Goal: Task Accomplishment & Management: Complete application form

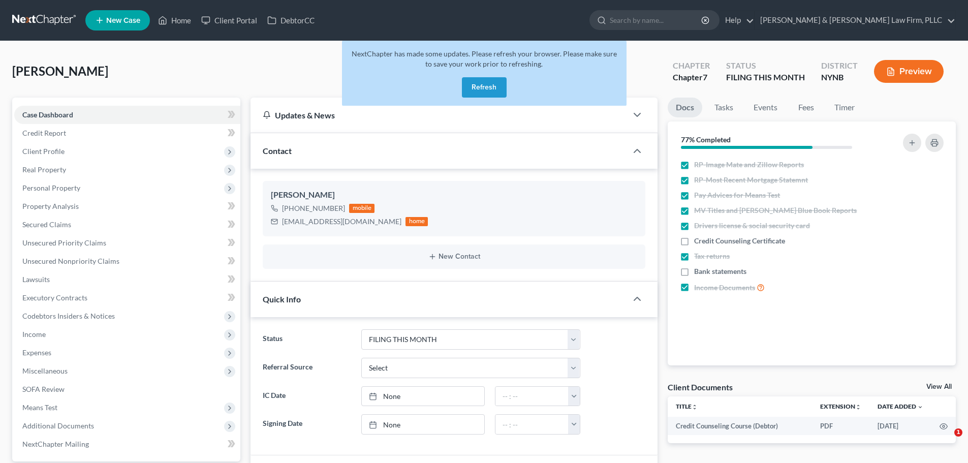
select select "4"
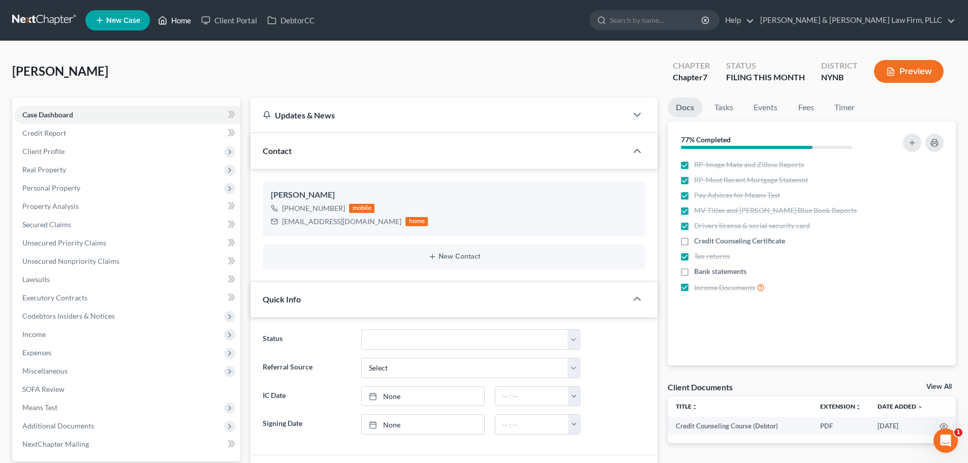
click at [182, 21] on link "Home" at bounding box center [174, 20] width 43 height 18
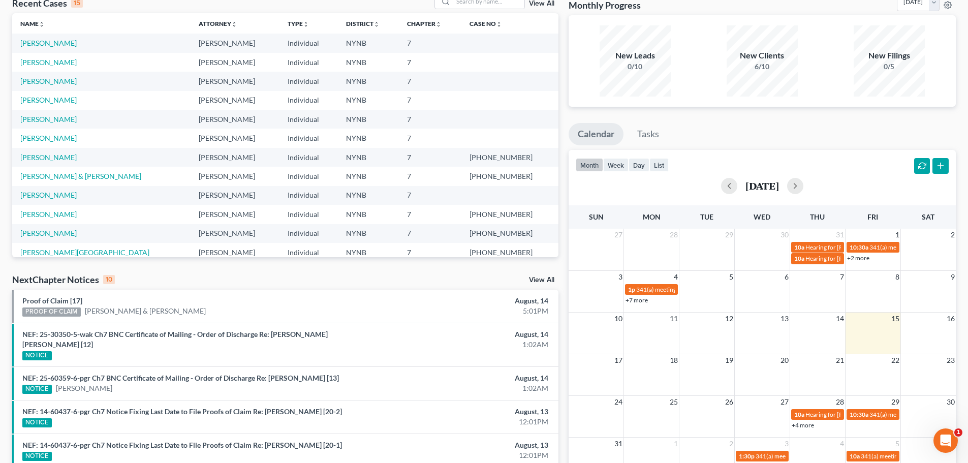
scroll to position [102, 0]
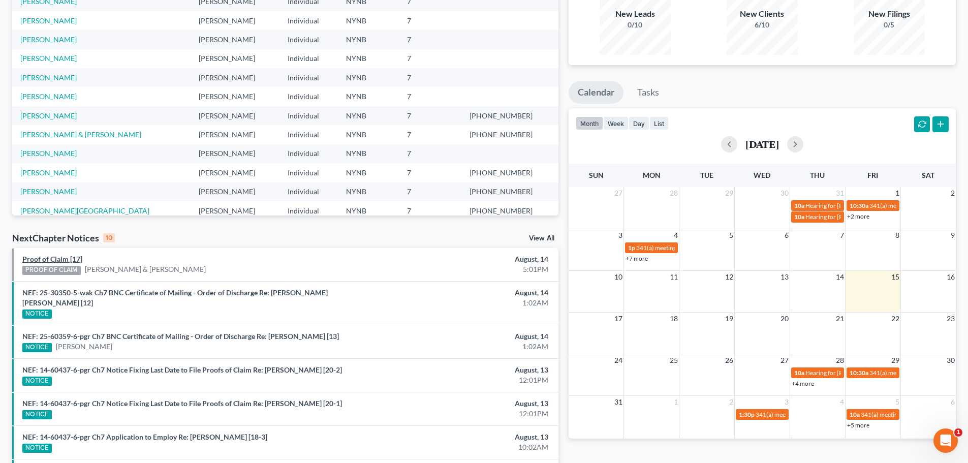
click at [53, 257] on link "Proof of Claim [17]" at bounding box center [52, 259] width 60 height 9
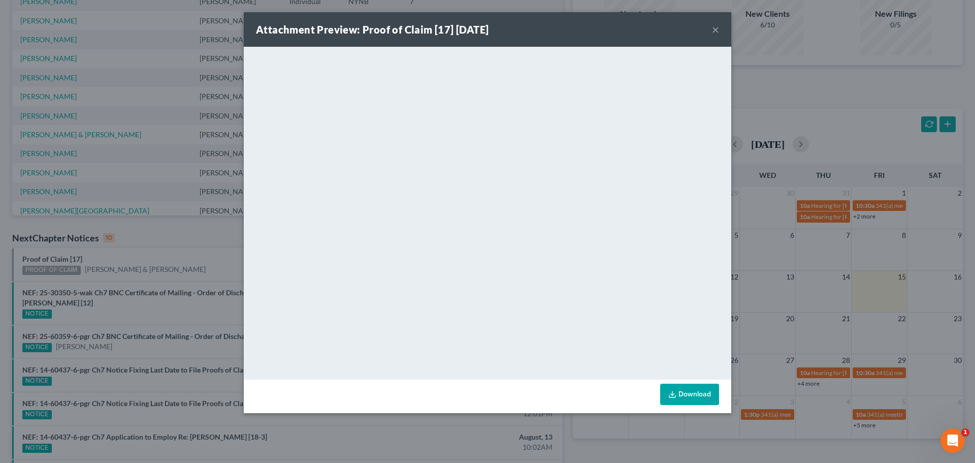
click at [715, 28] on button "×" at bounding box center [715, 29] width 7 height 12
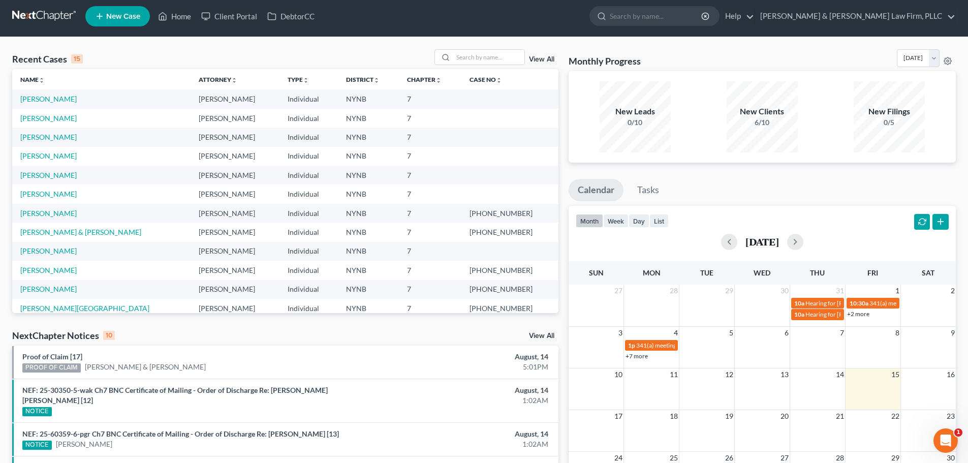
scroll to position [0, 0]
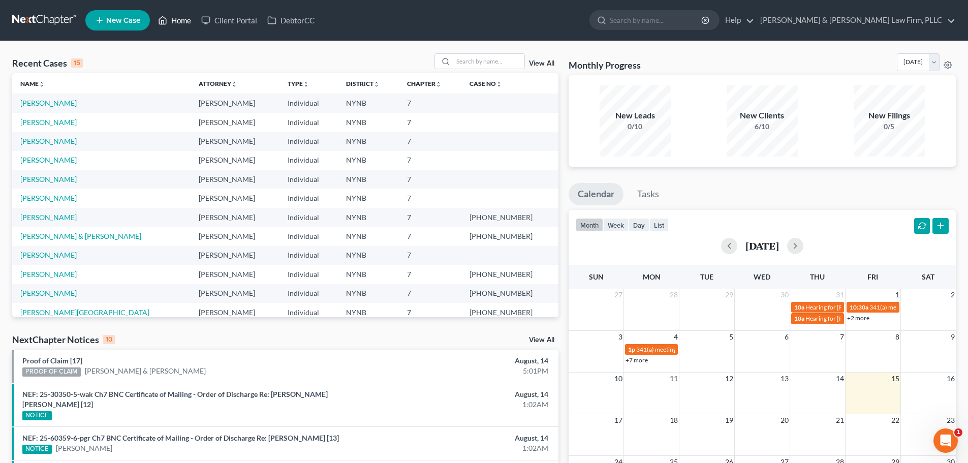
click at [182, 22] on link "Home" at bounding box center [174, 20] width 43 height 18
click at [47, 120] on link "[PERSON_NAME]" at bounding box center [48, 122] width 56 height 9
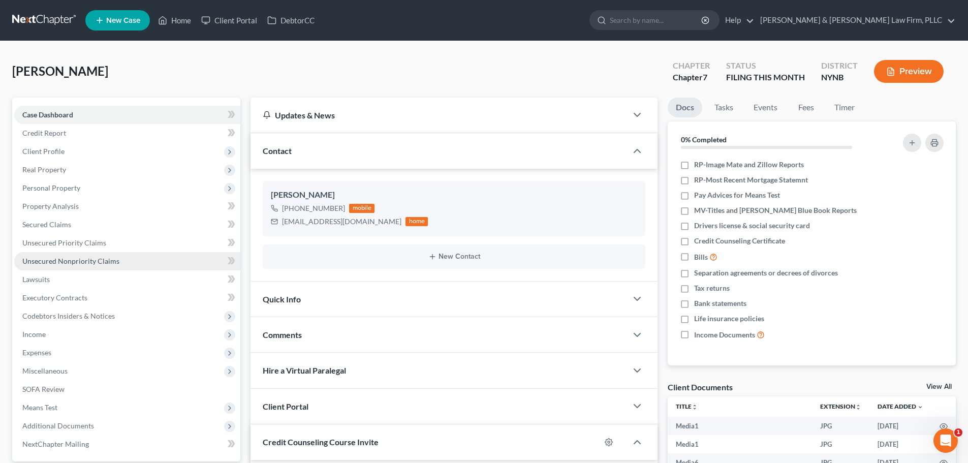
click at [56, 264] on span "Unsecured Nonpriority Claims" at bounding box center [70, 261] width 97 height 9
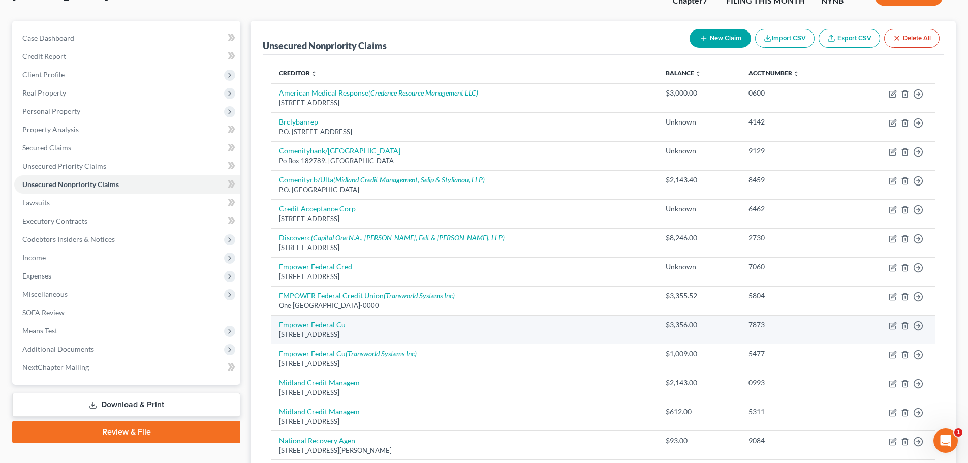
scroll to position [74, 0]
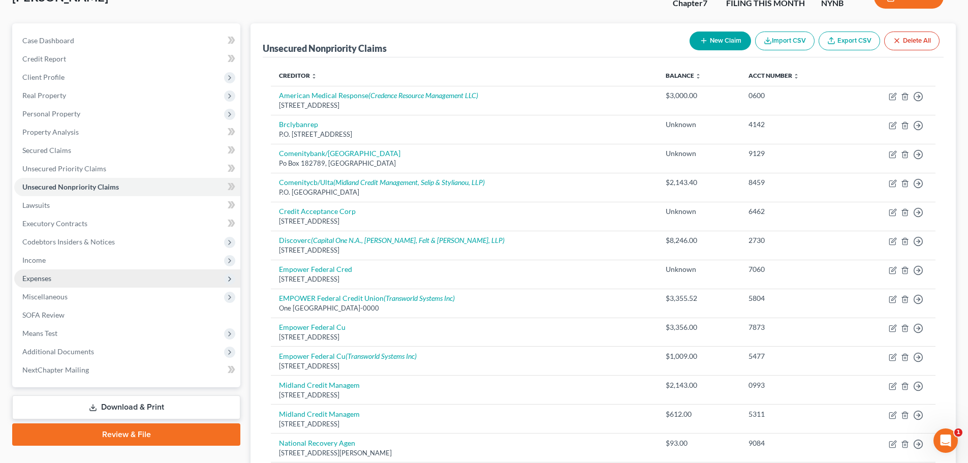
click at [50, 278] on span "Expenses" at bounding box center [36, 278] width 29 height 9
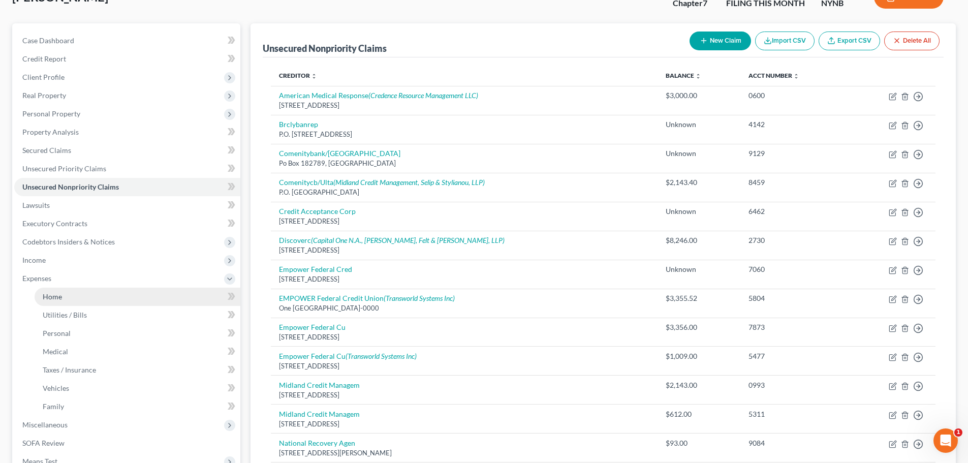
click at [52, 297] on span "Home" at bounding box center [52, 296] width 19 height 9
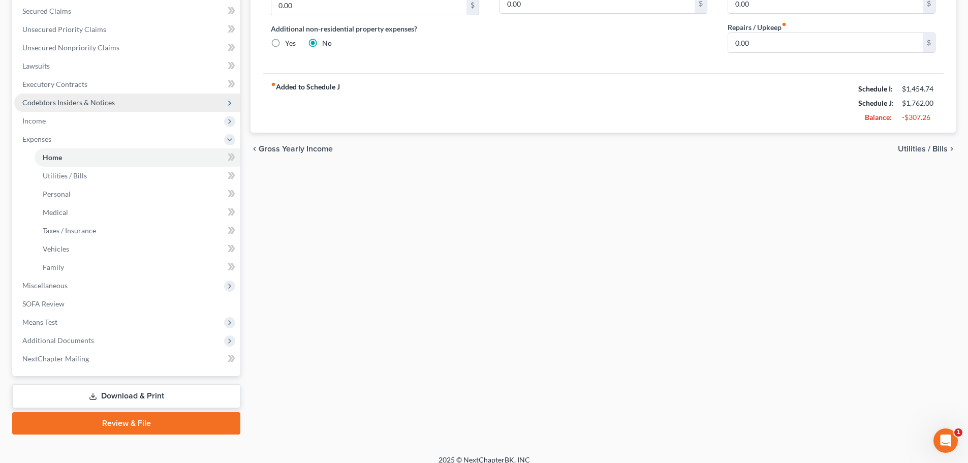
scroll to position [224, 0]
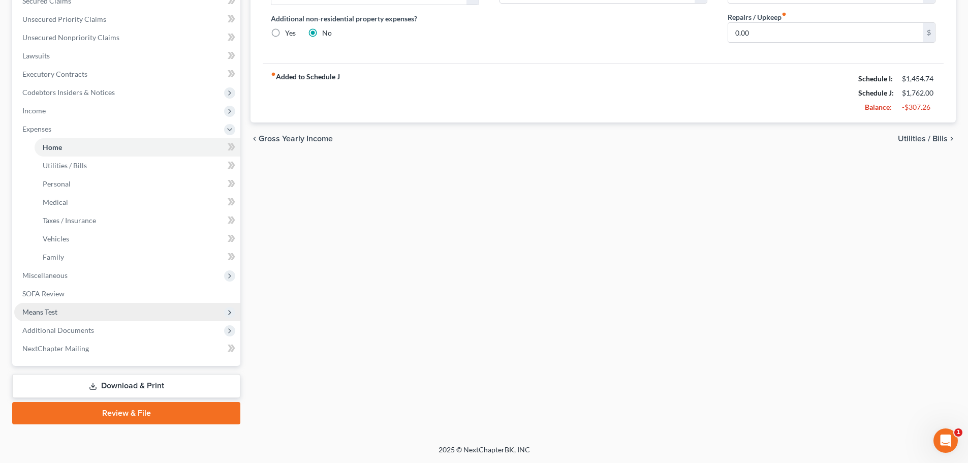
click at [47, 310] on span "Means Test" at bounding box center [39, 311] width 35 height 9
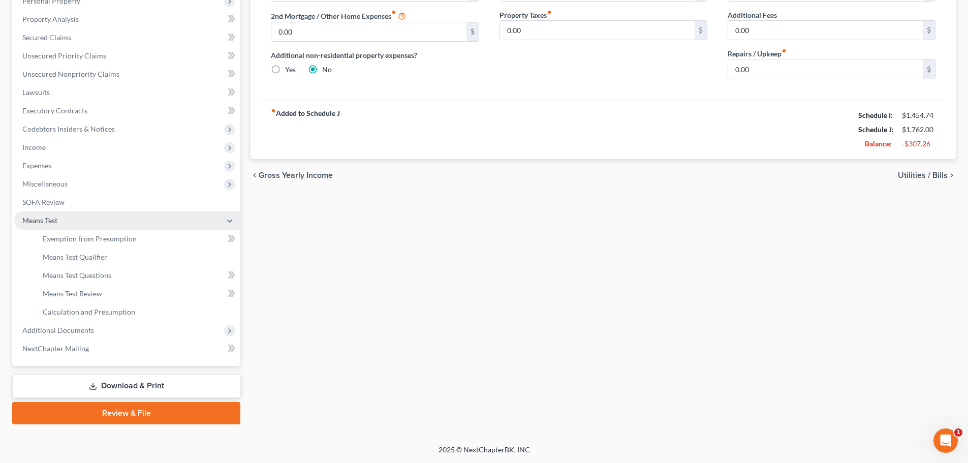
scroll to position [187, 0]
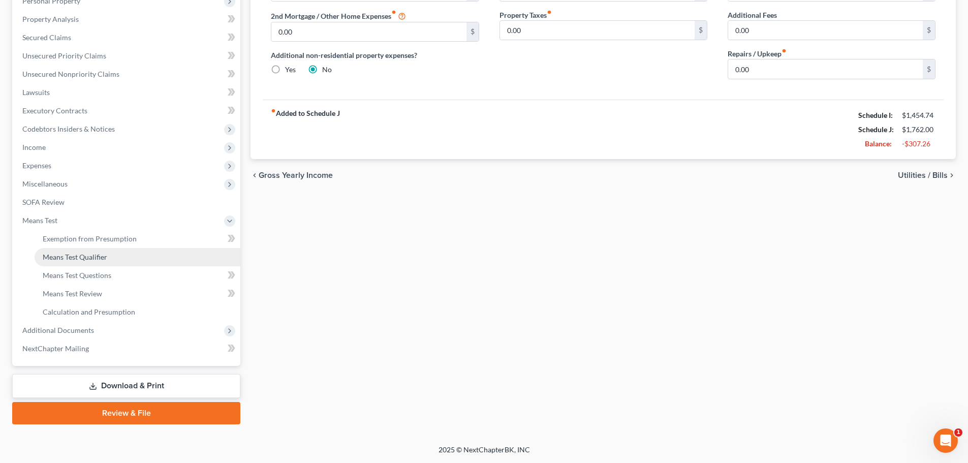
click at [70, 259] on span "Means Test Qualifier" at bounding box center [75, 256] width 65 height 9
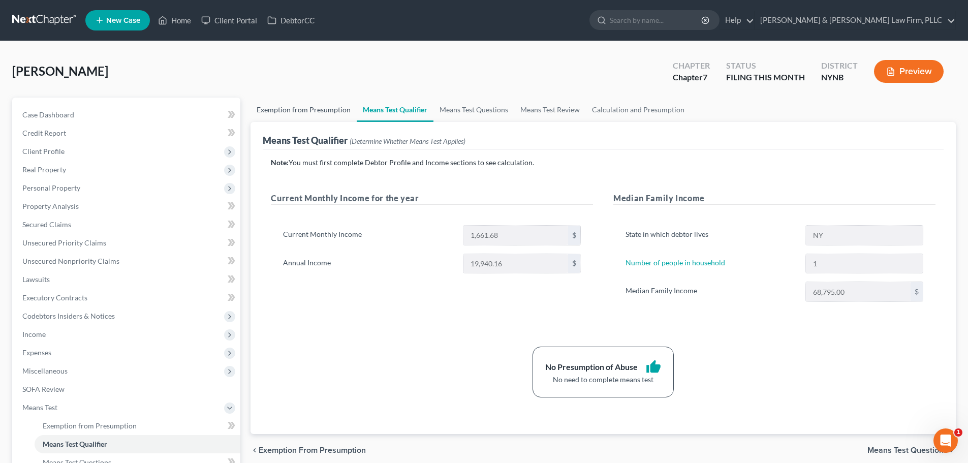
click at [322, 108] on link "Exemption from Presumption" at bounding box center [303, 110] width 106 height 24
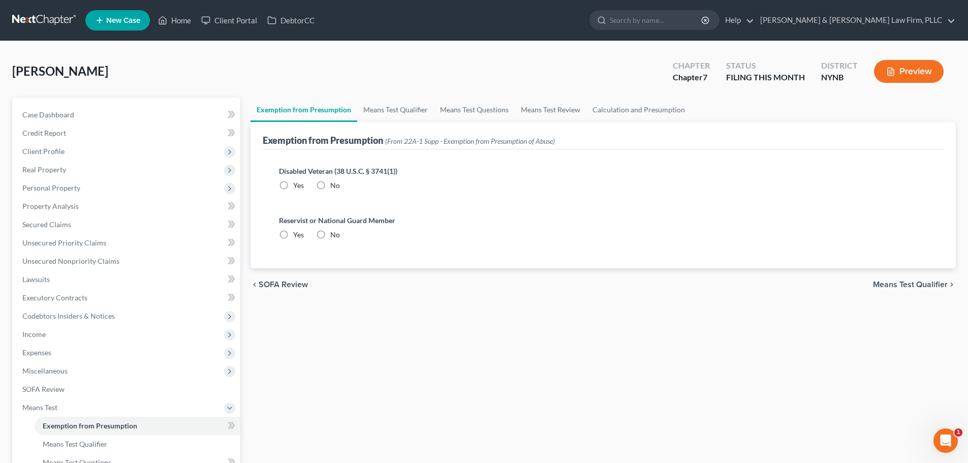
radio input "true"
click at [380, 109] on link "Means Test Qualifier" at bounding box center [395, 110] width 77 height 24
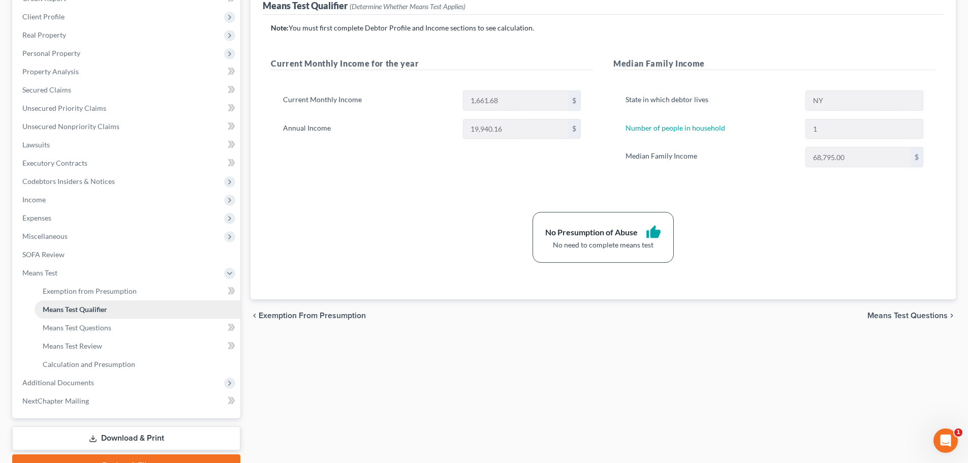
scroll to position [152, 0]
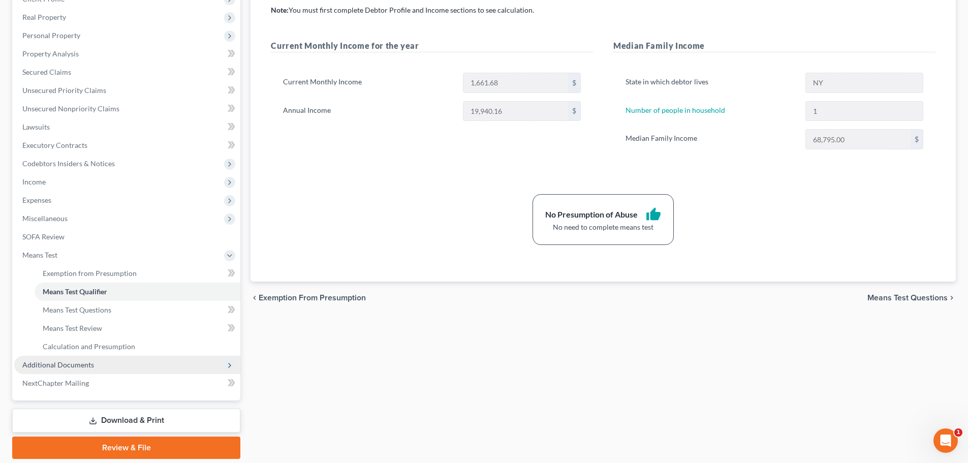
click at [60, 364] on span "Additional Documents" at bounding box center [58, 364] width 72 height 9
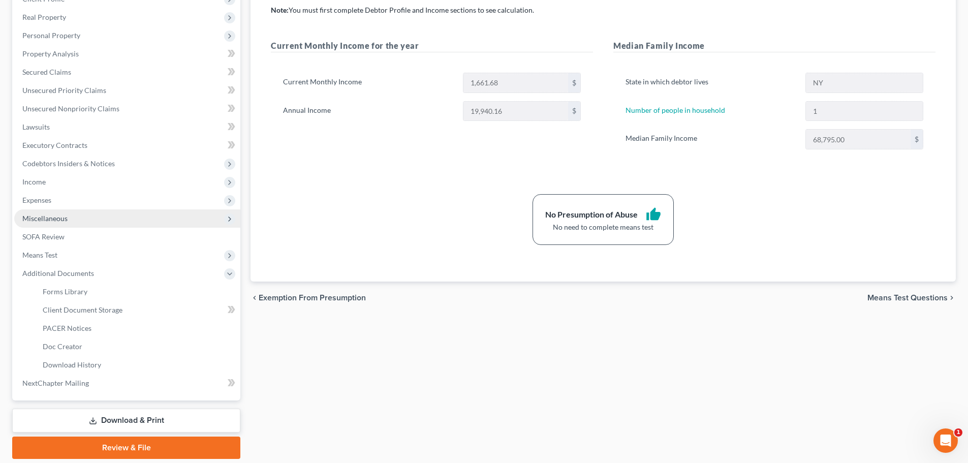
click at [56, 218] on span "Miscellaneous" at bounding box center [44, 218] width 45 height 9
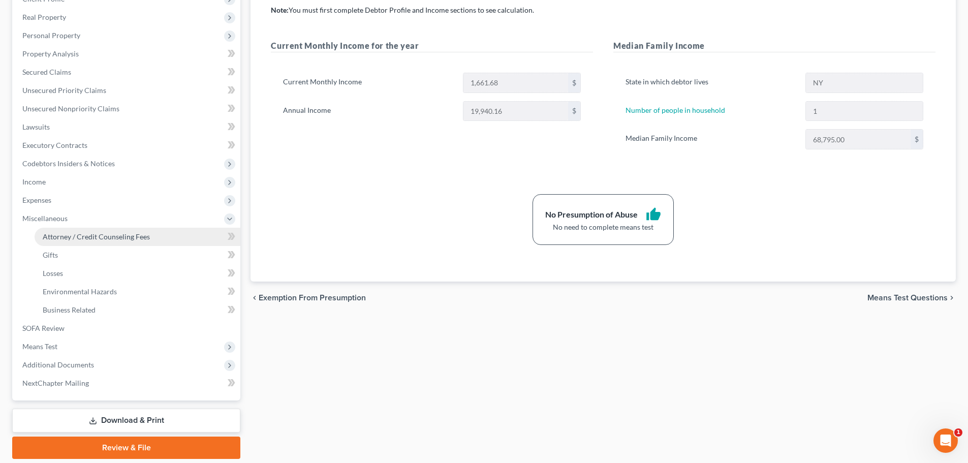
click at [56, 238] on span "Attorney / Credit Counseling Fees" at bounding box center [96, 236] width 107 height 9
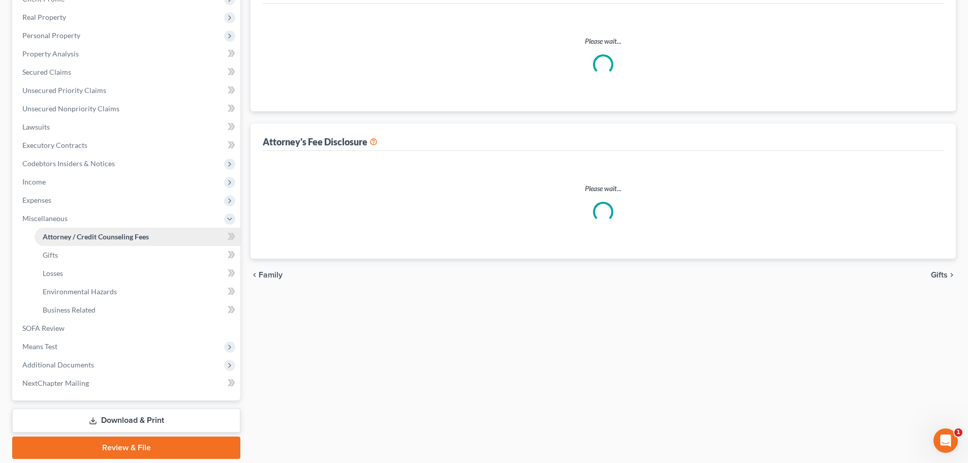
scroll to position [11, 0]
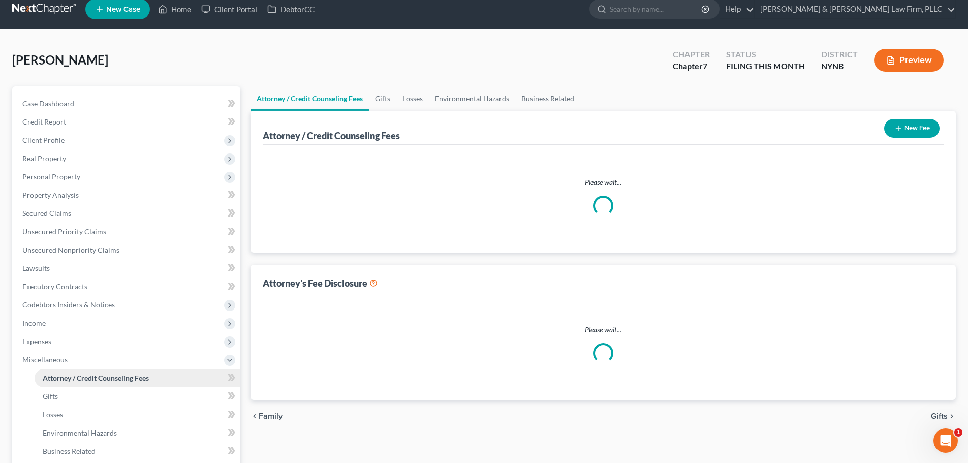
select select "0"
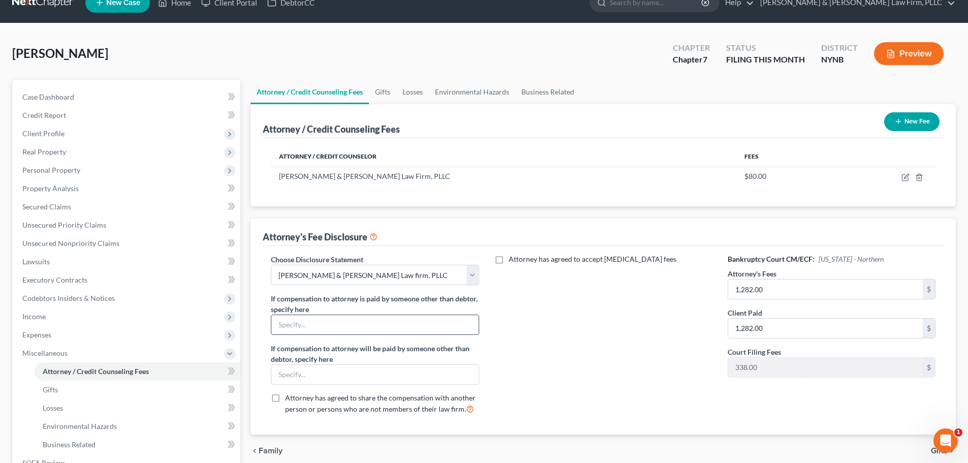
scroll to position [0, 0]
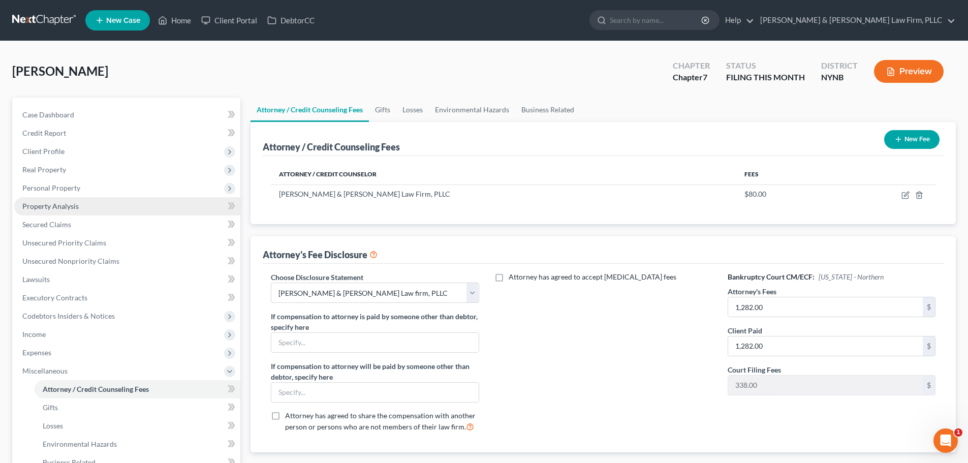
click at [57, 208] on span "Property Analysis" at bounding box center [50, 206] width 56 height 9
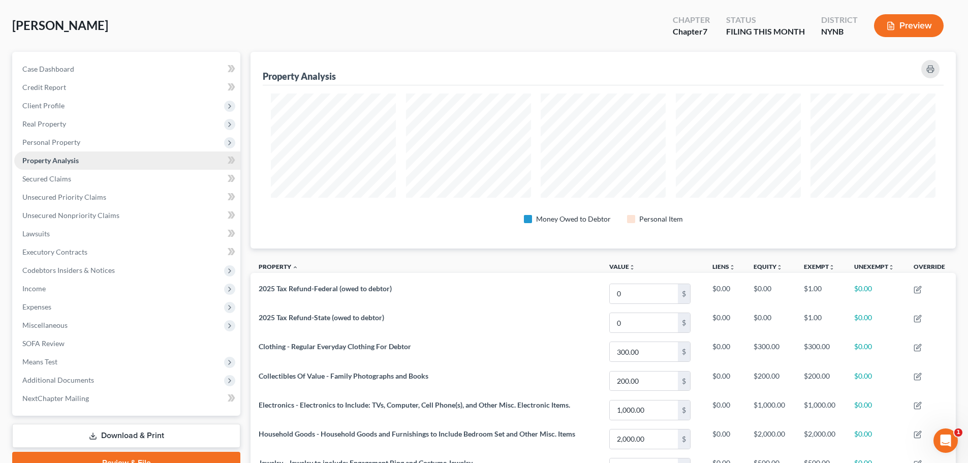
scroll to position [63, 0]
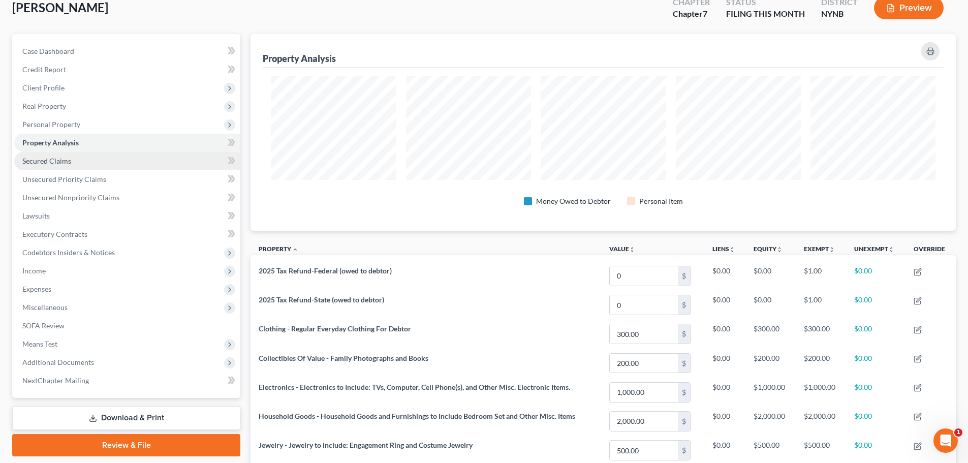
click at [51, 162] on span "Secured Claims" at bounding box center [46, 160] width 49 height 9
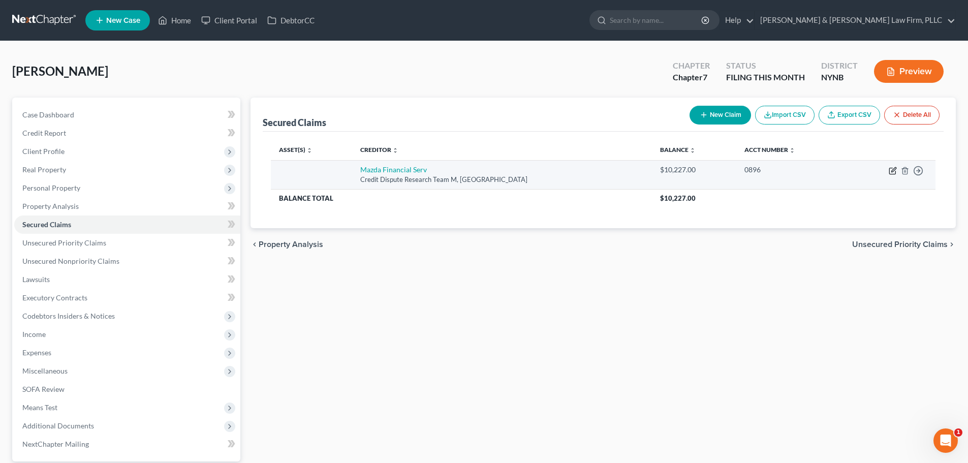
click at [893, 172] on icon "button" at bounding box center [892, 171] width 8 height 8
select select "45"
select select "0"
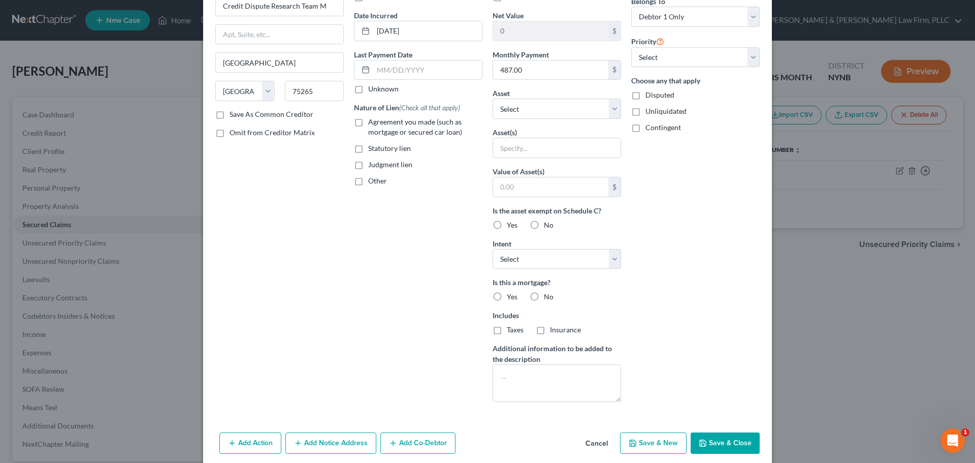
scroll to position [102, 0]
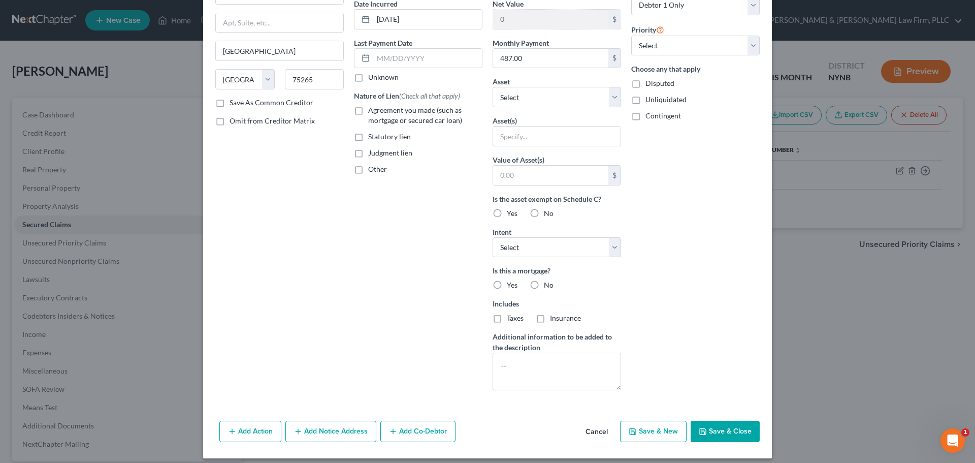
click at [368, 112] on label "Agreement you made (such as mortgage or secured car loan)" at bounding box center [425, 115] width 114 height 20
click at [372, 112] on input "Agreement you made (such as mortgage or secured car loan)" at bounding box center [375, 108] width 7 height 7
checkbox input "true"
click at [507, 212] on label "Yes" at bounding box center [512, 213] width 11 height 10
click at [511, 212] on input "Yes" at bounding box center [514, 211] width 7 height 7
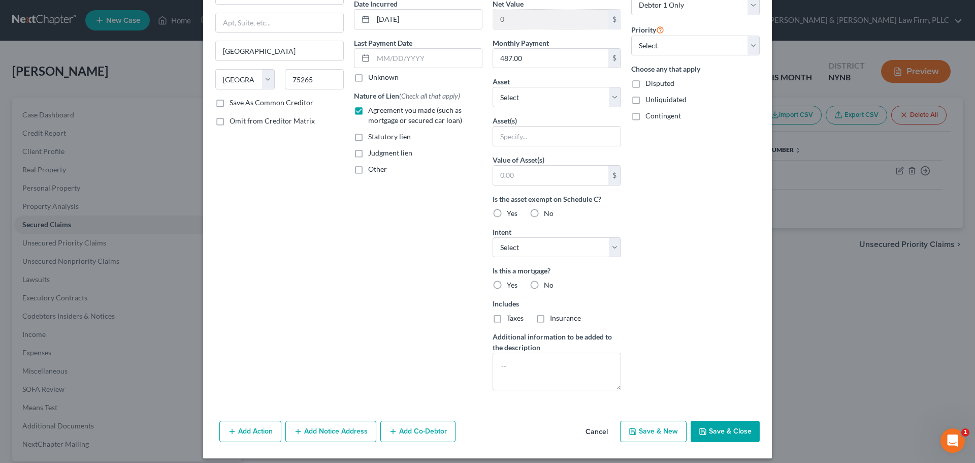
radio input "true"
click at [610, 95] on select "Select Other Multiple Assets 2025 Tax Refund-State (owed to debtor) - $0.0 Clot…" at bounding box center [557, 97] width 129 height 20
select select "5"
click at [493, 107] on select "Select Other Multiple Assets 2025 Tax Refund-State (owed to debtor) - $0.0 Clot…" at bounding box center [557, 97] width 129 height 20
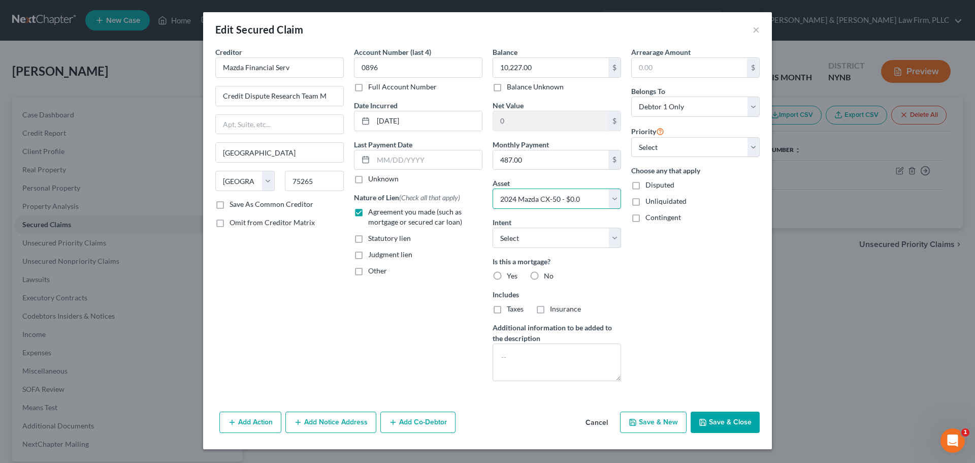
scroll to position [0, 0]
click at [544, 276] on label "No" at bounding box center [549, 276] width 10 height 10
click at [548, 276] on input "No" at bounding box center [551, 274] width 7 height 7
radio input "true"
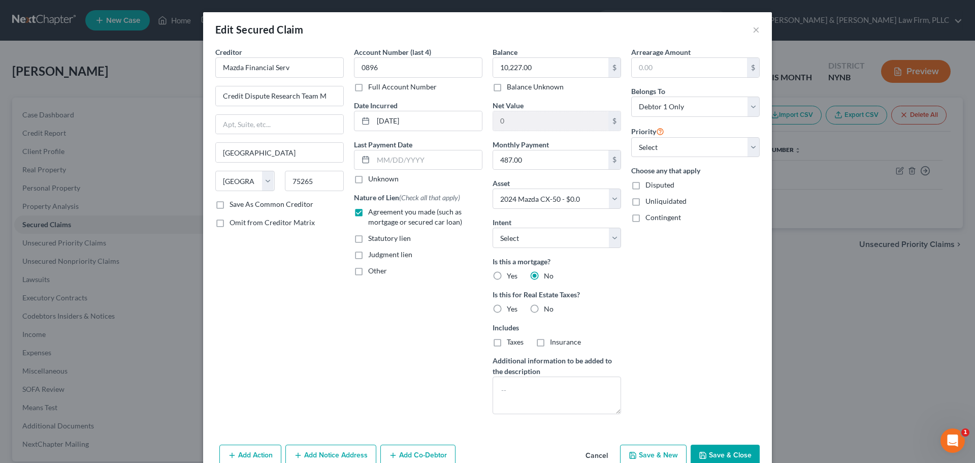
click at [544, 308] on label "No" at bounding box center [549, 309] width 10 height 10
click at [548, 308] on input "No" at bounding box center [551, 307] width 7 height 7
radio input "true"
click at [611, 240] on select "Select Surrender Redeem Reaffirm Avoid Other" at bounding box center [557, 238] width 129 height 20
select select "4"
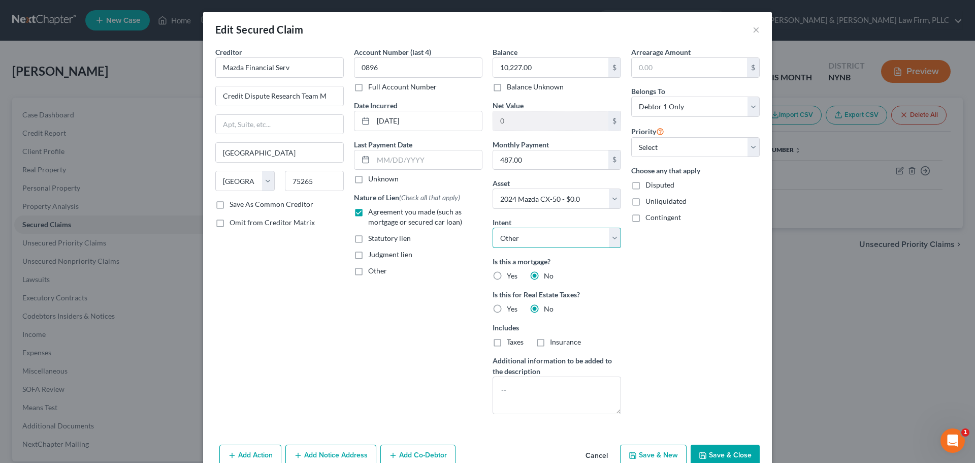
click at [493, 228] on select "Select Surrender Redeem Reaffirm Avoid Other" at bounding box center [557, 238] width 129 height 20
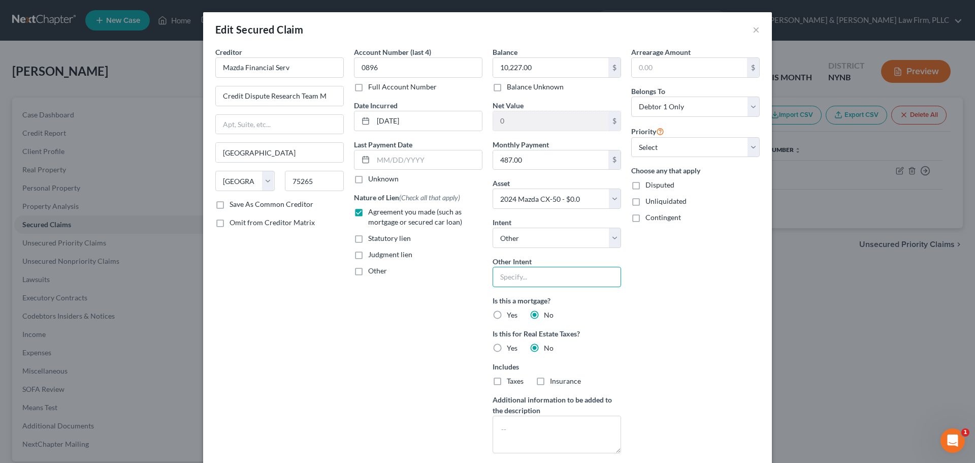
click at [571, 280] on input "text" at bounding box center [557, 277] width 129 height 20
type input "Reaffirm/Voluntary Pay"
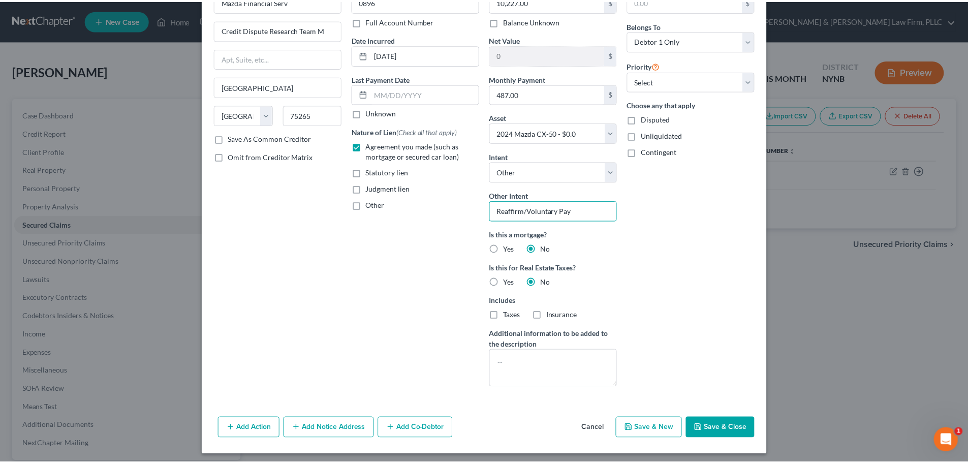
scroll to position [70, 0]
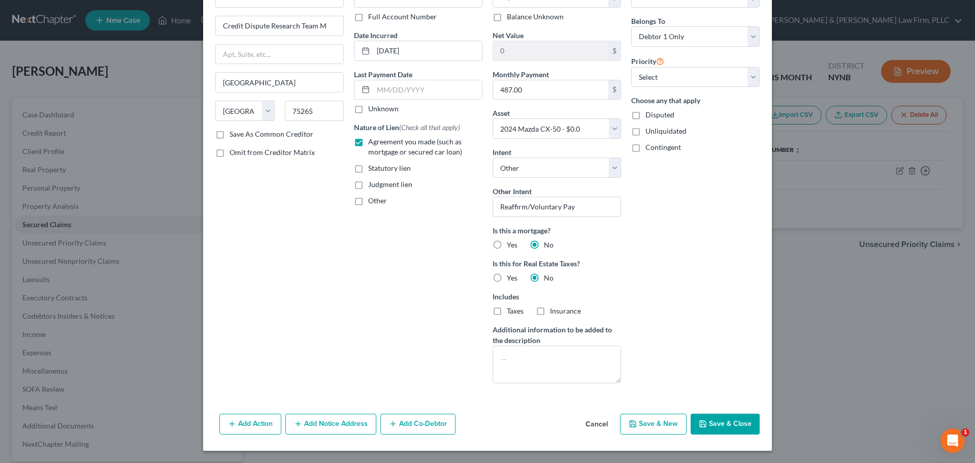
click at [717, 429] on button "Save & Close" at bounding box center [725, 424] width 69 height 21
select select
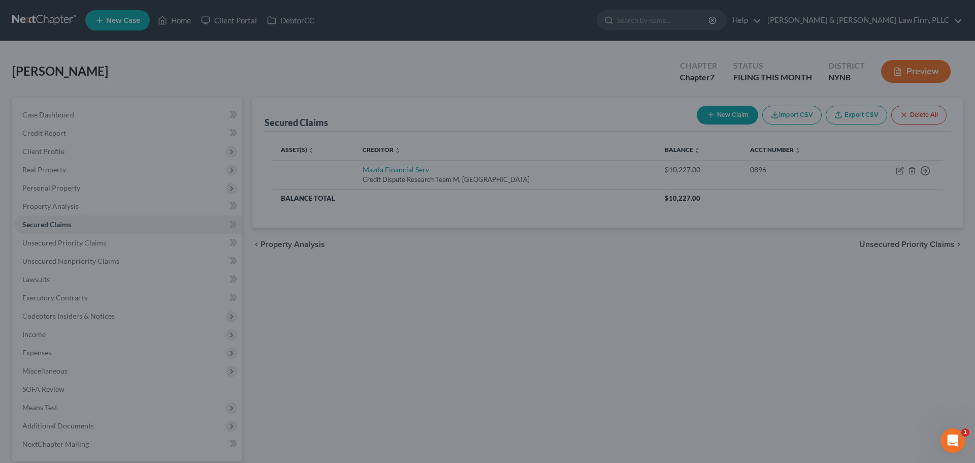
type input "-10,227.00"
select select "5"
type input "0"
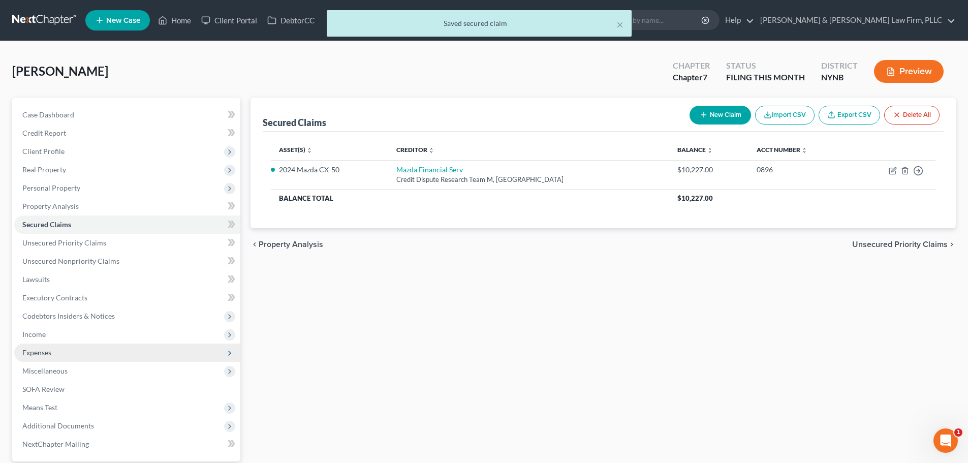
click at [42, 350] on span "Expenses" at bounding box center [36, 352] width 29 height 9
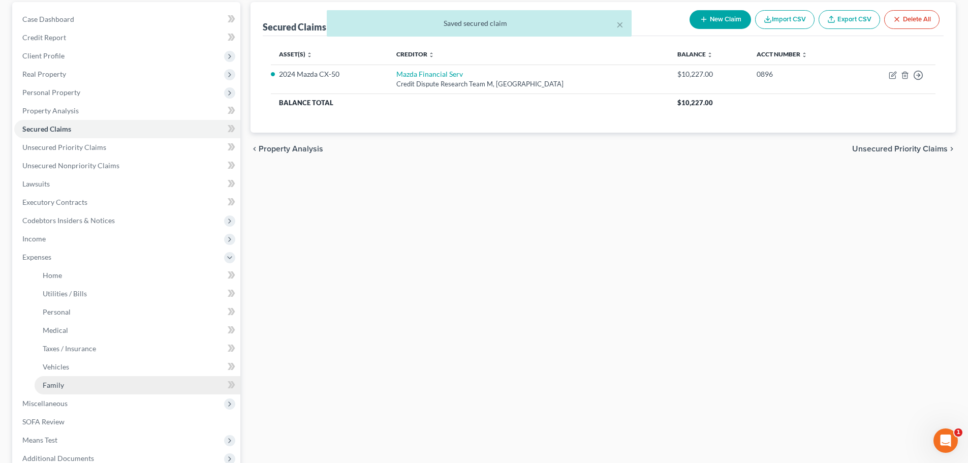
scroll to position [102, 0]
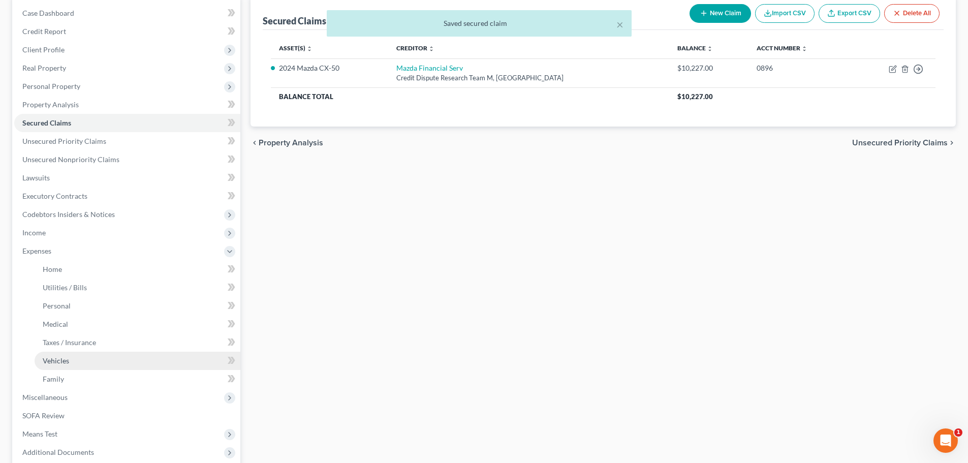
click at [71, 364] on link "Vehicles" at bounding box center [138, 361] width 206 height 18
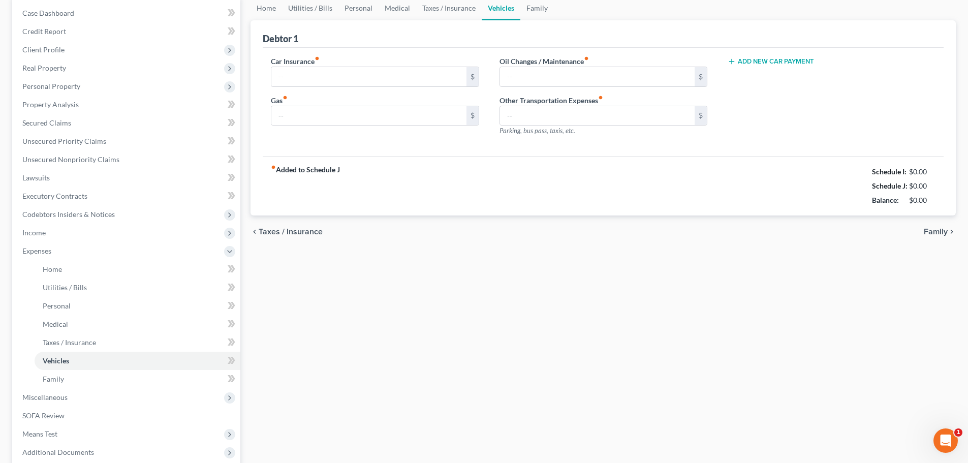
scroll to position [52, 0]
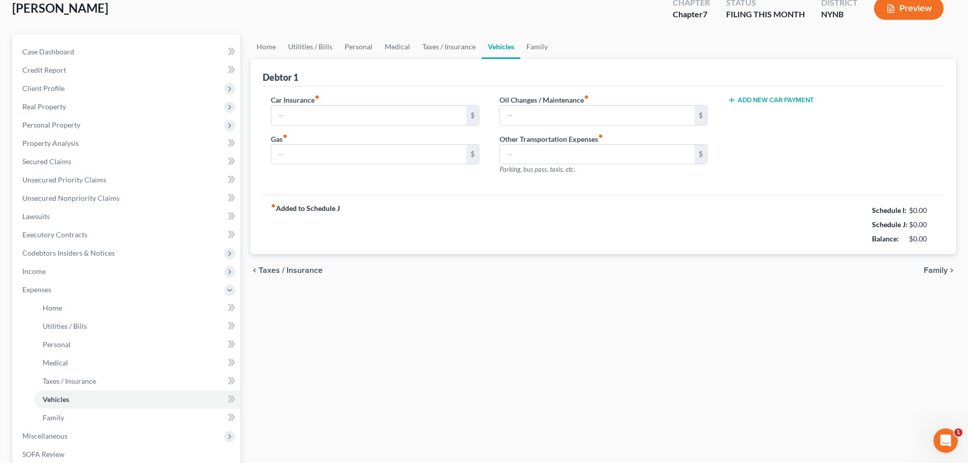
type input "150.00"
type input "120.00"
type input "0.00"
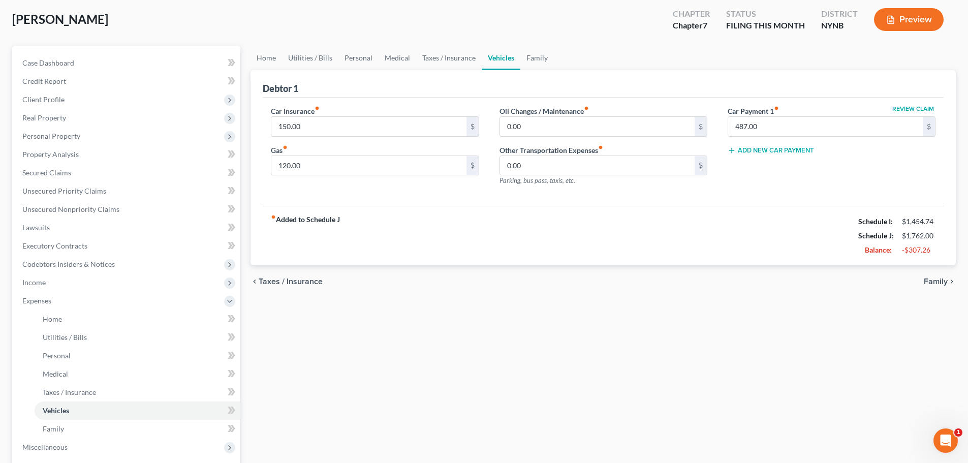
scroll to position [0, 0]
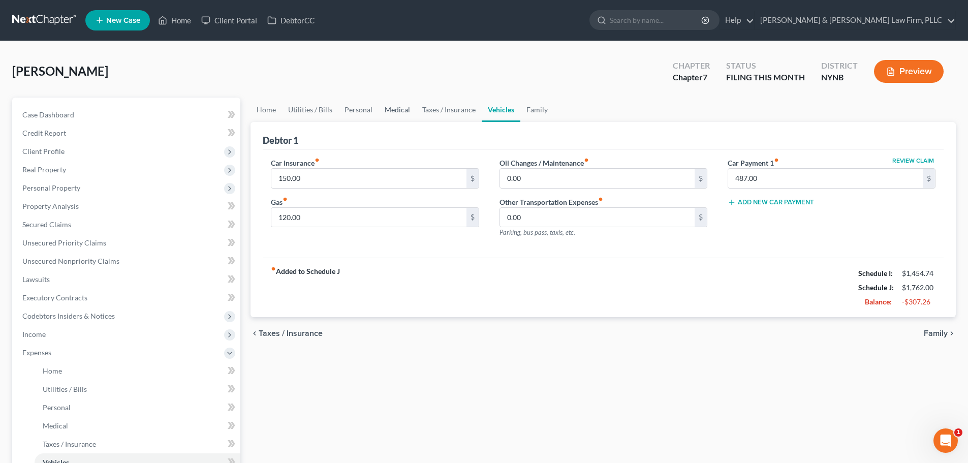
click at [405, 112] on link "Medical" at bounding box center [397, 110] width 38 height 24
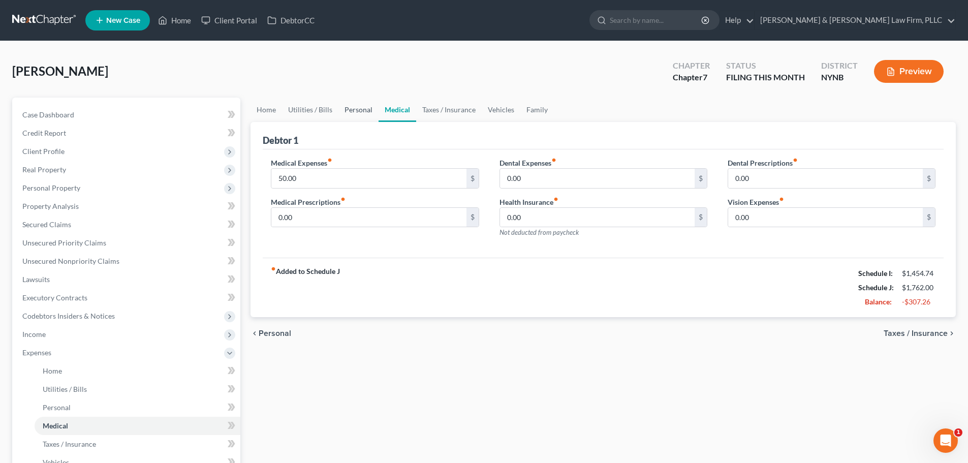
click at [346, 114] on link "Personal" at bounding box center [358, 110] width 40 height 24
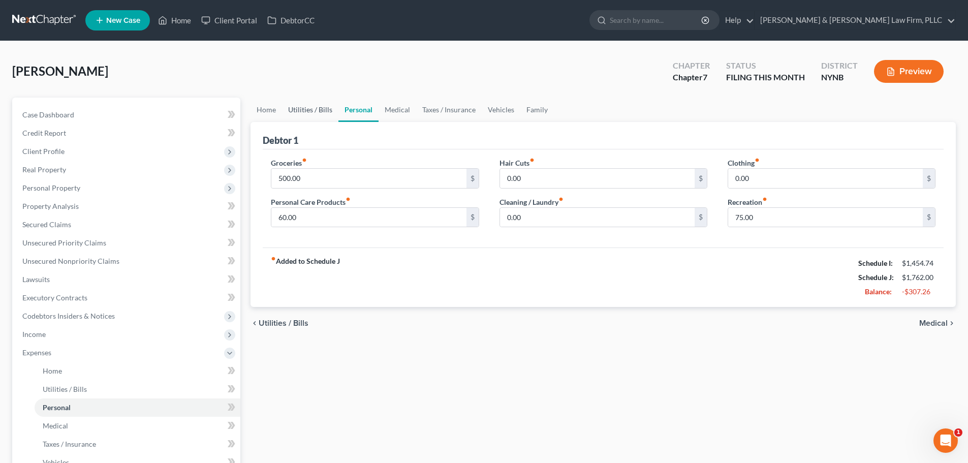
click at [313, 112] on link "Utilities / Bills" at bounding box center [310, 110] width 56 height 24
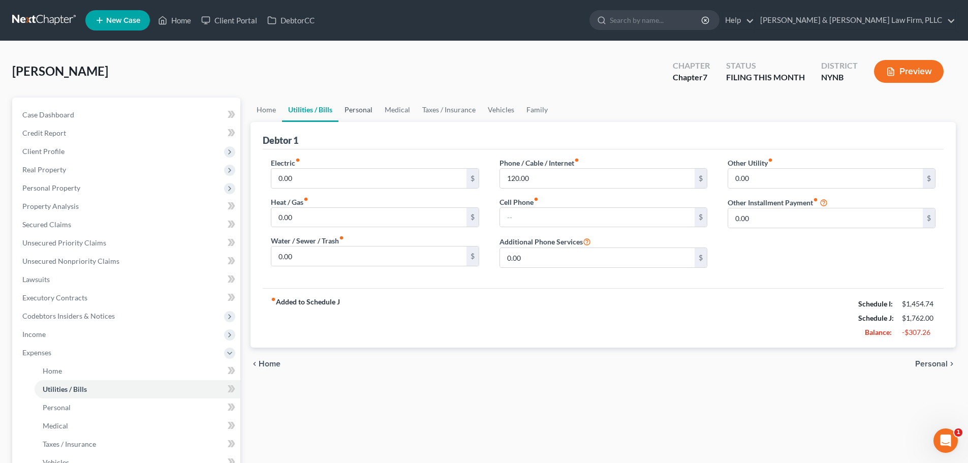
click at [364, 111] on link "Personal" at bounding box center [358, 110] width 40 height 24
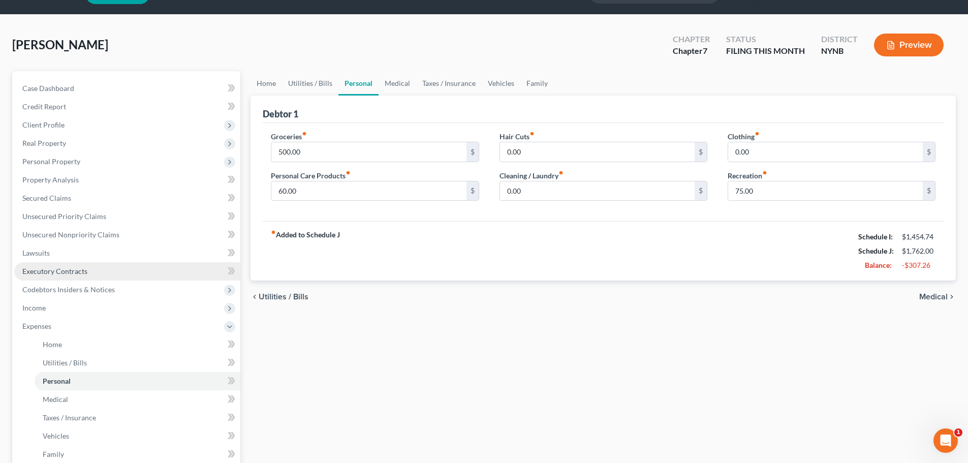
scroll to position [51, 0]
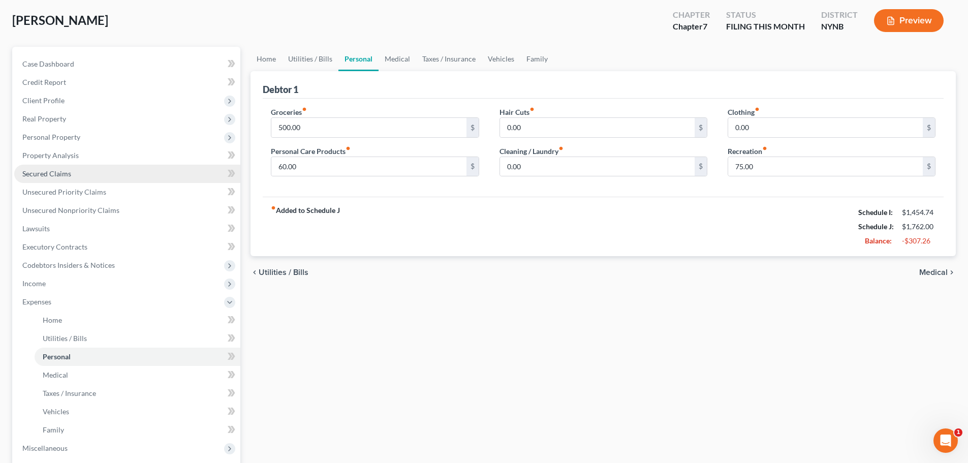
click at [68, 173] on span "Secured Claims" at bounding box center [46, 173] width 49 height 9
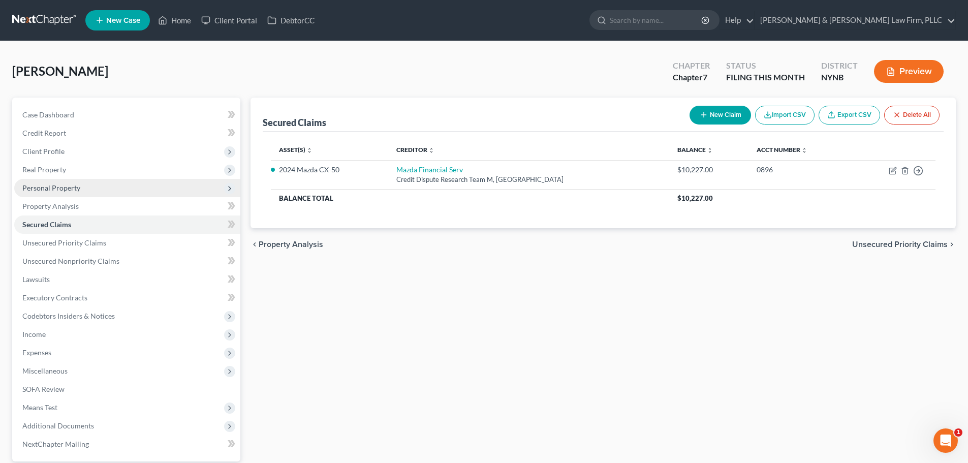
click at [65, 185] on span "Personal Property" at bounding box center [51, 187] width 58 height 9
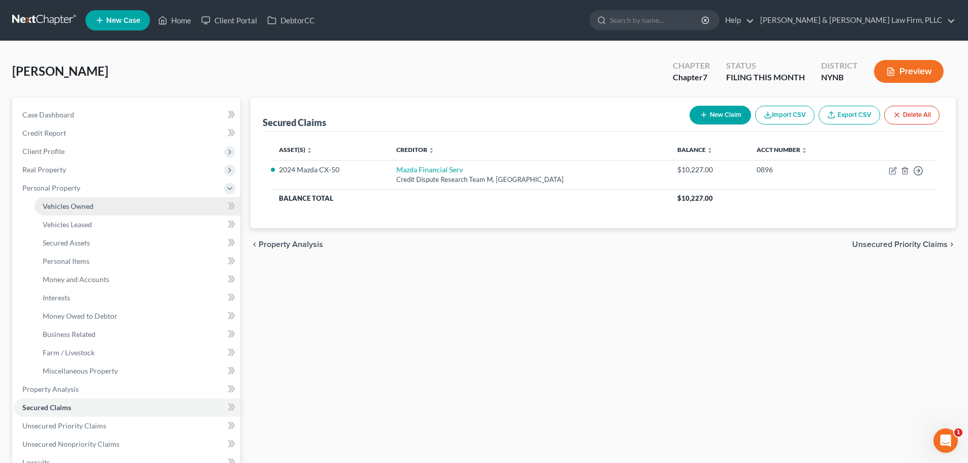
click at [72, 207] on span "Vehicles Owned" at bounding box center [68, 206] width 51 height 9
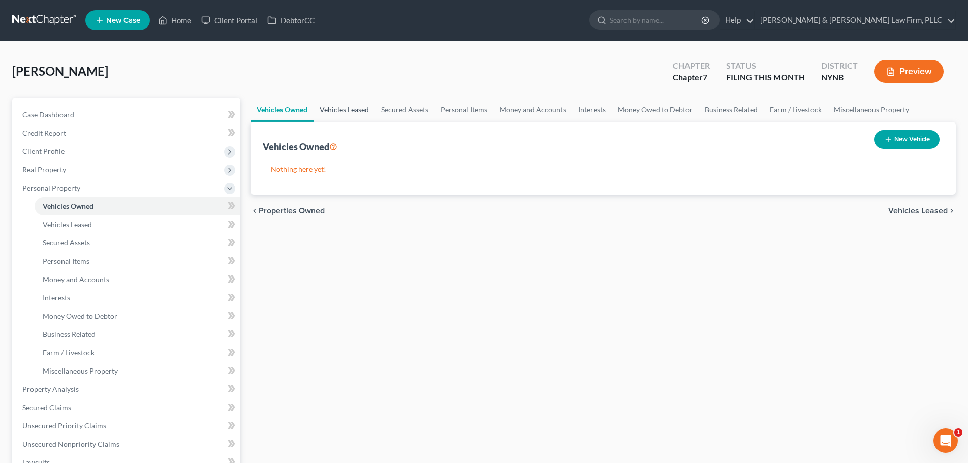
click at [358, 110] on link "Vehicles Leased" at bounding box center [343, 110] width 61 height 24
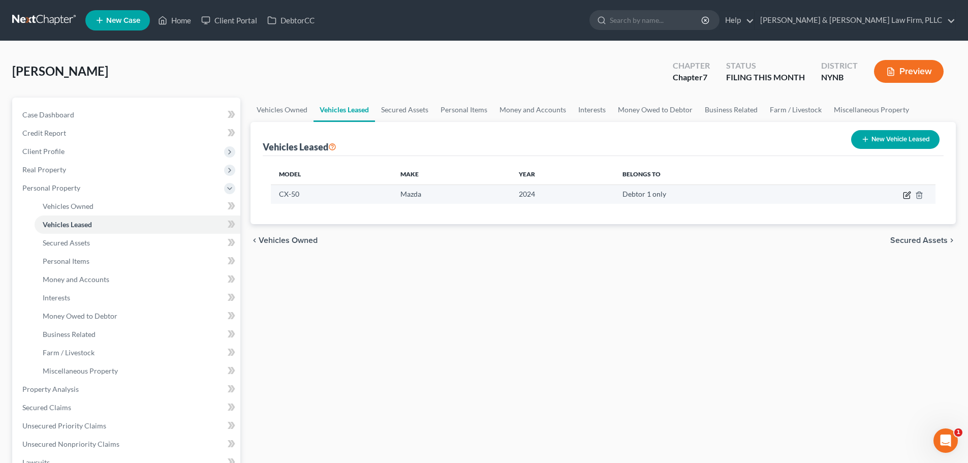
click at [906, 196] on icon "button" at bounding box center [907, 195] width 8 height 8
select select "0"
select select "2"
select select "0"
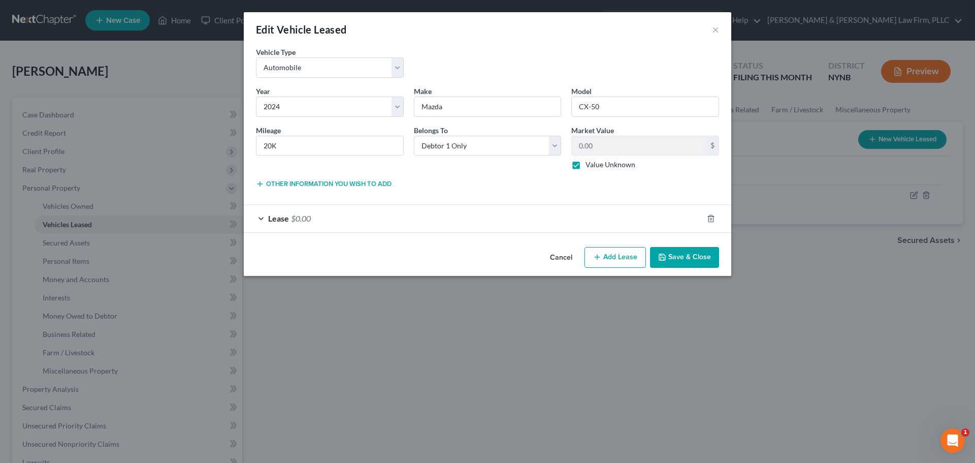
click at [271, 217] on span "Lease" at bounding box center [278, 218] width 21 height 10
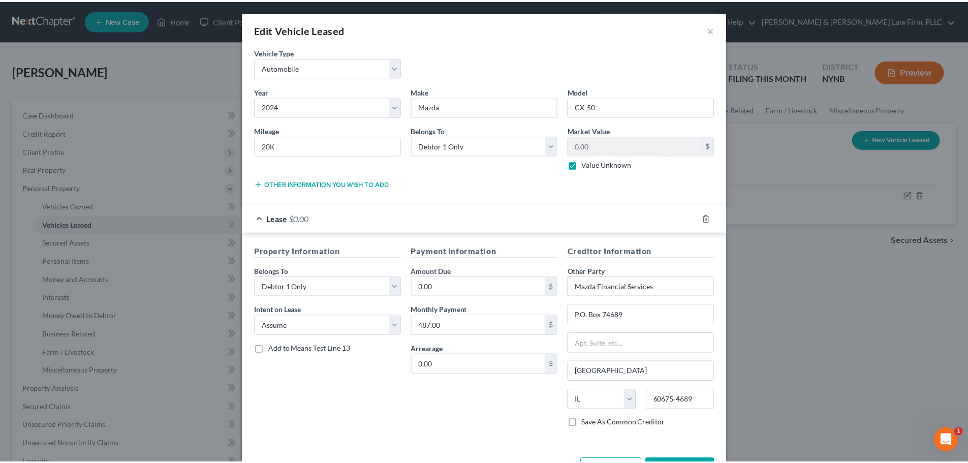
scroll to position [37, 0]
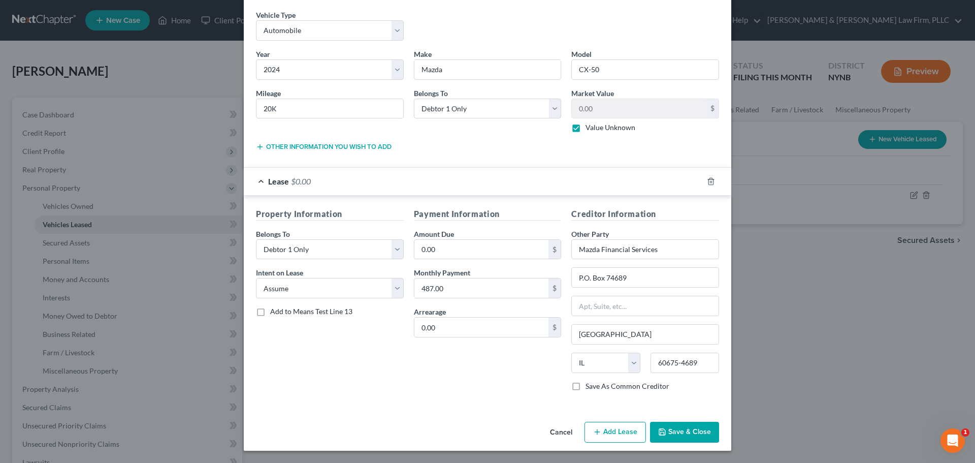
click at [679, 430] on button "Save & Close" at bounding box center [684, 432] width 69 height 21
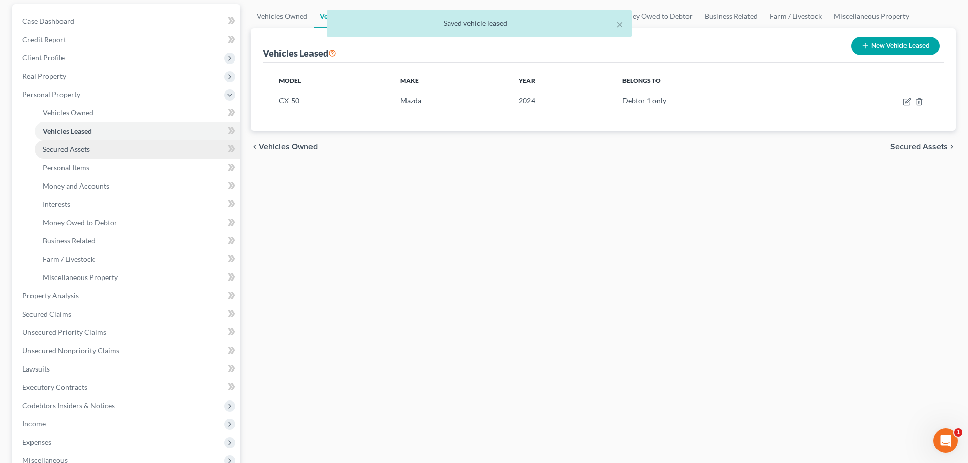
scroll to position [102, 0]
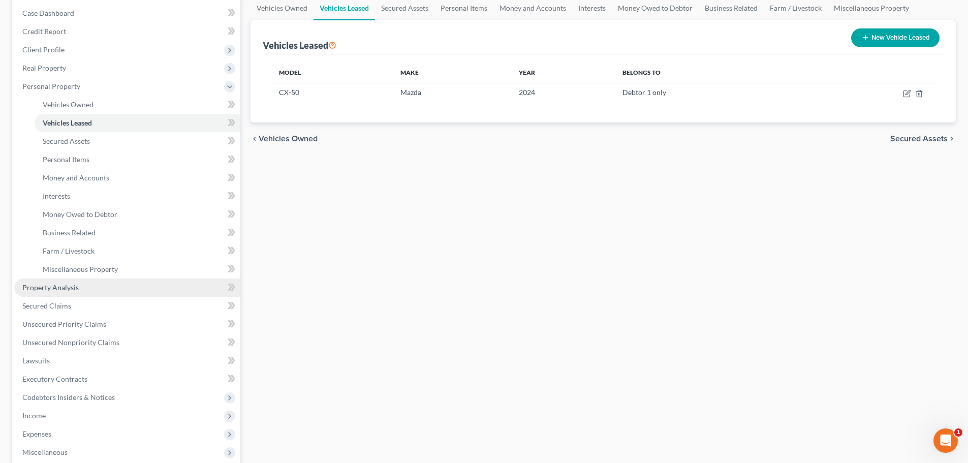
click at [61, 288] on span "Property Analysis" at bounding box center [50, 287] width 56 height 9
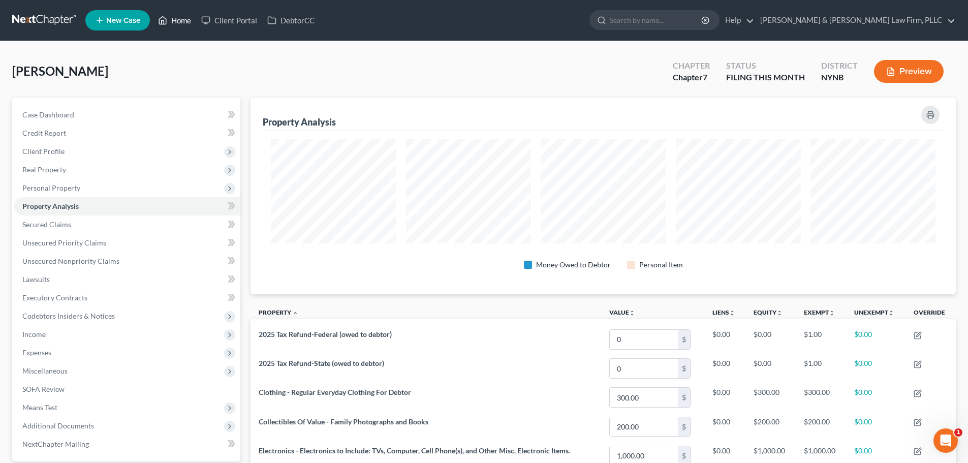
click at [181, 19] on link "Home" at bounding box center [174, 20] width 43 height 18
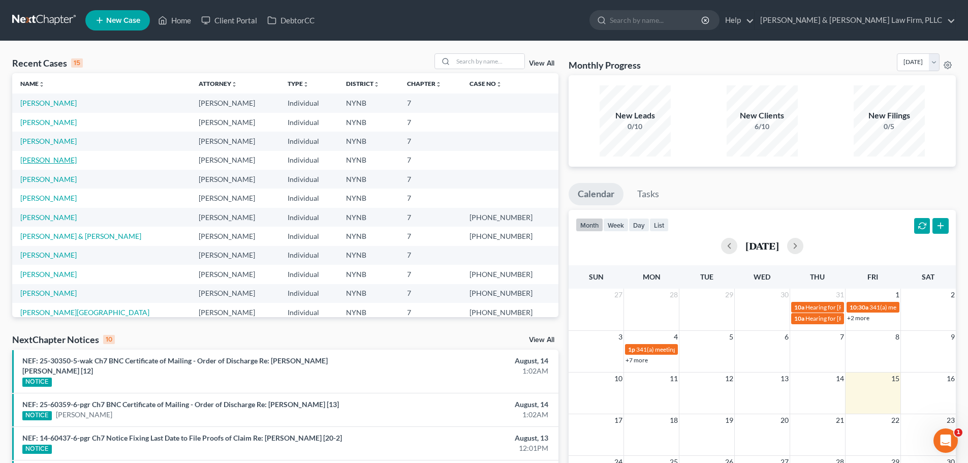
click at [46, 161] on link "[PERSON_NAME]" at bounding box center [48, 159] width 56 height 9
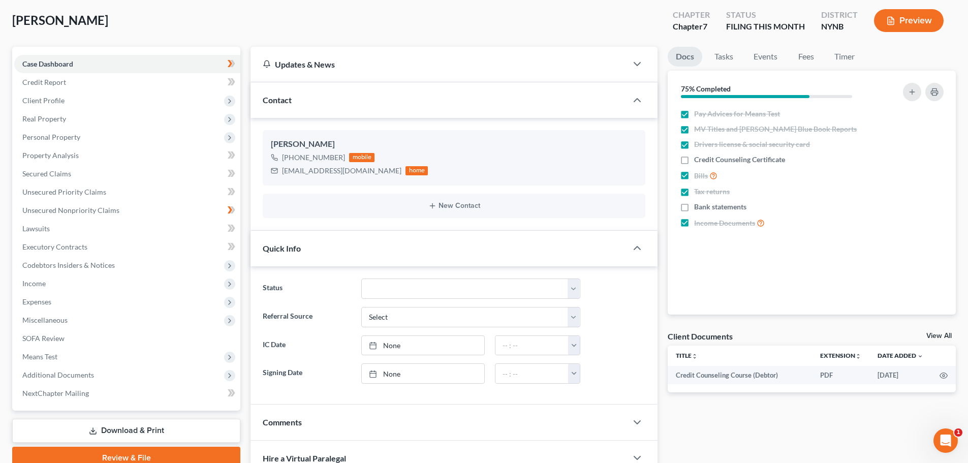
scroll to position [1443, 0]
click at [56, 158] on span "Property Analysis" at bounding box center [50, 155] width 56 height 9
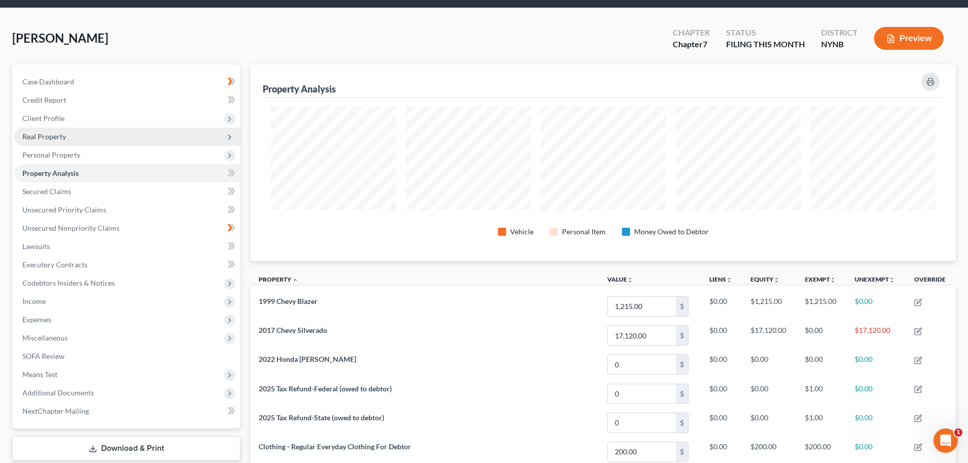
scroll to position [27, 0]
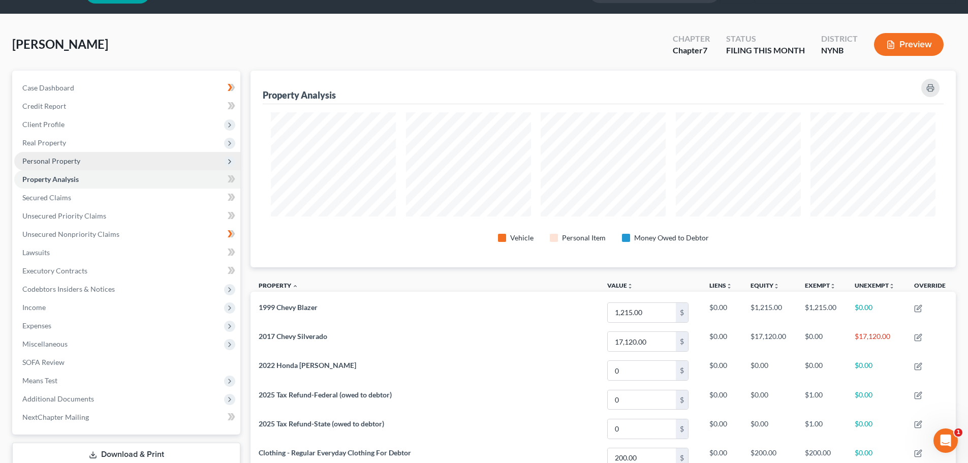
click at [76, 161] on span "Personal Property" at bounding box center [51, 160] width 58 height 9
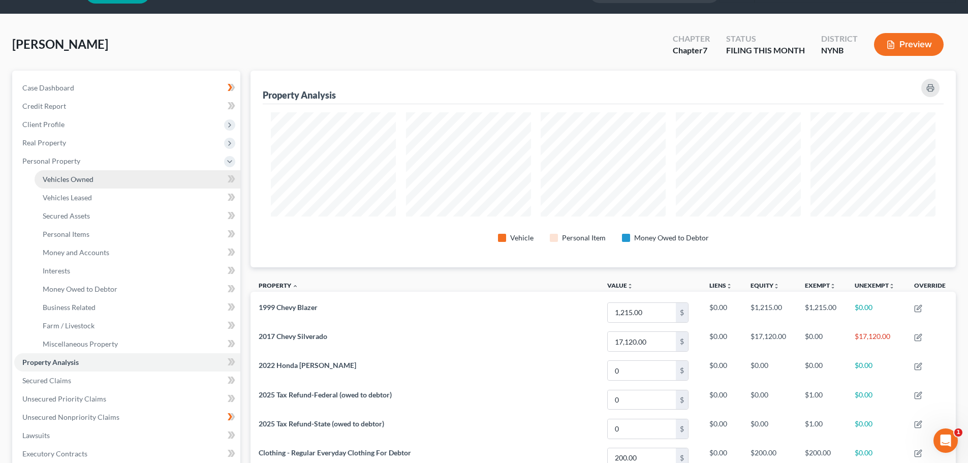
click at [76, 178] on span "Vehicles Owned" at bounding box center [68, 179] width 51 height 9
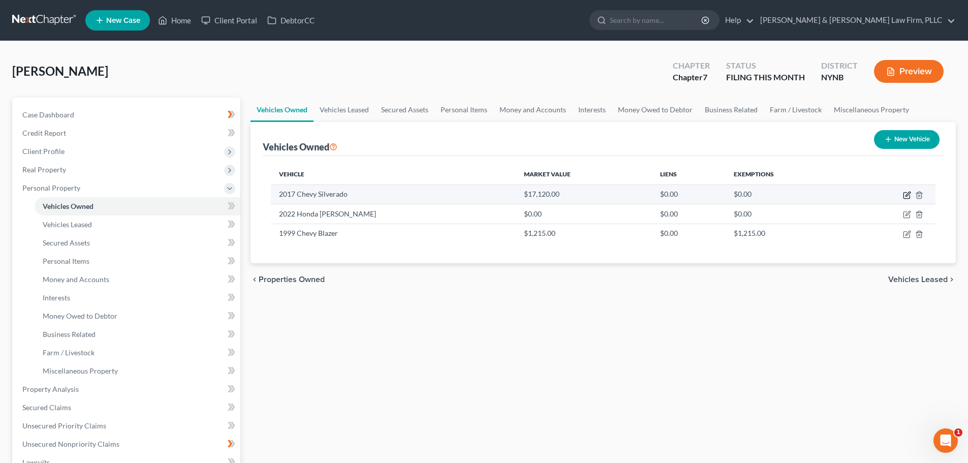
click at [905, 195] on icon "button" at bounding box center [907, 195] width 8 height 8
select select "0"
select select "9"
select select "3"
select select "0"
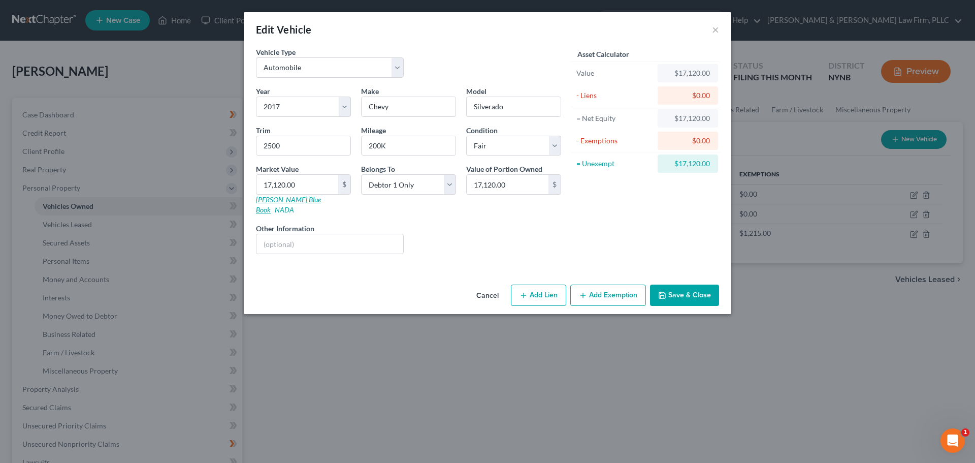
click at [284, 200] on link "[PERSON_NAME] Blue Book" at bounding box center [288, 204] width 65 height 19
click at [327, 184] on input "17,120.00" at bounding box center [298, 184] width 82 height 19
type input "1"
type input "1.00"
type input "15"
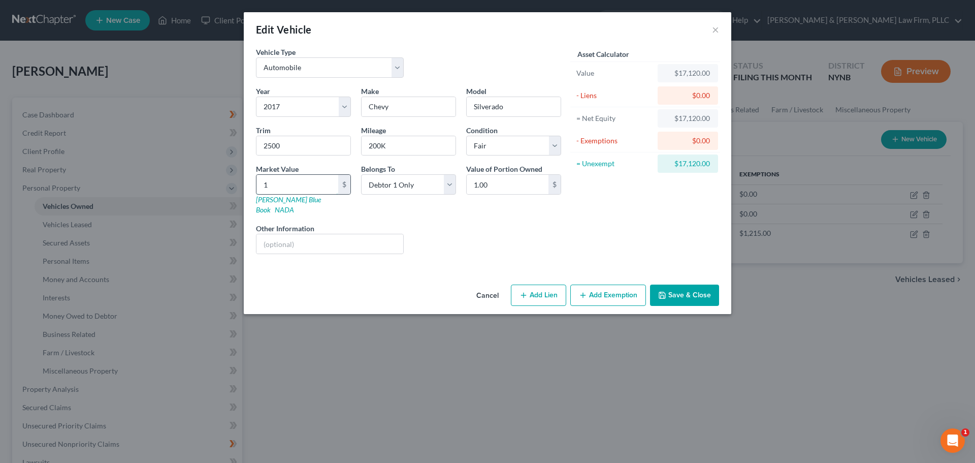
type input "15.00"
type input "151"
type input "151.00"
type input "1515"
type input "1,515.00"
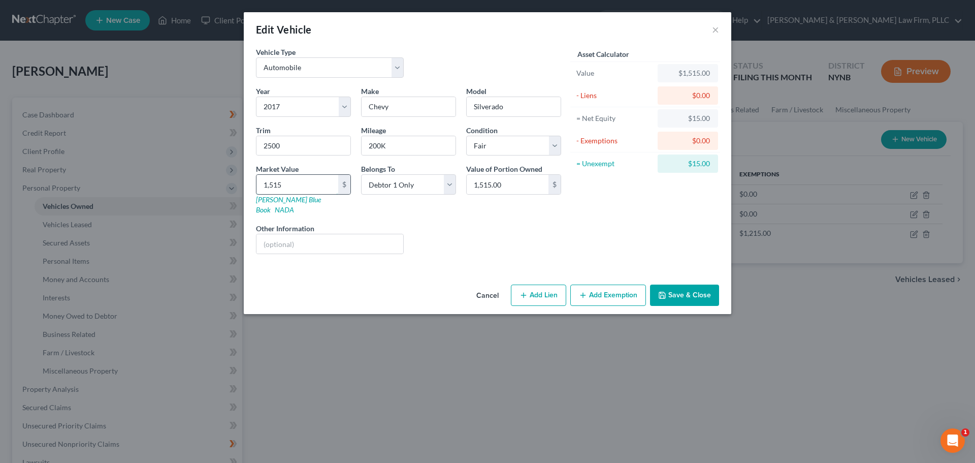
type input "1,5150"
type input "15,150.00"
click at [686, 285] on button "Save & Close" at bounding box center [684, 294] width 69 height 21
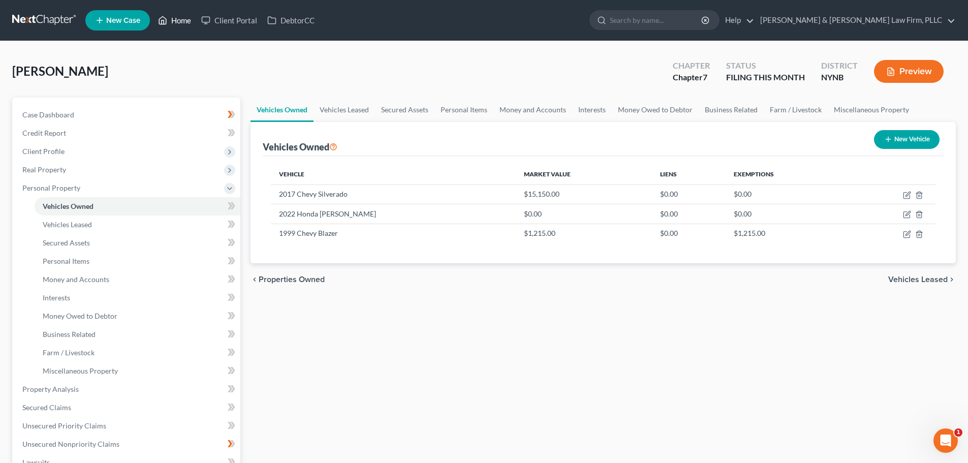
click at [176, 17] on link "Home" at bounding box center [174, 20] width 43 height 18
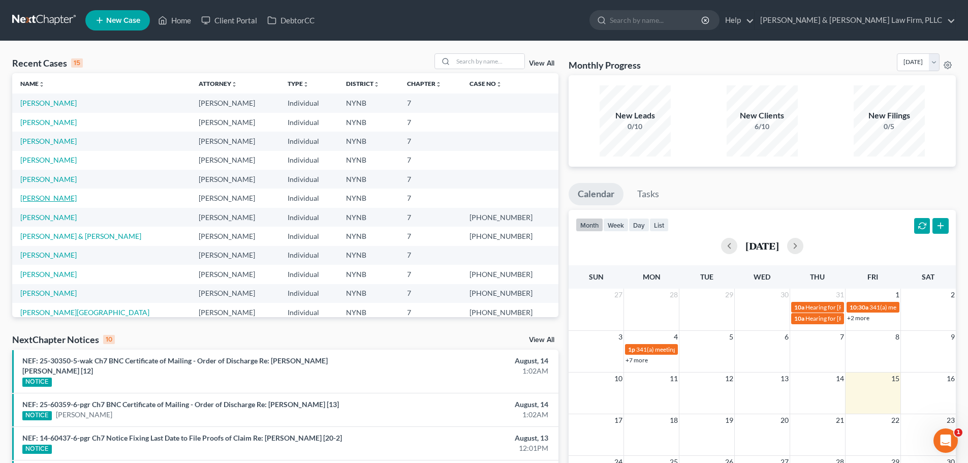
click at [42, 199] on link "[PERSON_NAME]" at bounding box center [48, 198] width 56 height 9
select select "4"
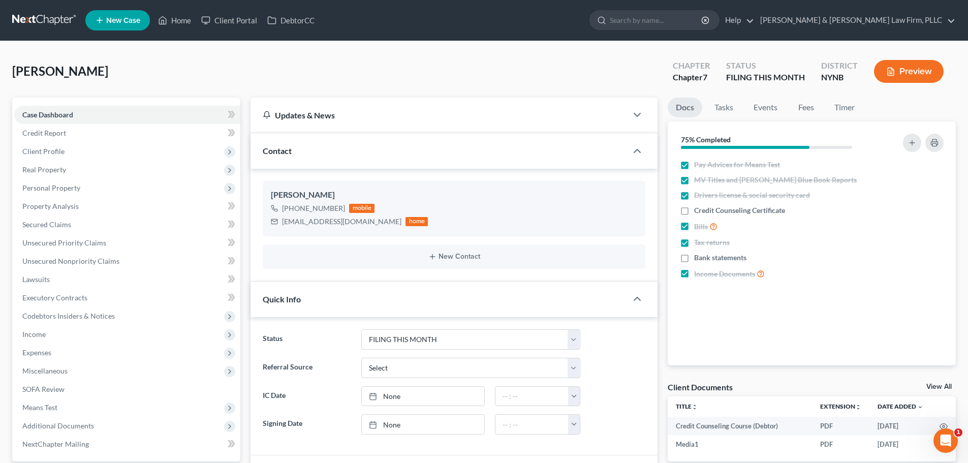
scroll to position [2268, 0]
click at [133, 264] on link "Unsecured Nonpriority Claims" at bounding box center [127, 261] width 226 height 18
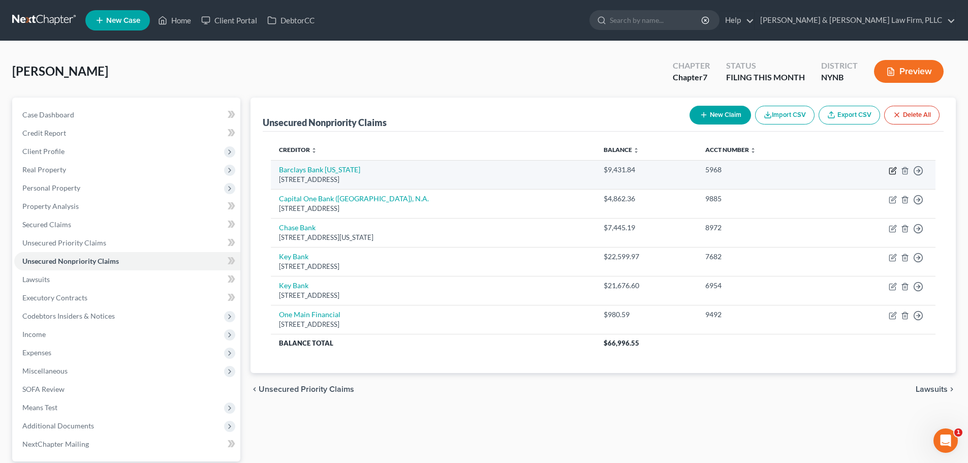
click at [895, 172] on icon "button" at bounding box center [892, 171] width 8 height 8
select select "7"
select select "0"
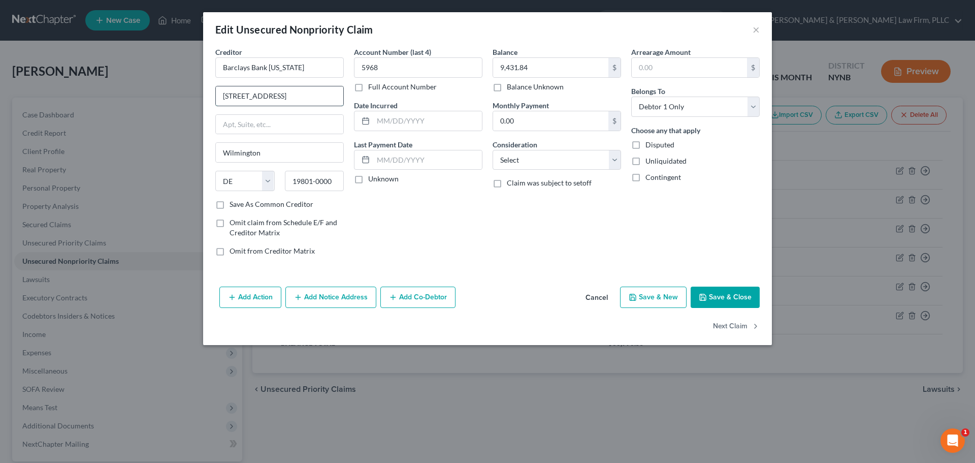
drag, startPoint x: 236, startPoint y: 96, endPoint x: 272, endPoint y: 96, distance: 36.6
click at [272, 96] on input "[STREET_ADDRESS]" at bounding box center [280, 95] width 128 height 19
type input "[STREET_ADDRESS]"
click at [716, 301] on button "Save & Close" at bounding box center [725, 297] width 69 height 21
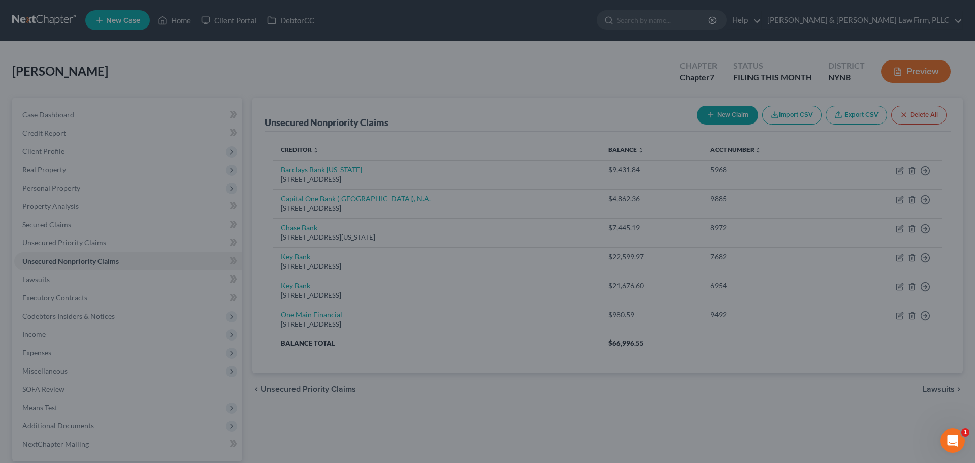
type input "0"
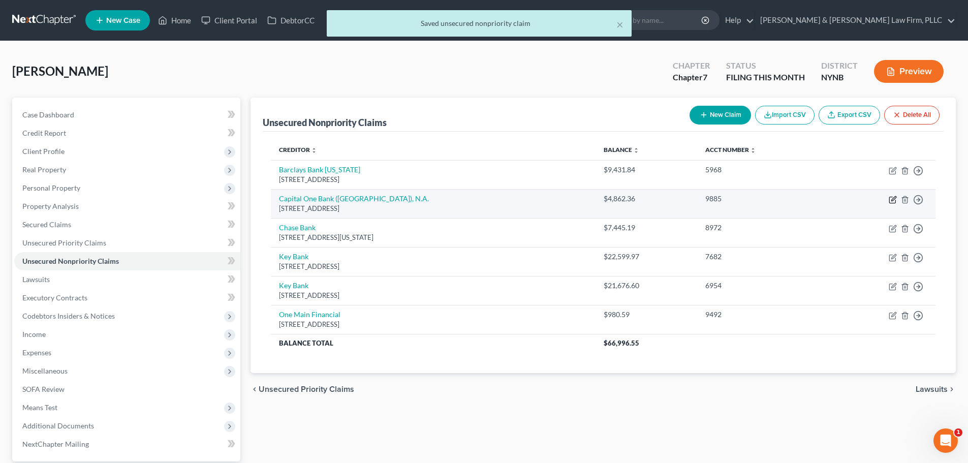
click at [893, 201] on icon "button" at bounding box center [892, 200] width 8 height 8
select select "48"
select select "0"
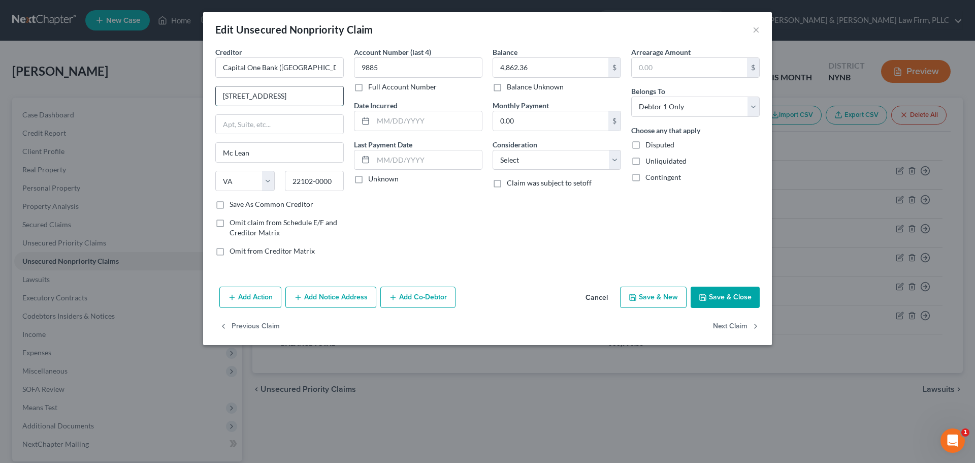
drag, startPoint x: 241, startPoint y: 98, endPoint x: 276, endPoint y: 97, distance: 35.1
click at [276, 97] on input "[STREET_ADDRESS]" at bounding box center [280, 95] width 128 height 19
type input "1680 CAPITAL ONE Drive"
click at [718, 297] on button "Save & Close" at bounding box center [725, 297] width 69 height 21
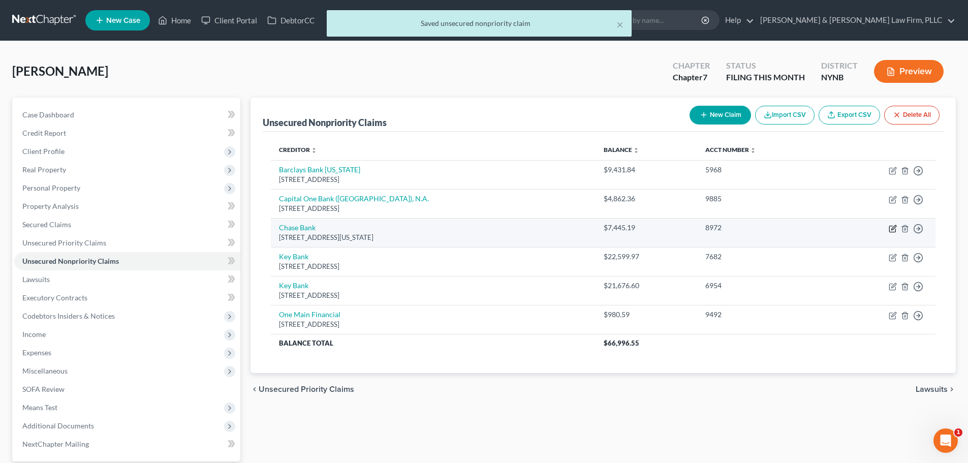
click at [892, 230] on icon "button" at bounding box center [893, 227] width 5 height 5
select select "35"
select select "0"
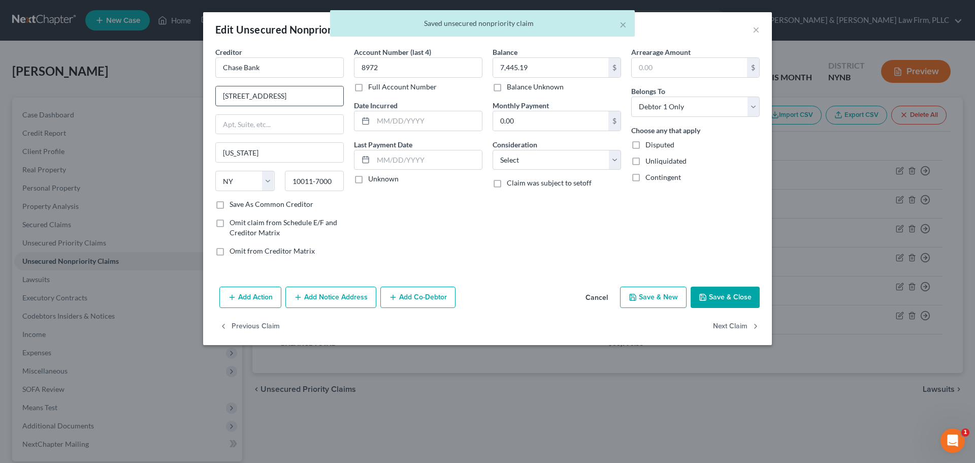
drag, startPoint x: 238, startPoint y: 95, endPoint x: 297, endPoint y: 95, distance: 58.4
click at [297, 95] on input "[STREET_ADDRESS]" at bounding box center [280, 95] width 128 height 19
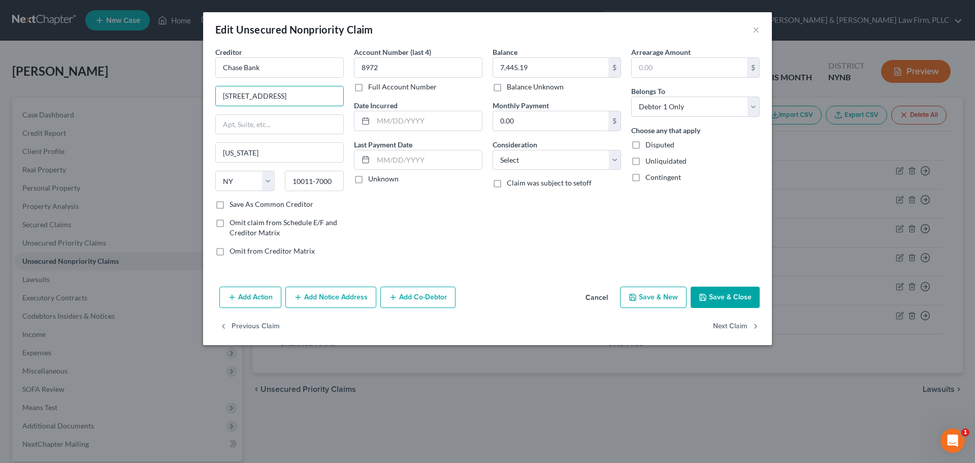
type input "[STREET_ADDRESS]"
click at [736, 295] on button "Save & Close" at bounding box center [725, 297] width 69 height 21
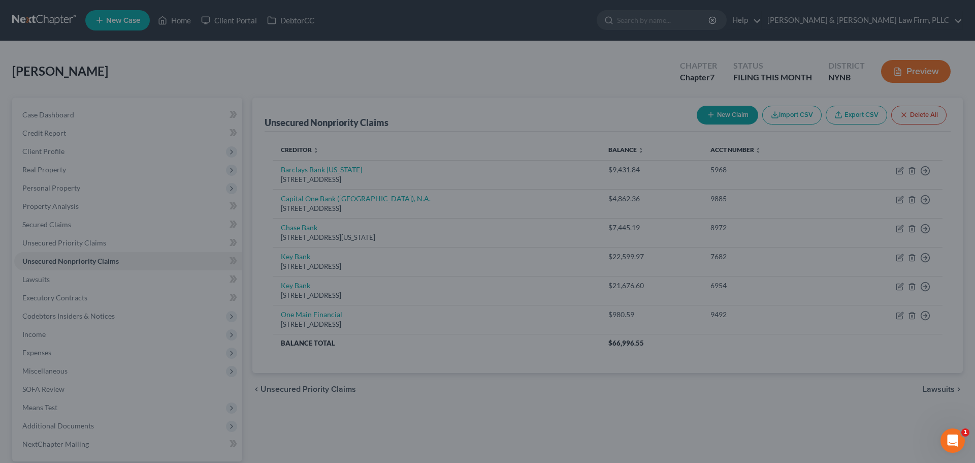
type input "0"
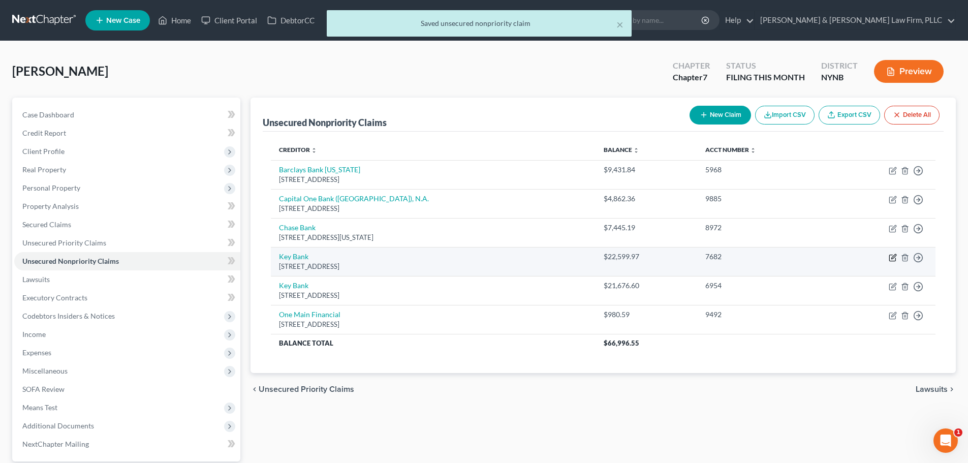
click at [893, 259] on icon "button" at bounding box center [892, 257] width 8 height 8
select select "36"
select select "0"
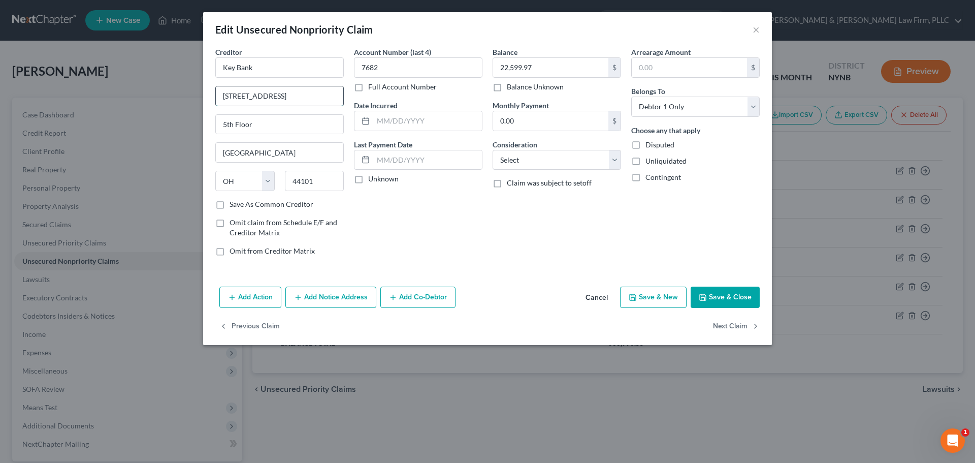
drag, startPoint x: 236, startPoint y: 96, endPoint x: 279, endPoint y: 95, distance: 43.2
click at [279, 95] on input "[STREET_ADDRESS]" at bounding box center [280, 95] width 128 height 19
type input "[STREET_ADDRESS]"
click at [725, 294] on button "Save & Close" at bounding box center [725, 297] width 69 height 21
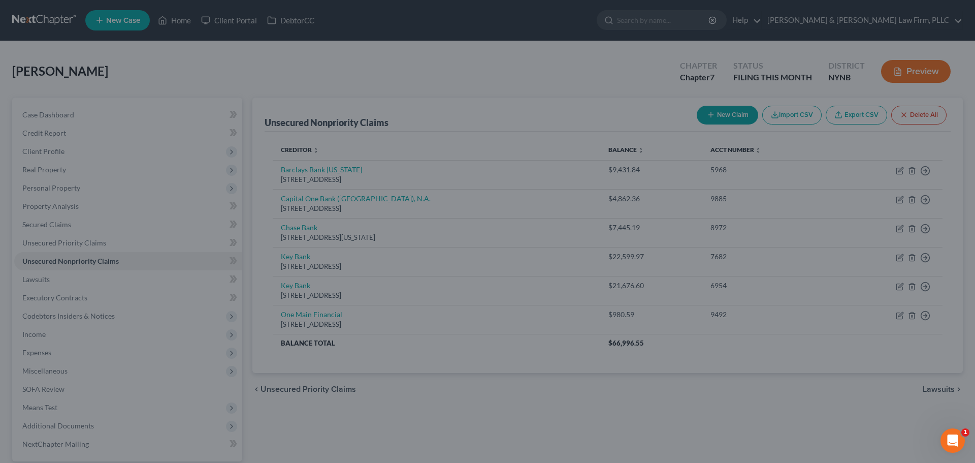
type input "0"
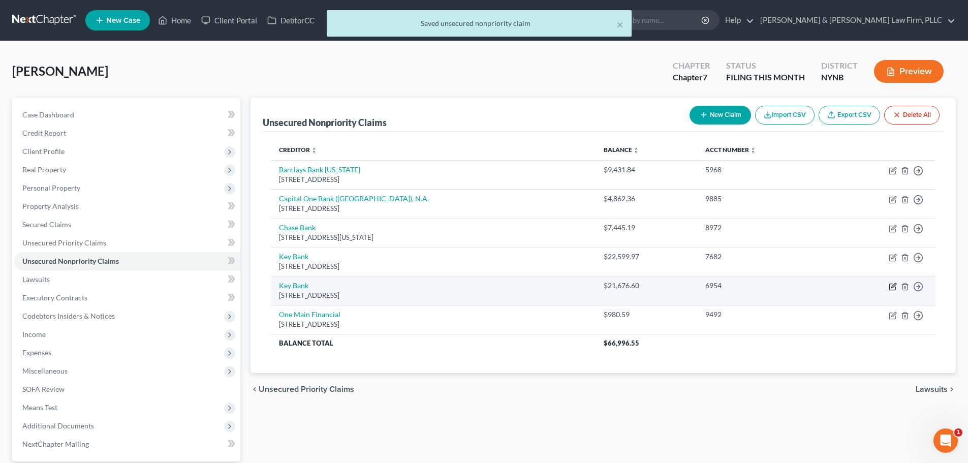
click at [892, 285] on icon "button" at bounding box center [892, 286] width 8 height 8
select select "36"
select select "0"
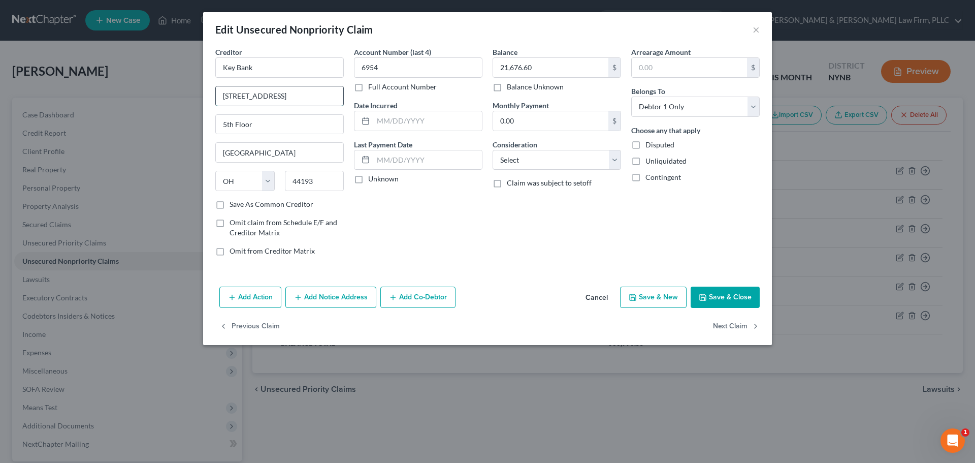
drag, startPoint x: 243, startPoint y: 96, endPoint x: 255, endPoint y: 95, distance: 11.2
click at [255, 94] on input "[STREET_ADDRESS]" at bounding box center [280, 95] width 128 height 19
type input "[STREET_ADDRESS]"
click at [718, 304] on button "Save & Close" at bounding box center [725, 297] width 69 height 21
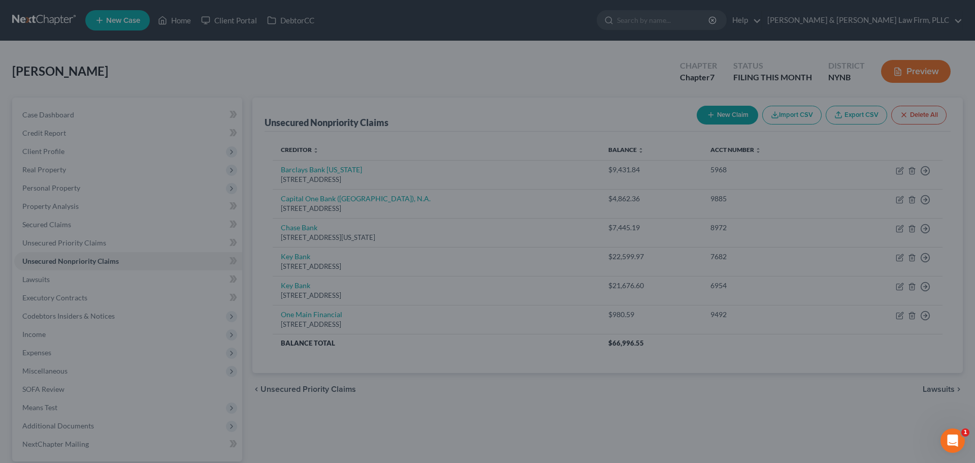
type input "0"
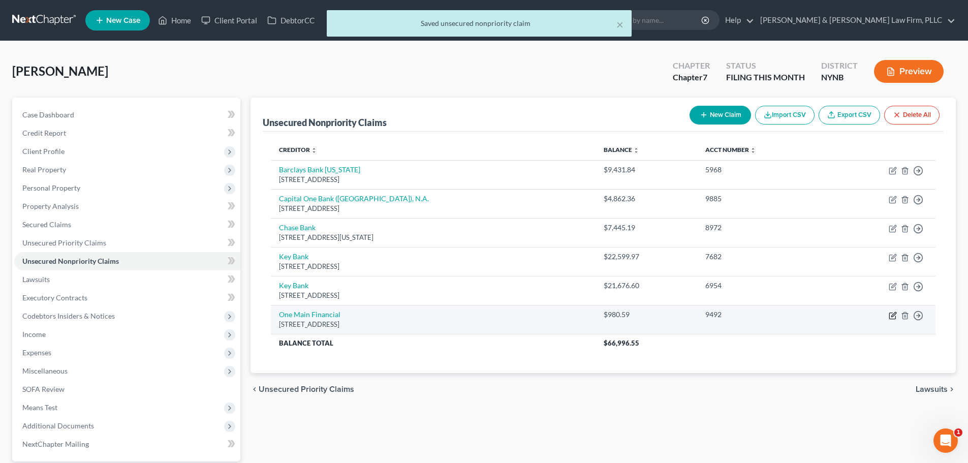
click at [892, 317] on icon "button" at bounding box center [892, 315] width 8 height 8
select select "15"
select select "0"
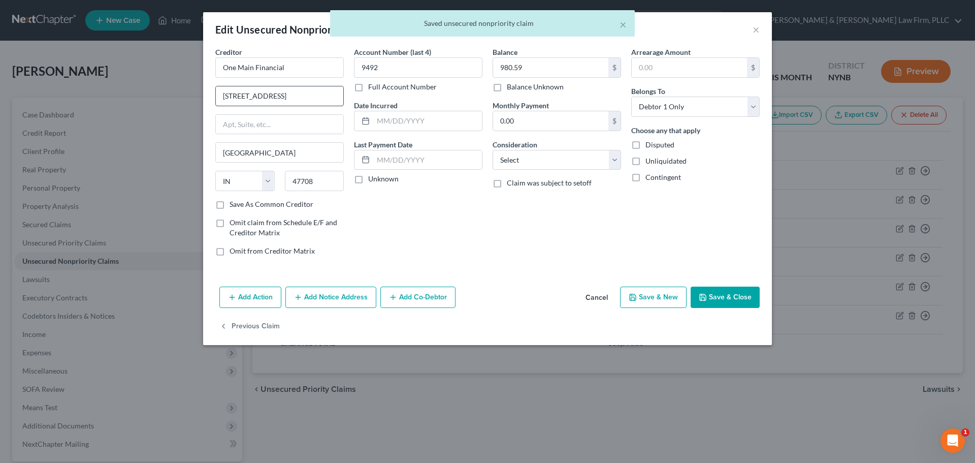
drag, startPoint x: 251, startPoint y: 96, endPoint x: 273, endPoint y: 97, distance: 22.4
click at [273, 97] on input "[STREET_ADDRESS]" at bounding box center [280, 95] width 128 height 19
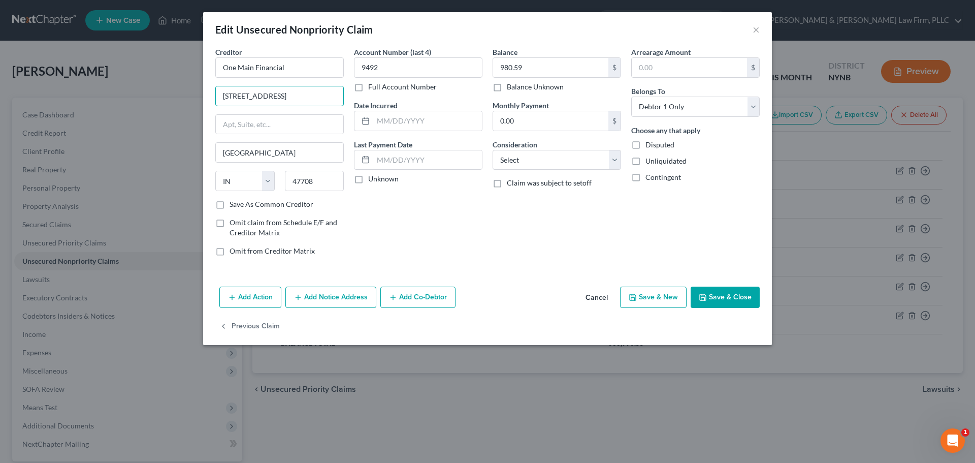
type input "[STREET_ADDRESS]"
click at [719, 301] on button "Save & Close" at bounding box center [725, 297] width 69 height 21
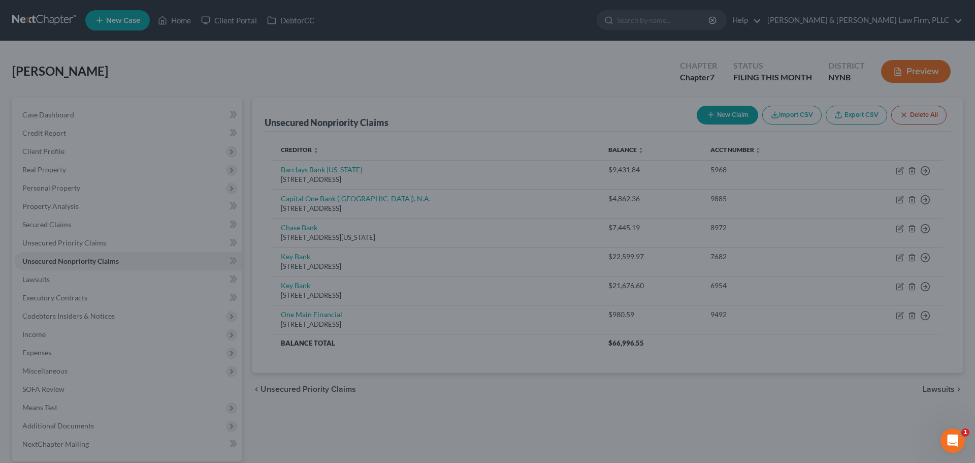
type input "0"
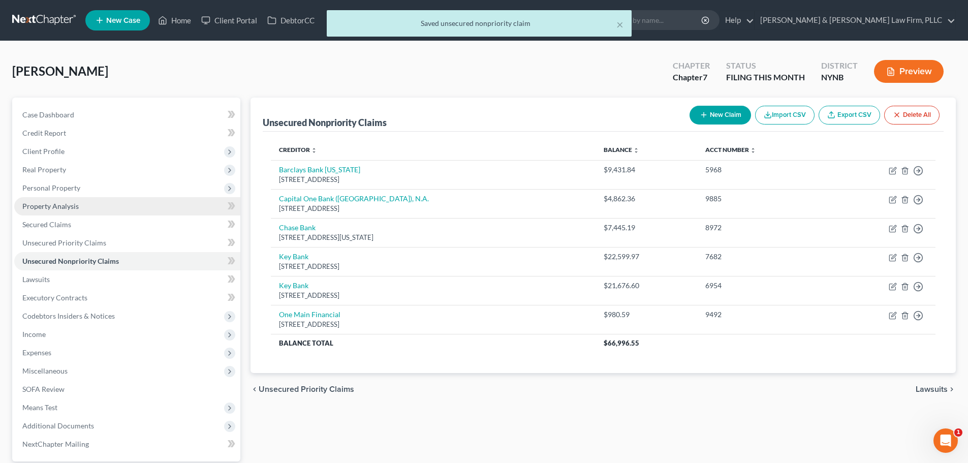
click at [62, 208] on span "Property Analysis" at bounding box center [50, 206] width 56 height 9
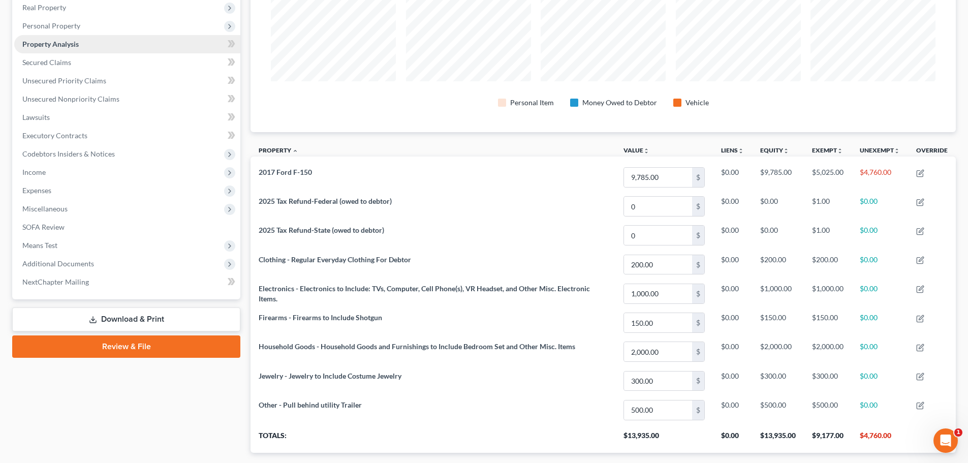
scroll to position [71, 0]
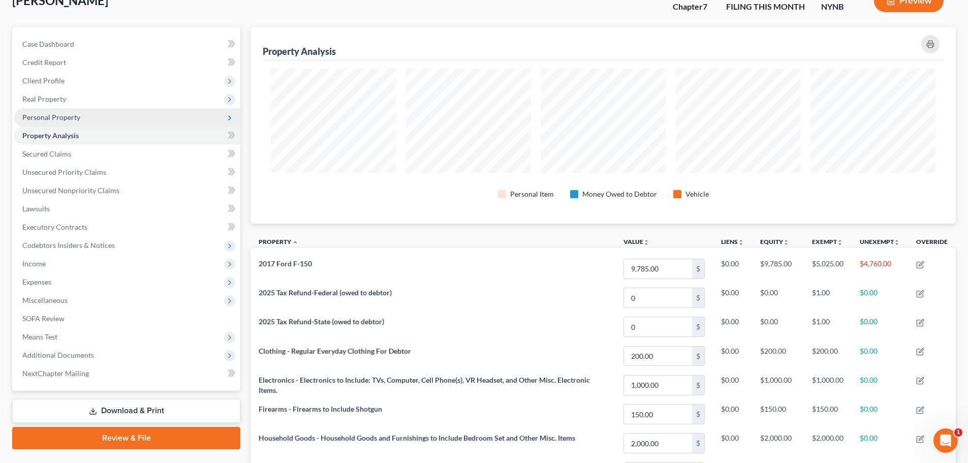
click at [74, 116] on span "Personal Property" at bounding box center [51, 117] width 58 height 9
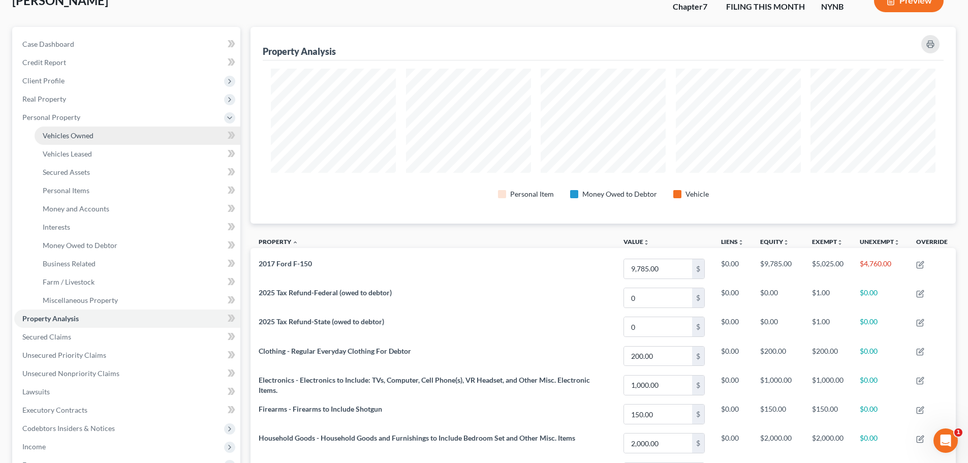
click at [70, 133] on span "Vehicles Owned" at bounding box center [68, 135] width 51 height 9
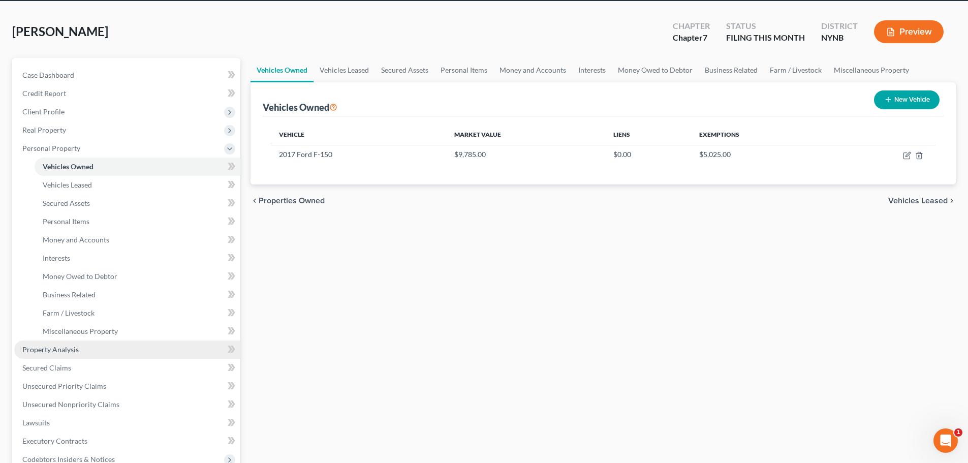
scroll to position [51, 0]
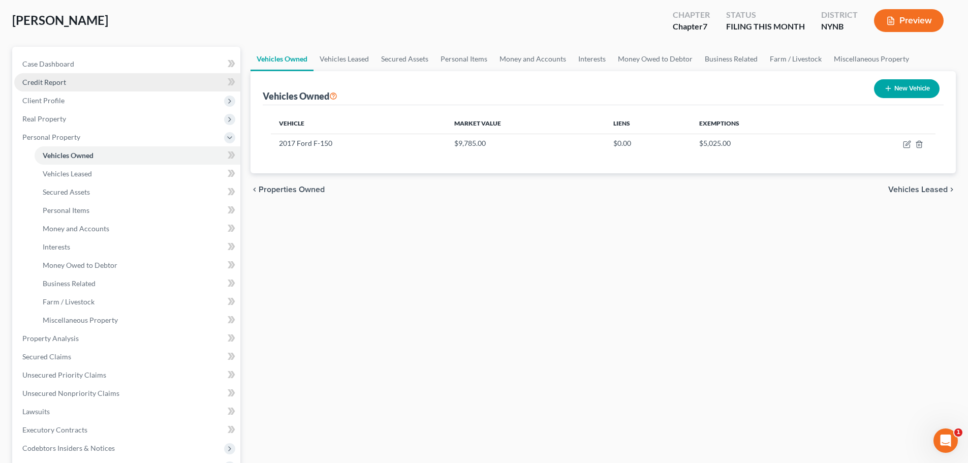
click at [57, 82] on span "Credit Report" at bounding box center [44, 82] width 44 height 9
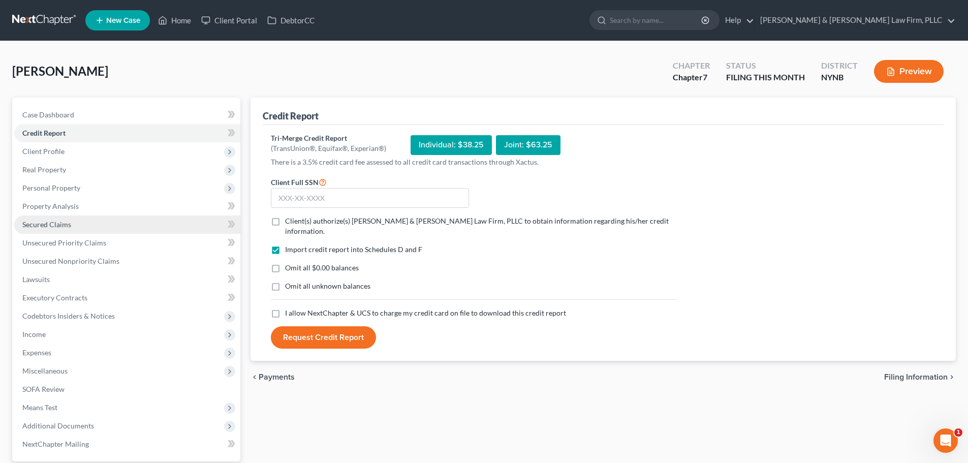
click at [56, 218] on link "Secured Claims" at bounding box center [127, 224] width 226 height 18
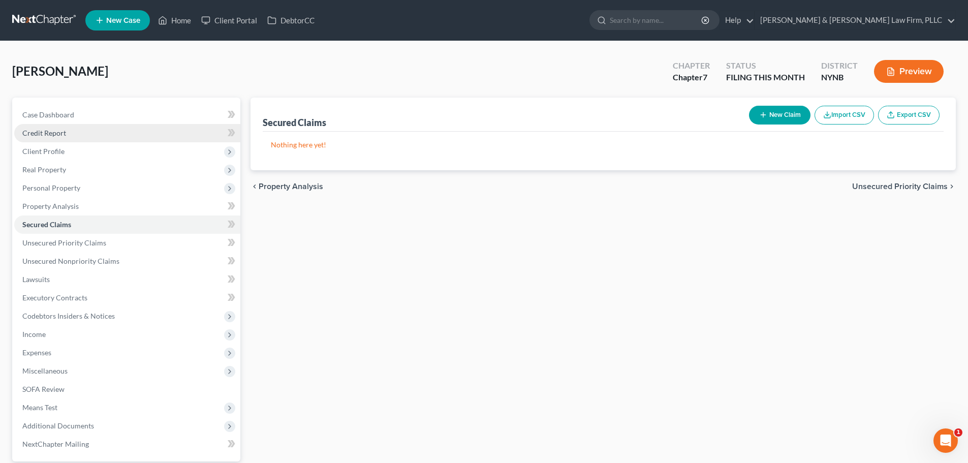
click at [49, 135] on span "Credit Report" at bounding box center [44, 133] width 44 height 9
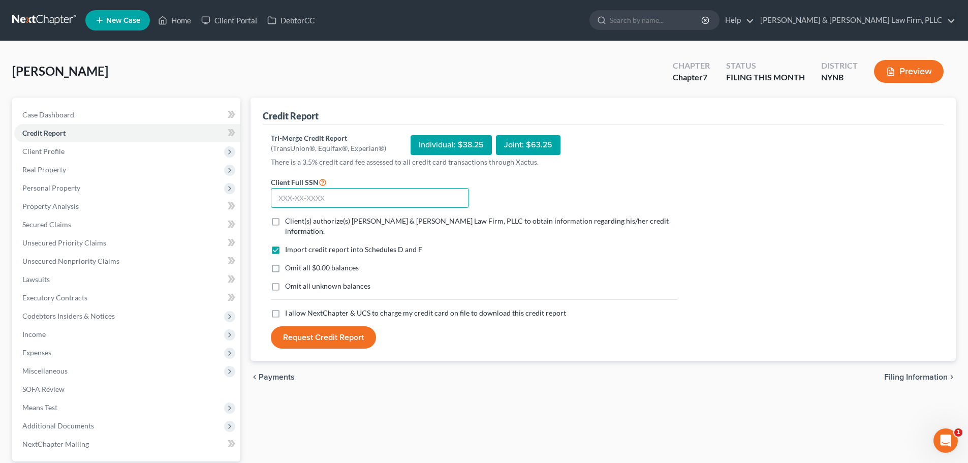
click at [350, 199] on input "text" at bounding box center [370, 198] width 198 height 20
type input "093-64-4596"
drag, startPoint x: 277, startPoint y: 222, endPoint x: 280, endPoint y: 283, distance: 61.1
click at [285, 222] on label "Client(s) authorize(s) [PERSON_NAME] & [PERSON_NAME] Law Firm, PLLC to obtain i…" at bounding box center [481, 226] width 392 height 20
click at [289, 222] on input "Client(s) authorize(s) [PERSON_NAME] & [PERSON_NAME] Law Firm, PLLC to obtain i…" at bounding box center [292, 219] width 7 height 7
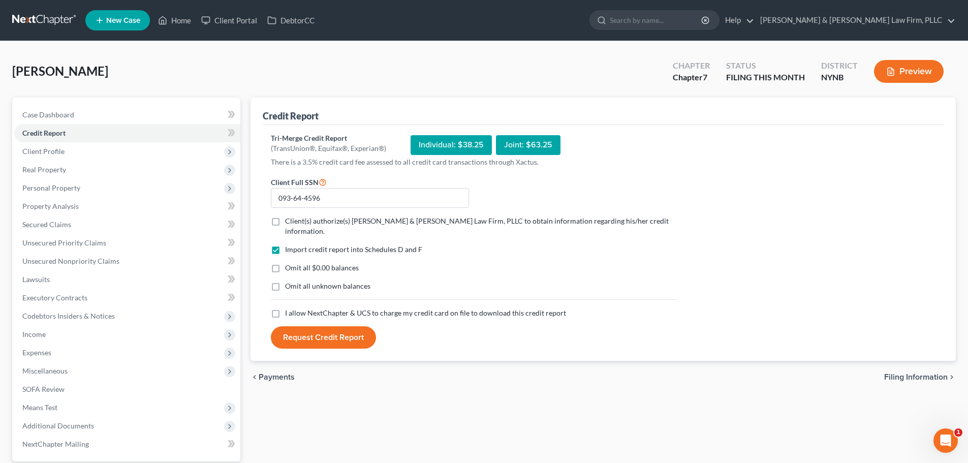
checkbox input "true"
click at [285, 308] on label "I allow NextChapter & UCS to charge my credit card on file to download this cre…" at bounding box center [425, 313] width 281 height 10
click at [289, 308] on input "I allow NextChapter & UCS to charge my credit card on file to download this cre…" at bounding box center [292, 311] width 7 height 7
checkbox input "true"
click at [322, 328] on button "Request Credit Report" at bounding box center [323, 337] width 105 height 22
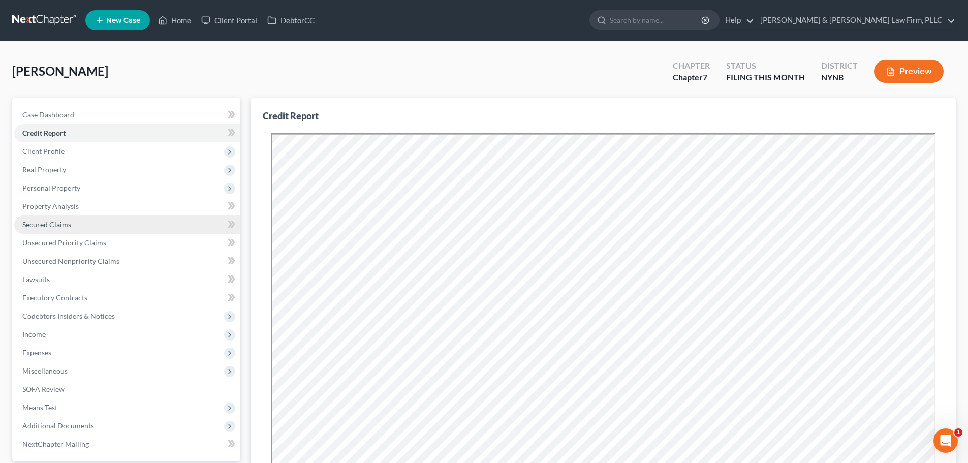
click at [104, 227] on link "Secured Claims" at bounding box center [127, 224] width 226 height 18
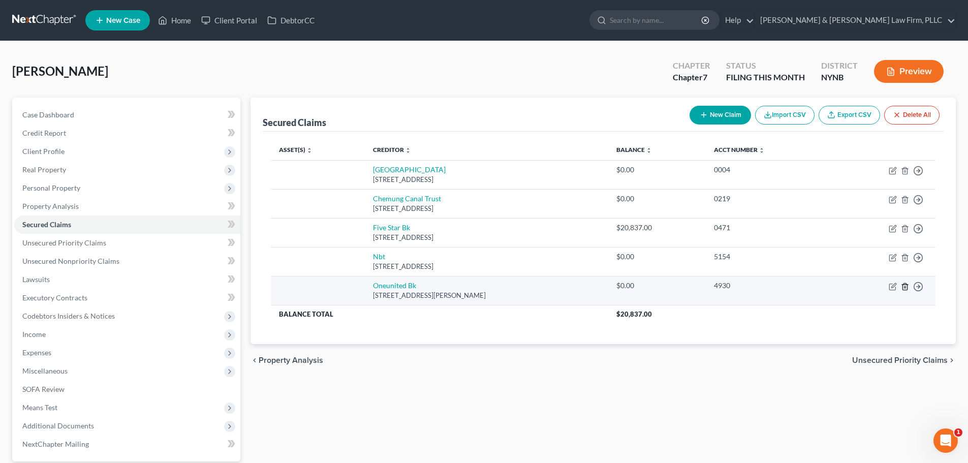
click at [904, 287] on line "button" at bounding box center [904, 287] width 0 height 2
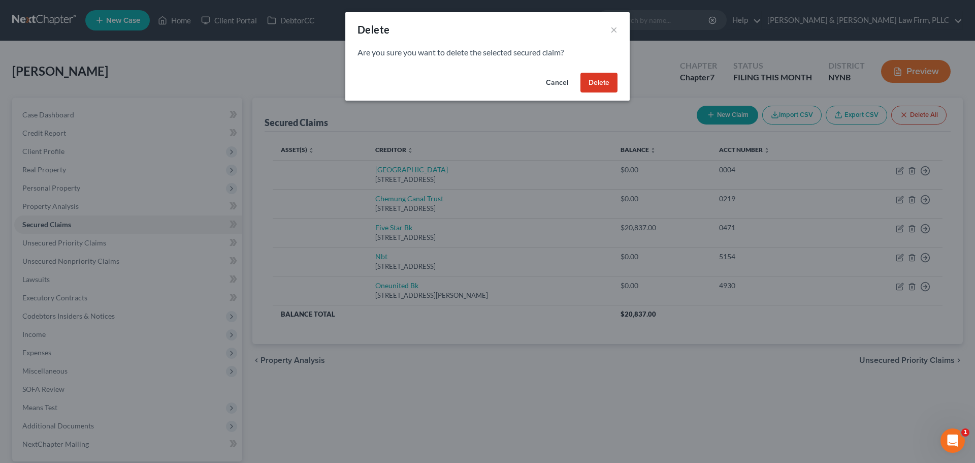
click at [603, 81] on button "Delete" at bounding box center [599, 83] width 37 height 20
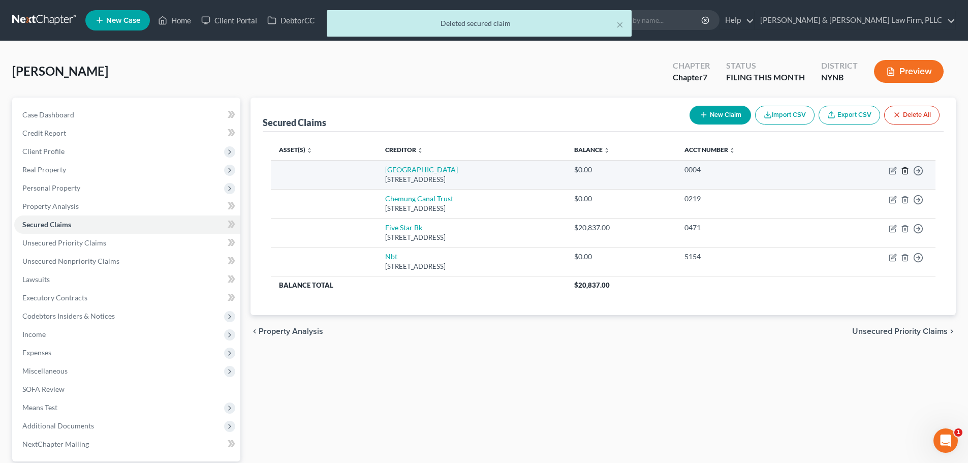
click at [904, 171] on line "button" at bounding box center [904, 171] width 0 height 2
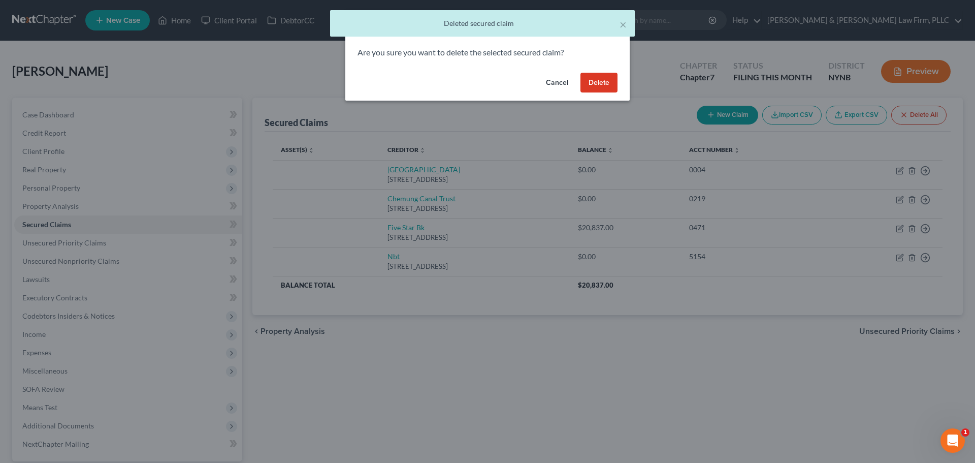
click at [591, 81] on button "Delete" at bounding box center [599, 83] width 37 height 20
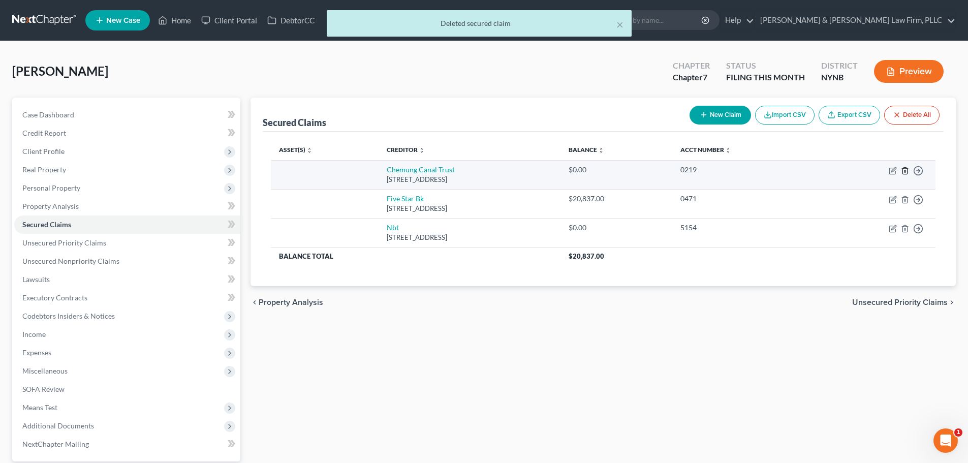
click at [905, 171] on icon "button" at bounding box center [905, 171] width 8 height 8
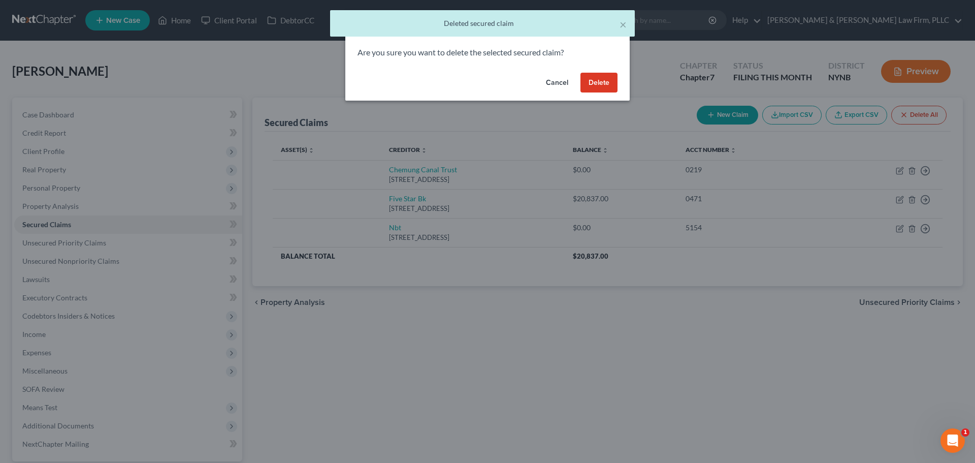
click at [599, 85] on button "Delete" at bounding box center [599, 83] width 37 height 20
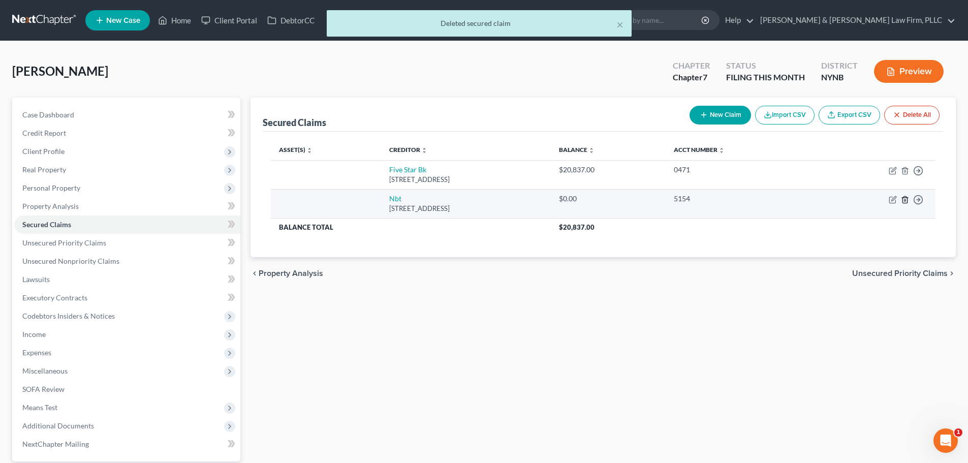
click at [905, 200] on icon "button" at bounding box center [905, 200] width 8 height 8
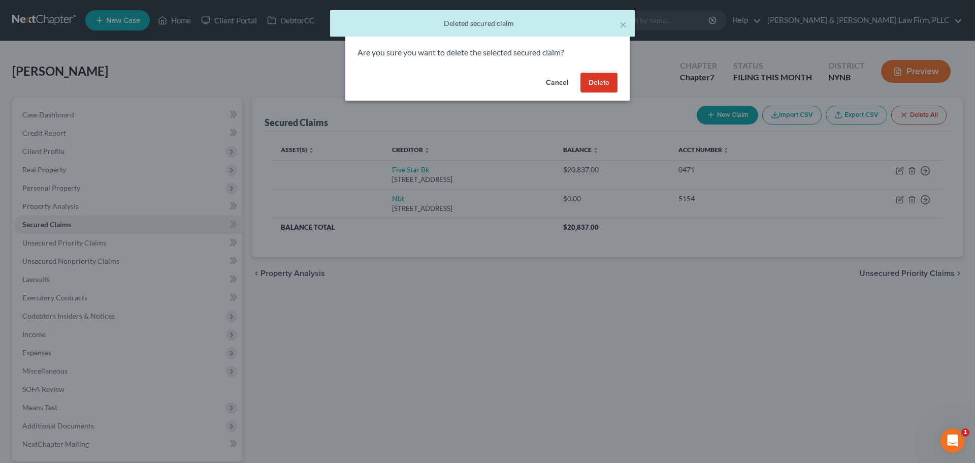
click at [602, 84] on button "Delete" at bounding box center [599, 83] width 37 height 20
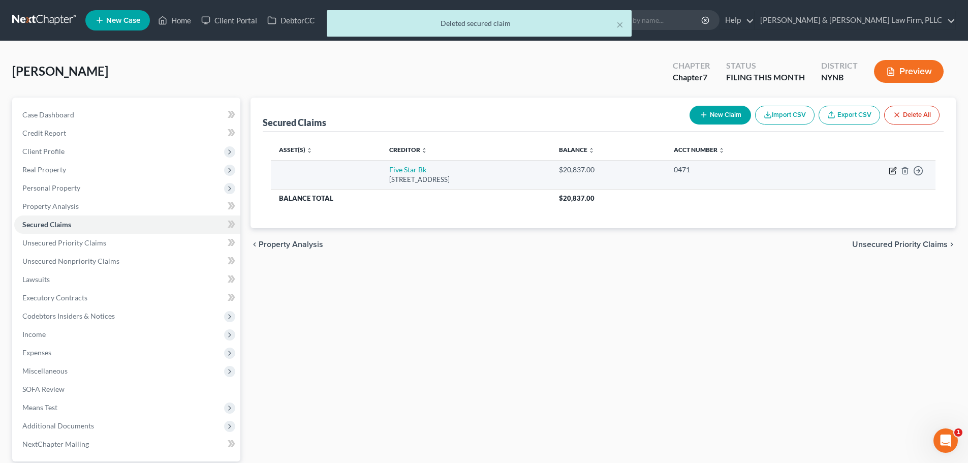
click at [895, 171] on icon "button" at bounding box center [892, 171] width 8 height 8
select select "35"
select select "0"
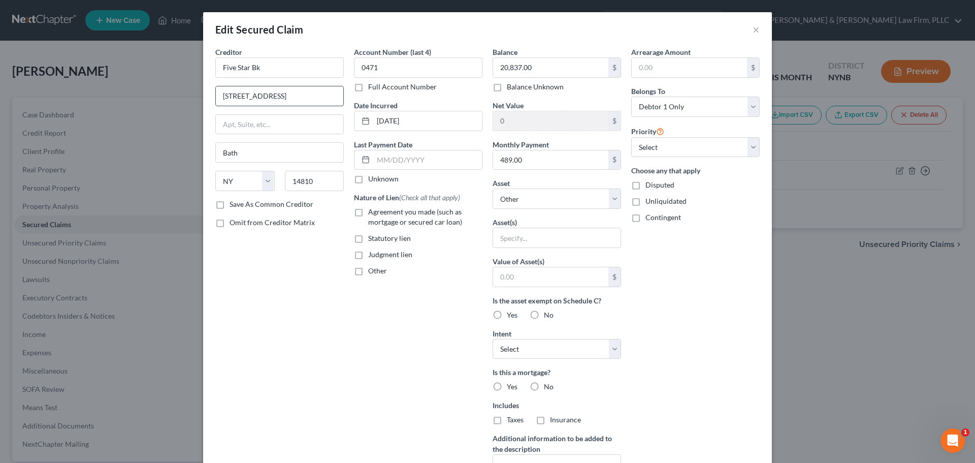
click at [280, 96] on input "[STREET_ADDRESS]" at bounding box center [280, 95] width 128 height 19
type input "[STREET_ADDRESS]"
click at [288, 66] on input "Five Star Bk" at bounding box center [279, 67] width 129 height 20
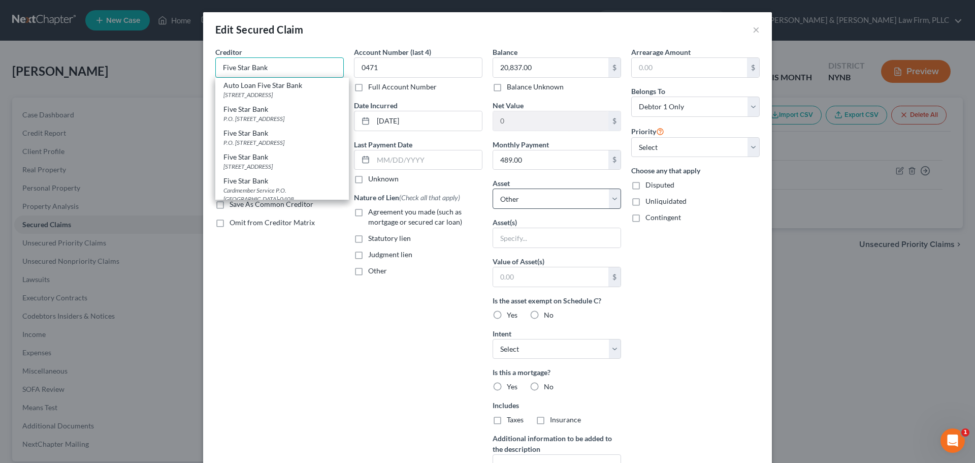
type input "Five Star Bank"
click at [609, 200] on select "Select Other Multiple Assets Household Goods - Household Goods and Furnishings …" at bounding box center [557, 198] width 129 height 20
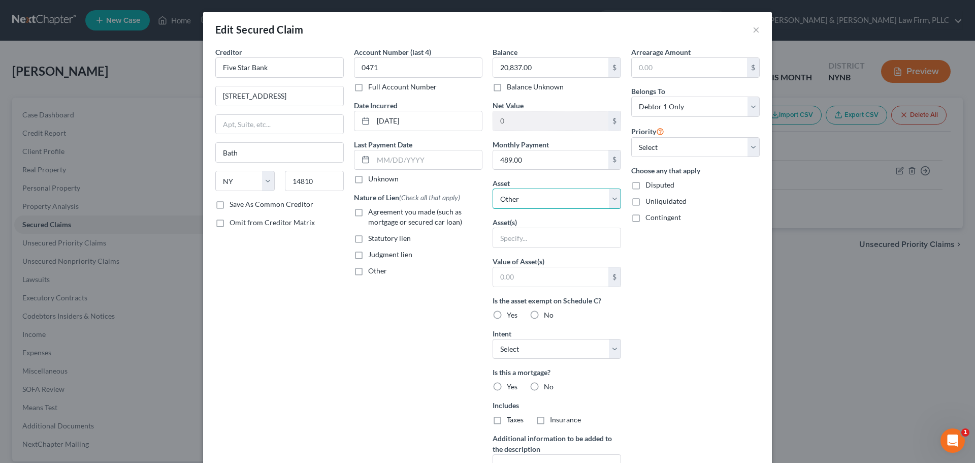
select select "9"
click at [493, 188] on select "Select Other Multiple Assets Household Goods - Household Goods and Furnishings …" at bounding box center [557, 198] width 129 height 20
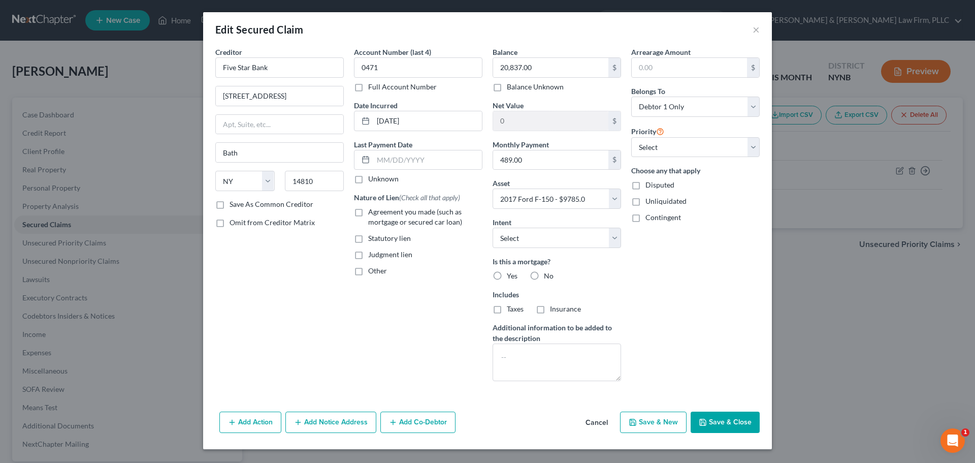
click at [544, 274] on label "No" at bounding box center [549, 276] width 10 height 10
click at [548, 274] on input "No" at bounding box center [551, 274] width 7 height 7
radio input "true"
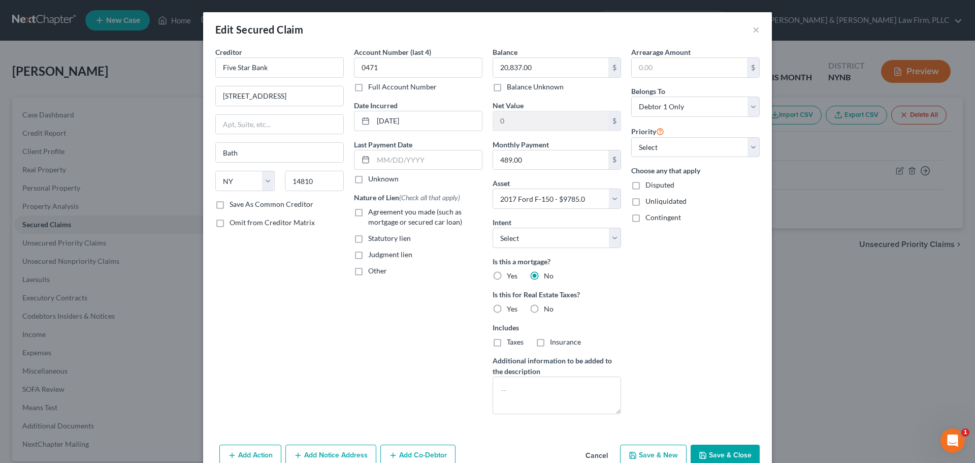
click at [368, 212] on label "Agreement you made (such as mortgage or secured car loan)" at bounding box center [425, 217] width 114 height 20
click at [372, 212] on input "Agreement you made (such as mortgage or secured car loan)" at bounding box center [375, 210] width 7 height 7
checkbox input "true"
click at [544, 309] on label "No" at bounding box center [549, 309] width 10 height 10
click at [548, 309] on input "No" at bounding box center [551, 307] width 7 height 7
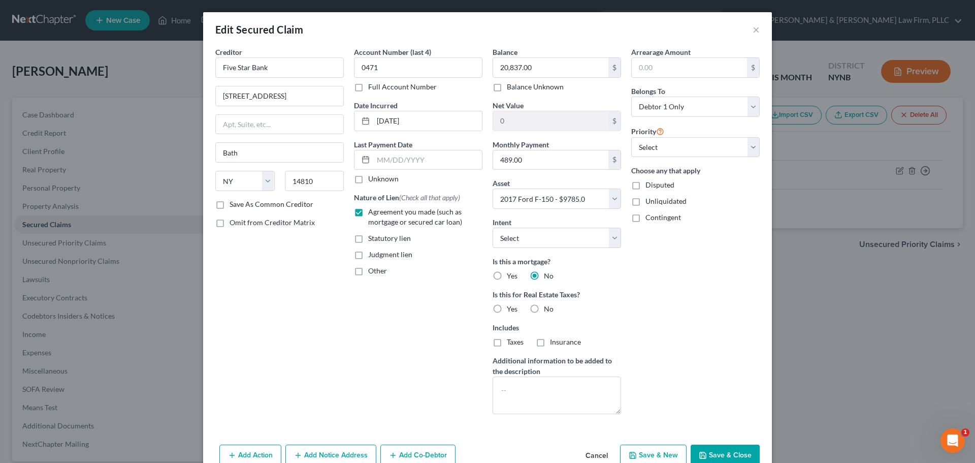
radio input "true"
click at [610, 243] on select "Select Surrender Redeem Reaffirm Avoid Other" at bounding box center [557, 238] width 129 height 20
select select "4"
click at [493, 228] on select "Select Surrender Redeem Reaffirm Avoid Other" at bounding box center [557, 238] width 129 height 20
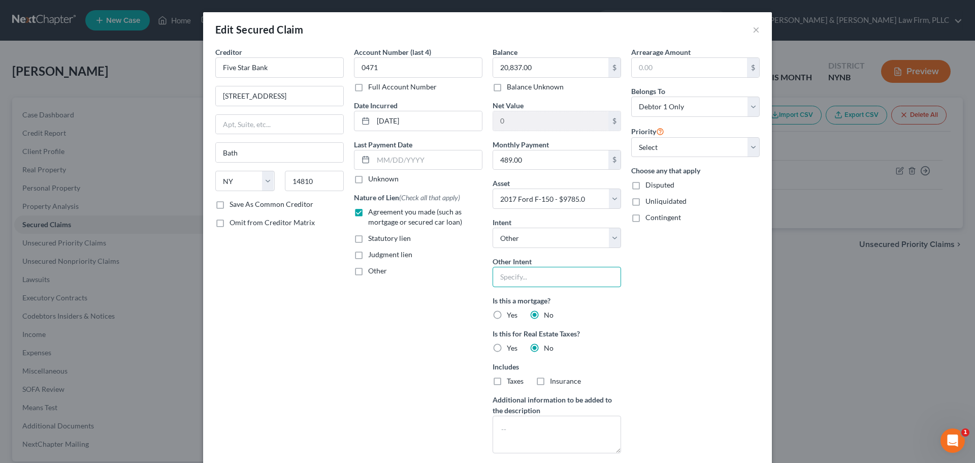
click at [530, 276] on input "text" at bounding box center [557, 277] width 129 height 20
type input "Reaffirm/Voluntary Pay"
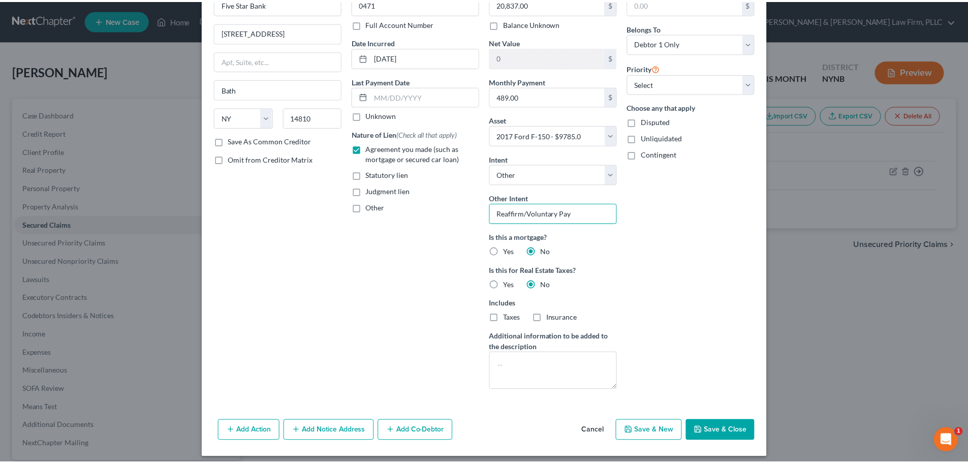
scroll to position [70, 0]
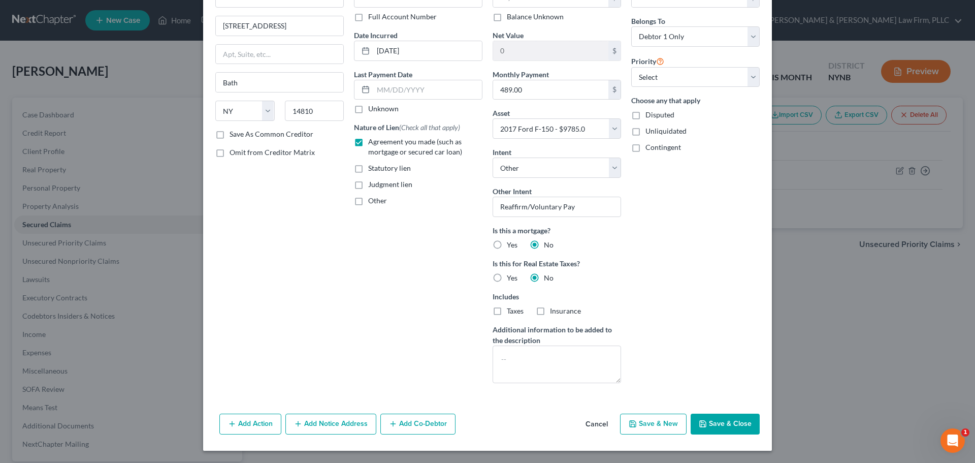
click at [722, 427] on button "Save & Close" at bounding box center [725, 424] width 69 height 21
select select
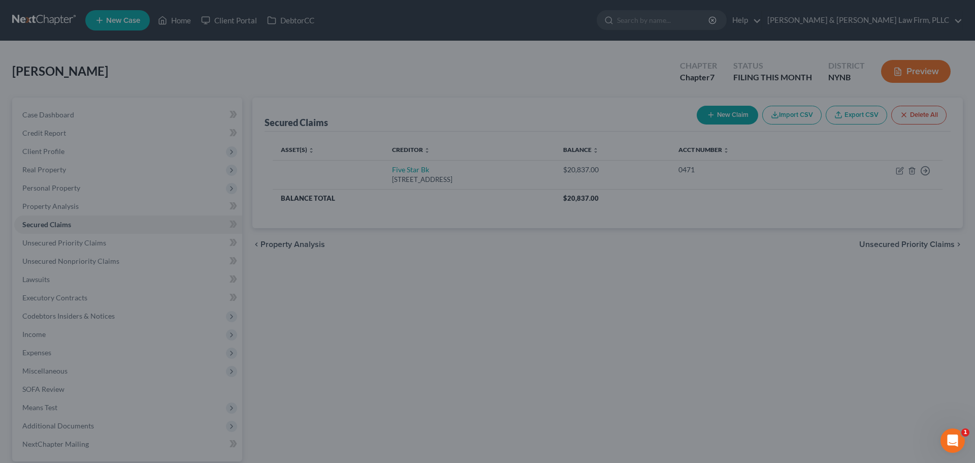
type input "-11,052.00"
select select "9"
type input "0"
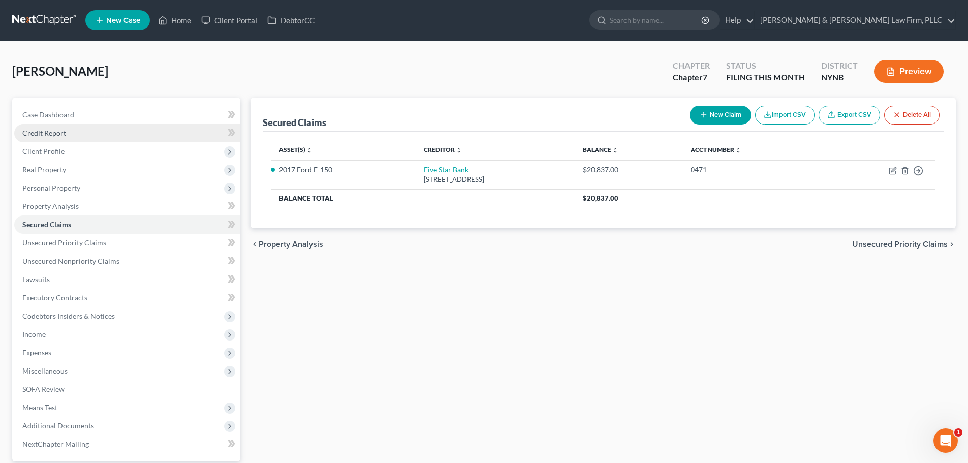
click at [60, 134] on span "Credit Report" at bounding box center [44, 133] width 44 height 9
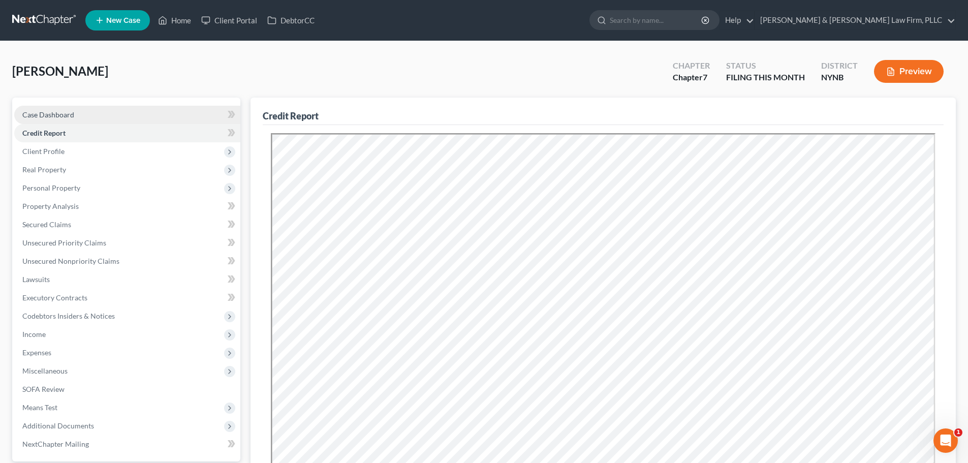
click at [56, 114] on span "Case Dashboard" at bounding box center [48, 114] width 52 height 9
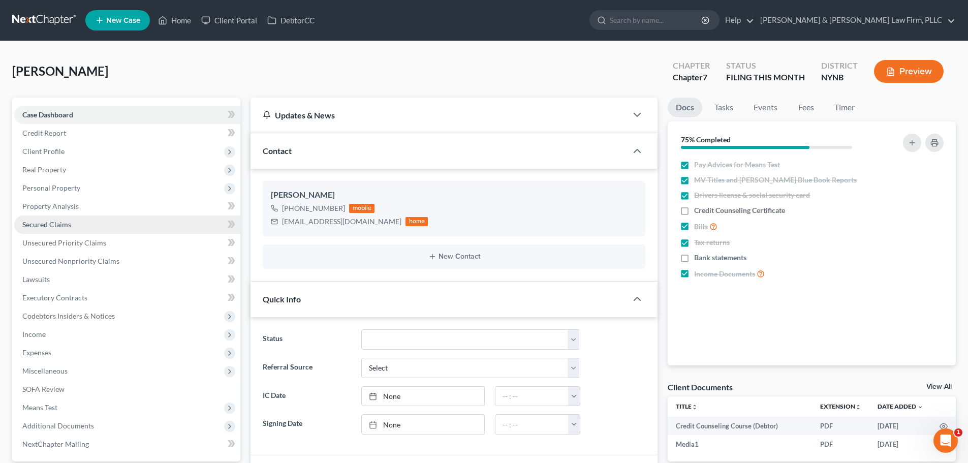
scroll to position [2268, 0]
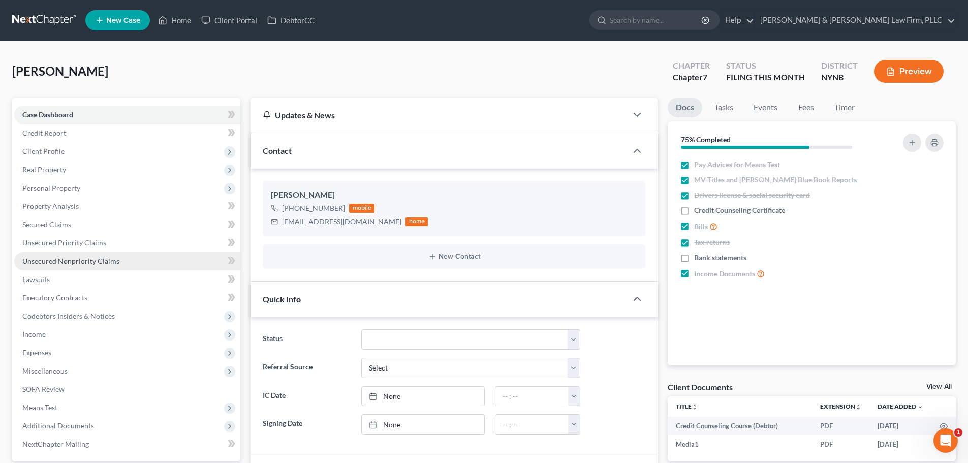
click at [81, 257] on span "Unsecured Nonpriority Claims" at bounding box center [70, 261] width 97 height 9
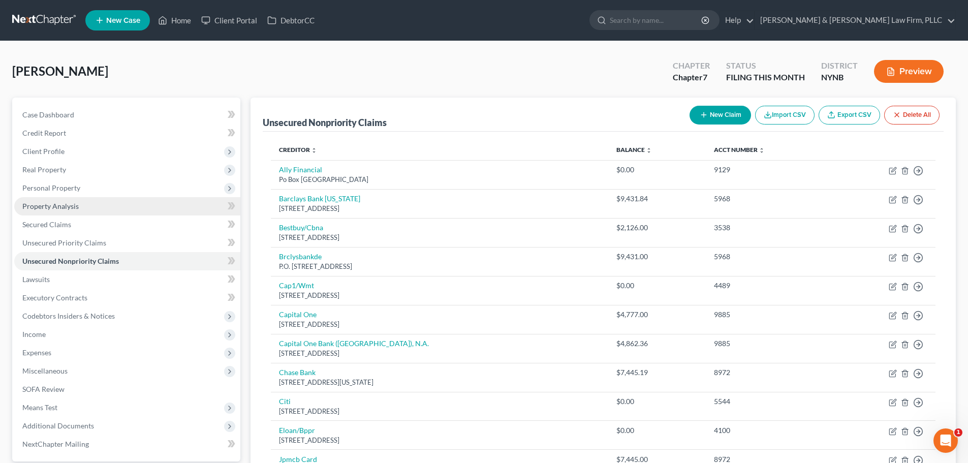
click at [55, 206] on span "Property Analysis" at bounding box center [50, 206] width 56 height 9
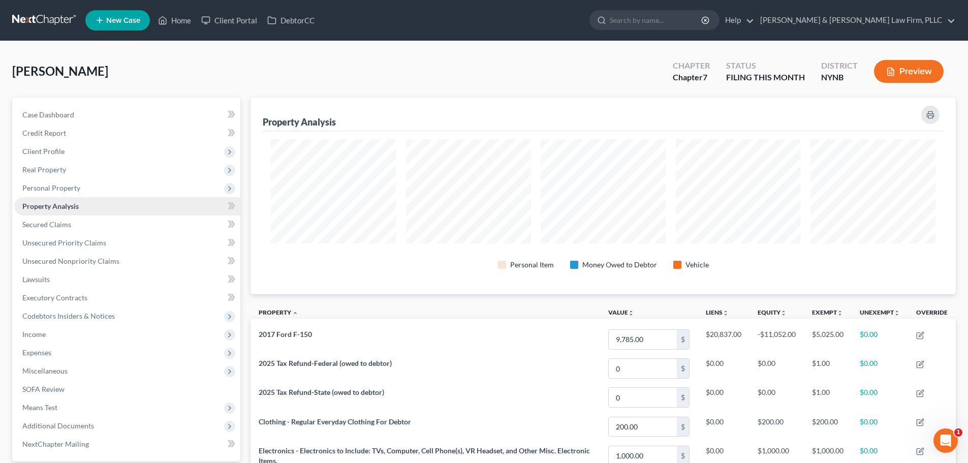
scroll to position [197, 705]
click at [50, 184] on span "Personal Property" at bounding box center [51, 187] width 58 height 9
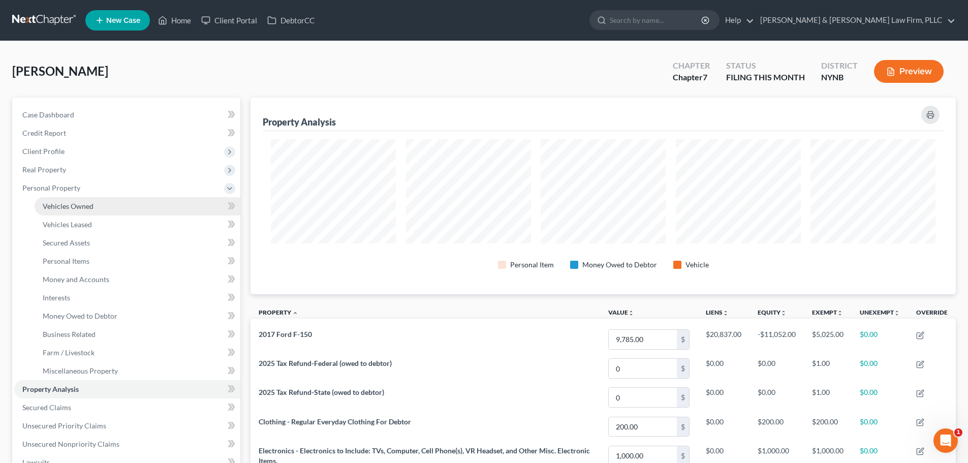
click at [61, 203] on span "Vehicles Owned" at bounding box center [68, 206] width 51 height 9
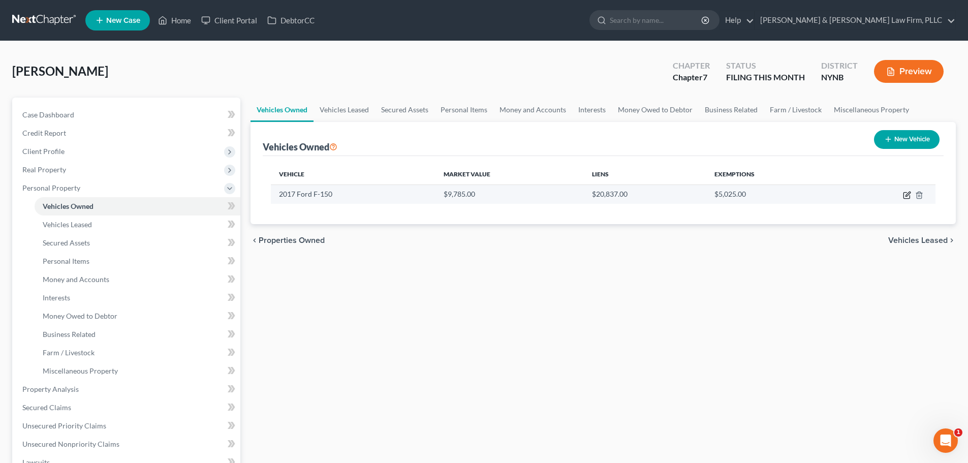
click at [906, 195] on icon "button" at bounding box center [907, 194] width 5 height 5
select select "0"
select select "9"
select select "3"
select select "0"
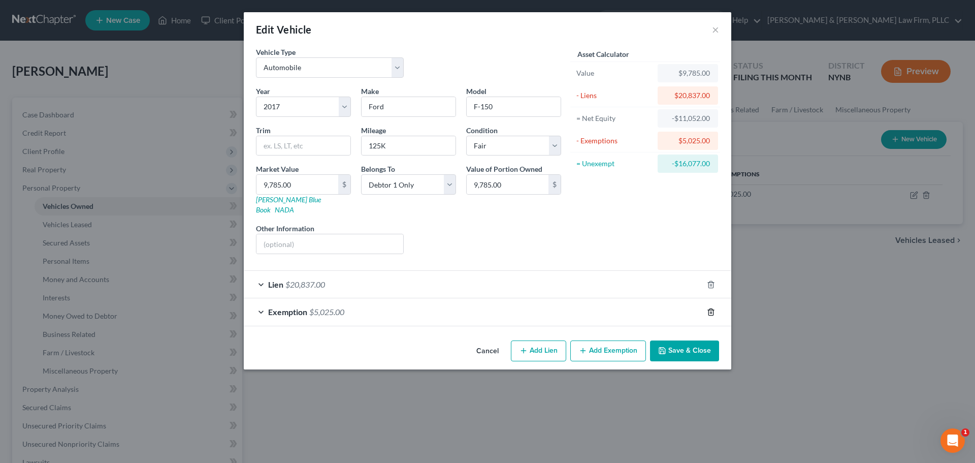
click at [712, 310] on polyline "button" at bounding box center [711, 310] width 6 height 0
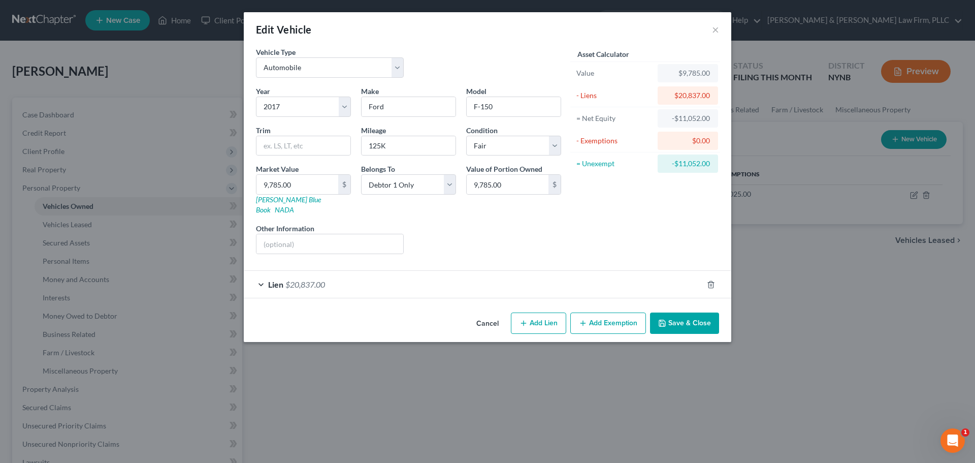
click at [683, 315] on button "Save & Close" at bounding box center [684, 322] width 69 height 21
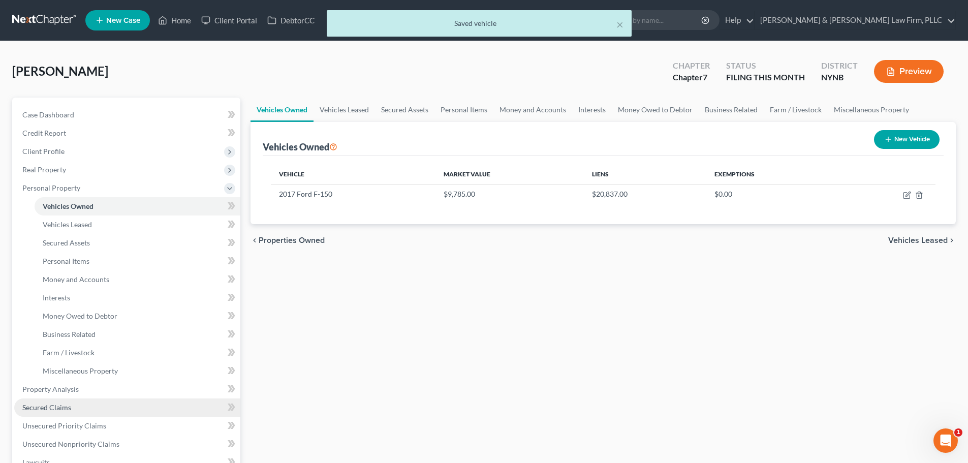
click at [63, 403] on span "Secured Claims" at bounding box center [46, 407] width 49 height 9
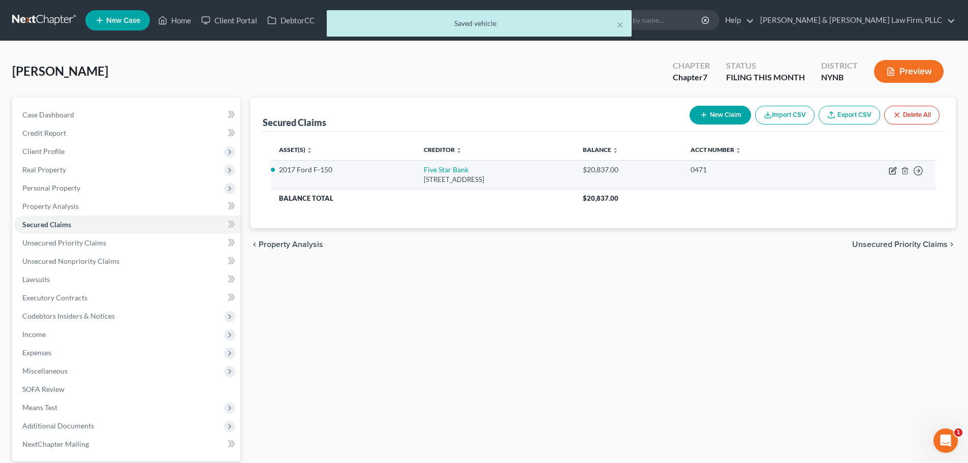
click at [892, 170] on icon "button" at bounding box center [893, 169] width 5 height 5
select select "35"
select select "9"
select select "4"
select select "0"
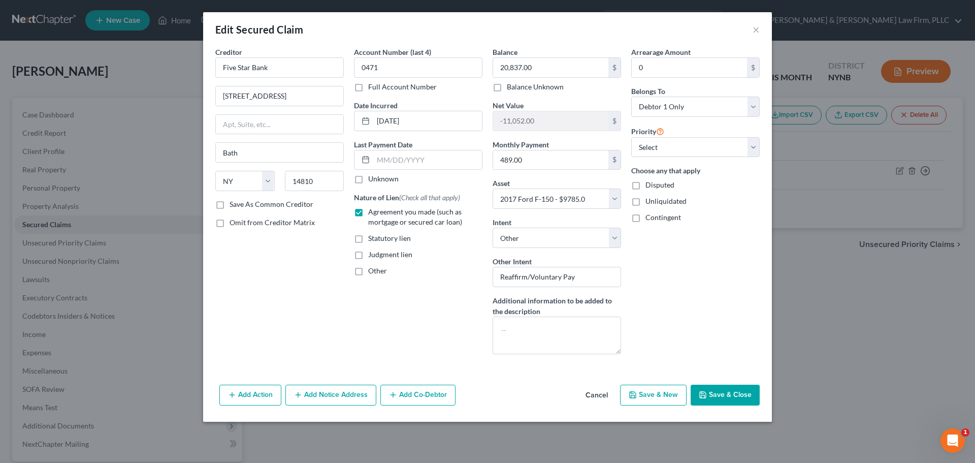
click at [721, 393] on button "Save & Close" at bounding box center [725, 395] width 69 height 21
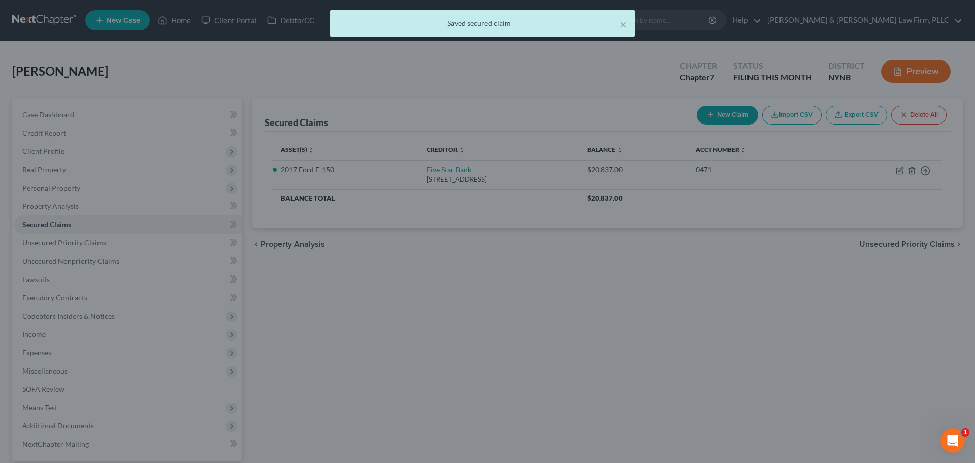
select select "9"
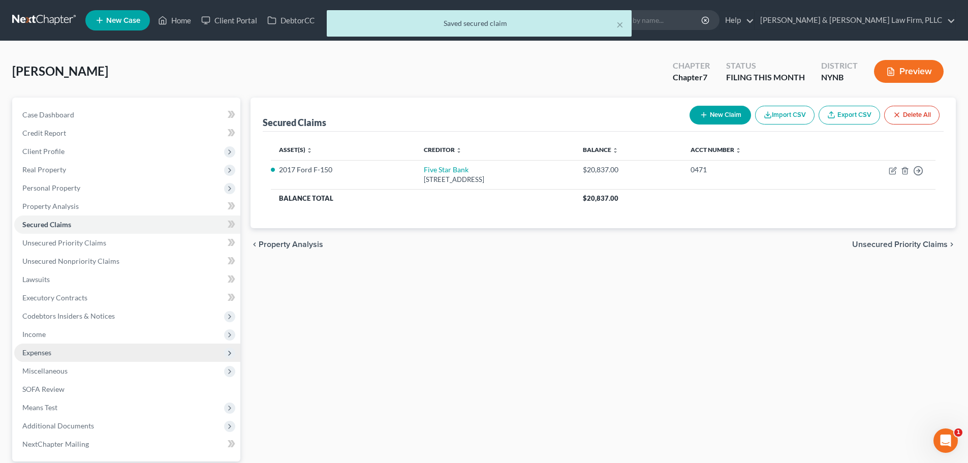
click at [40, 352] on span "Expenses" at bounding box center [36, 352] width 29 height 9
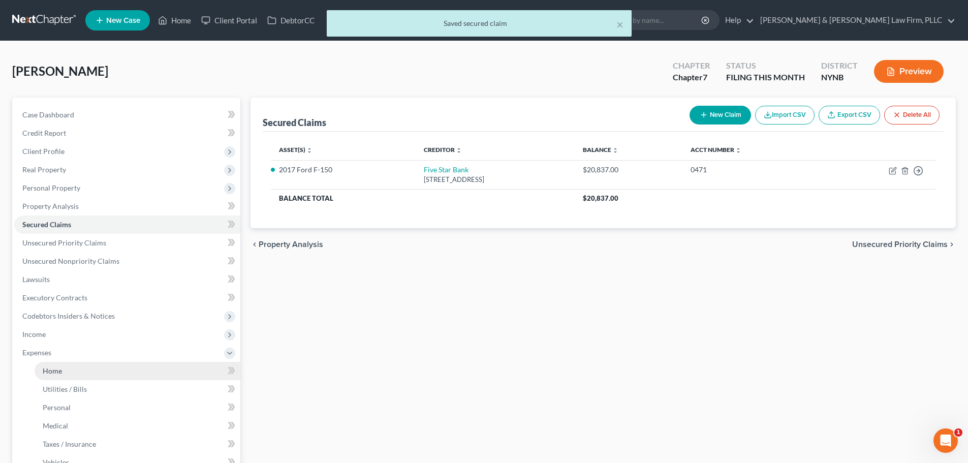
click at [53, 374] on span "Home" at bounding box center [52, 370] width 19 height 9
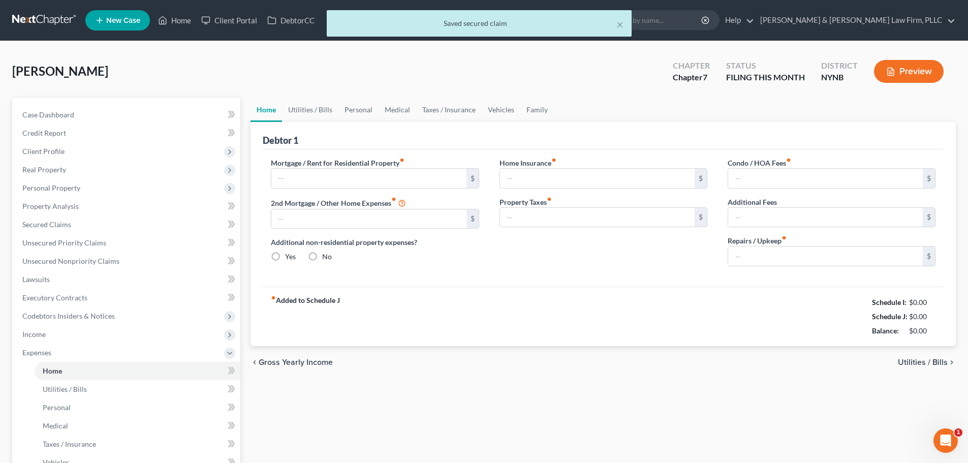
type input "0.00"
radio input "true"
type input "0.00"
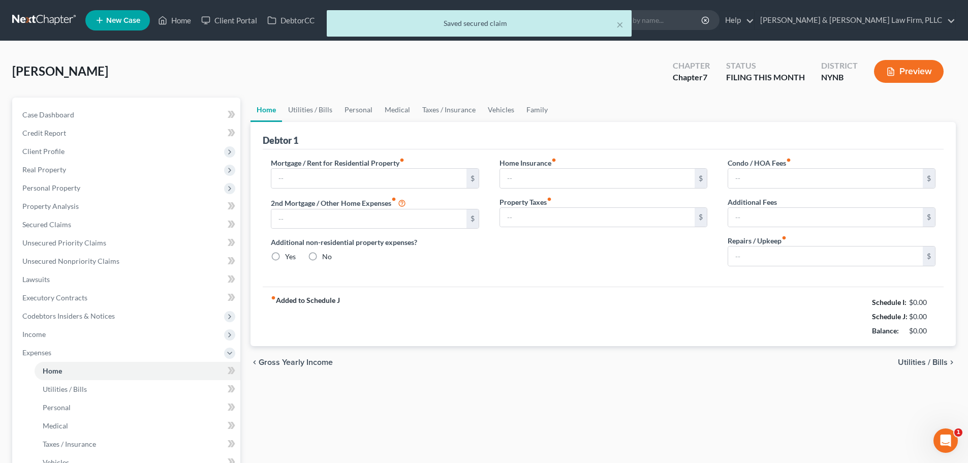
type input "0.00"
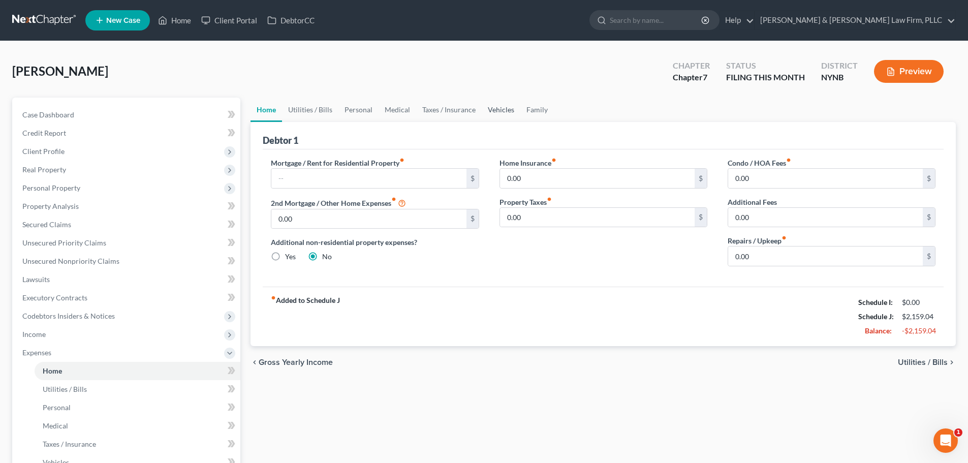
click at [501, 112] on link "Vehicles" at bounding box center [501, 110] width 39 height 24
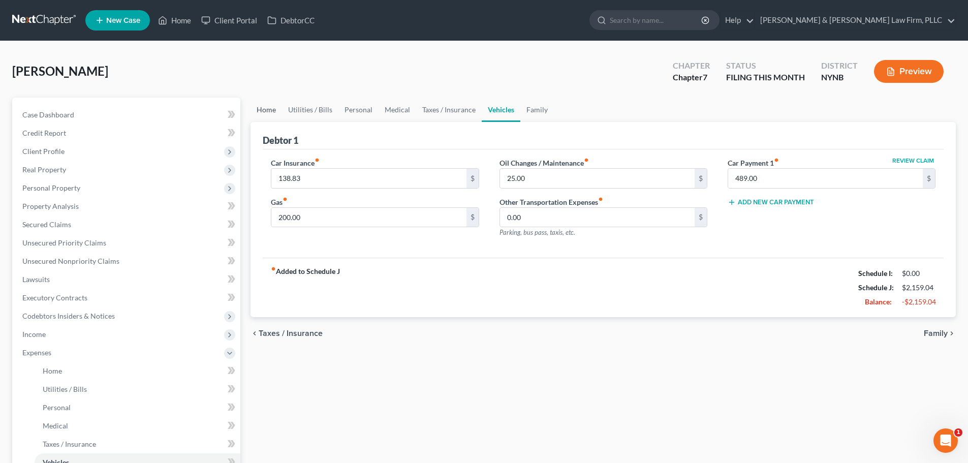
click at [271, 110] on link "Home" at bounding box center [265, 110] width 31 height 24
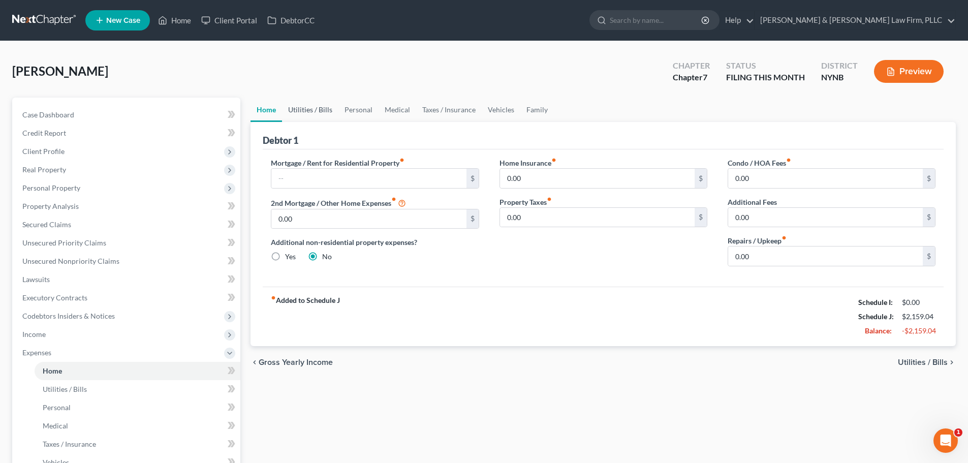
drag, startPoint x: 308, startPoint y: 108, endPoint x: 335, endPoint y: 111, distance: 27.1
click at [309, 108] on link "Utilities / Bills" at bounding box center [310, 110] width 56 height 24
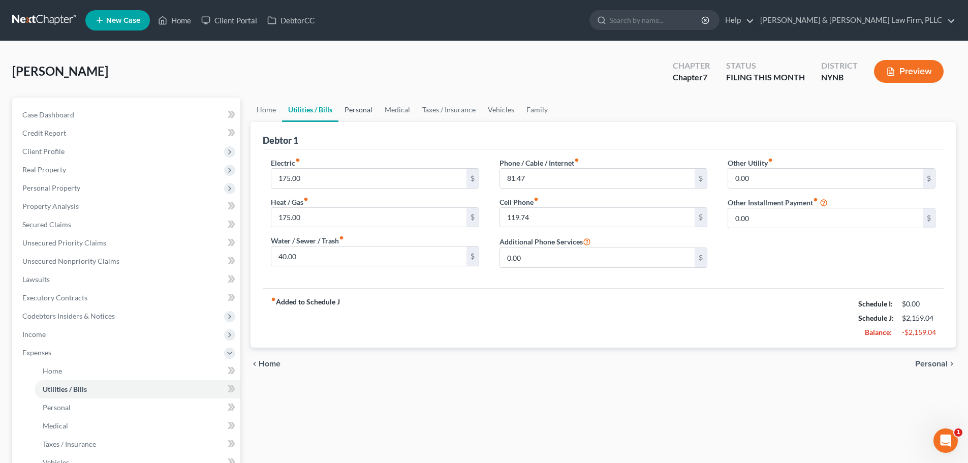
click at [360, 112] on link "Personal" at bounding box center [358, 110] width 40 height 24
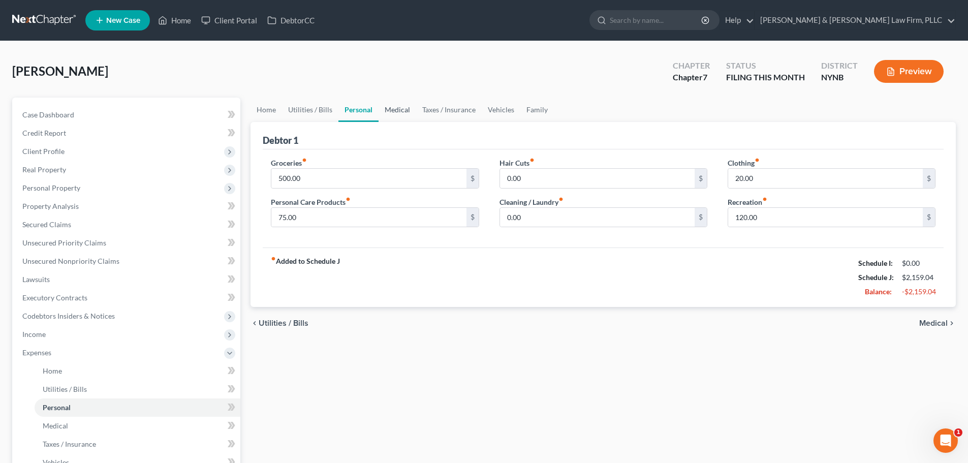
click at [400, 113] on link "Medical" at bounding box center [397, 110] width 38 height 24
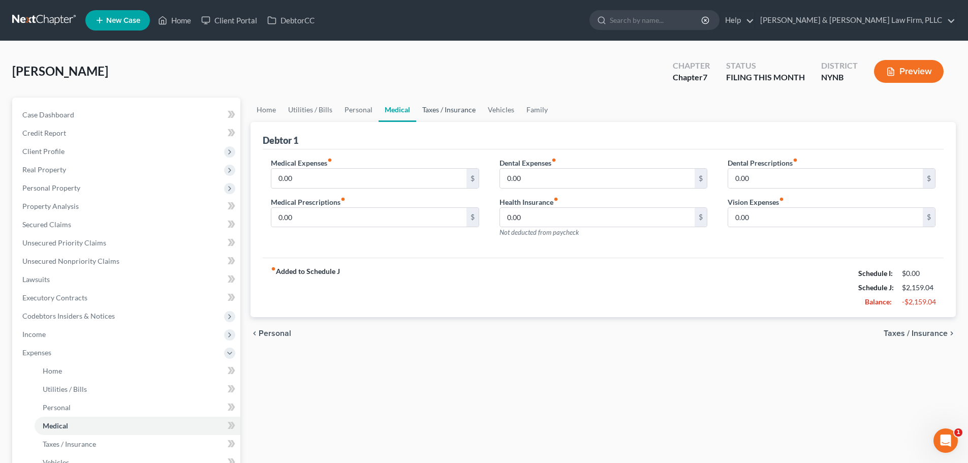
click at [452, 111] on link "Taxes / Insurance" at bounding box center [449, 110] width 66 height 24
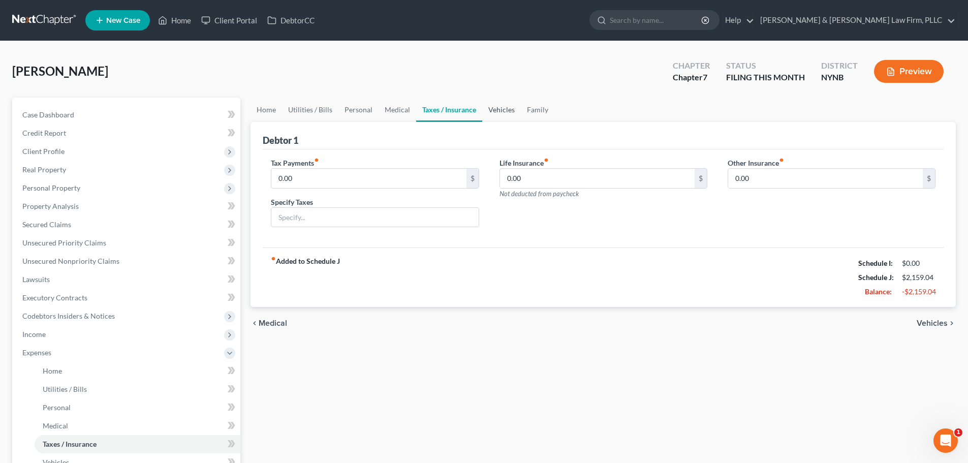
click at [496, 110] on link "Vehicles" at bounding box center [501, 110] width 39 height 24
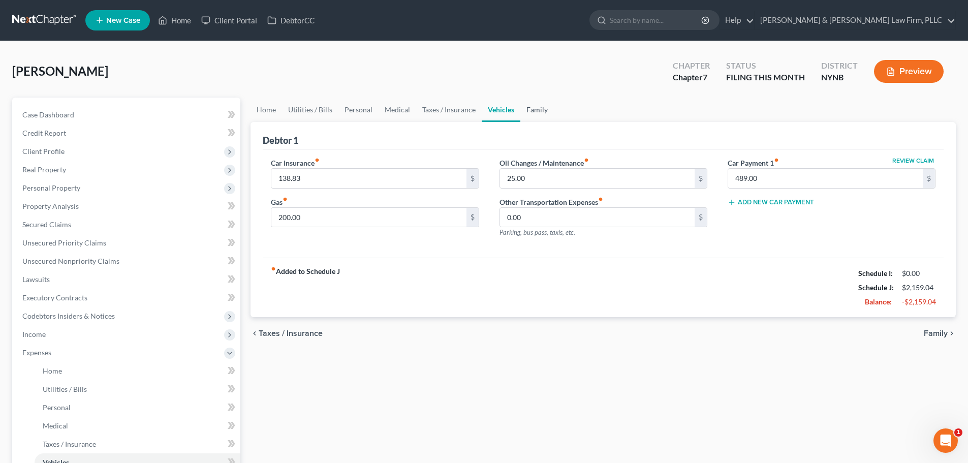
click at [528, 109] on link "Family" at bounding box center [537, 110] width 34 height 24
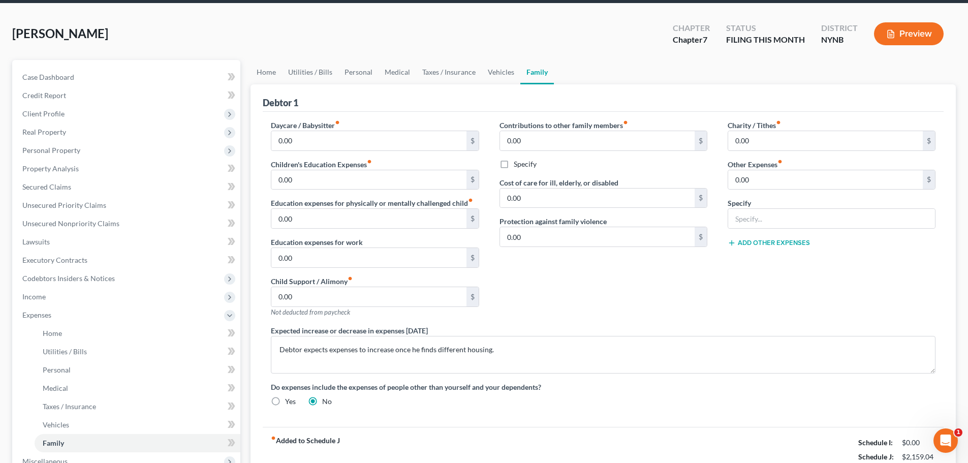
scroll to position [102, 0]
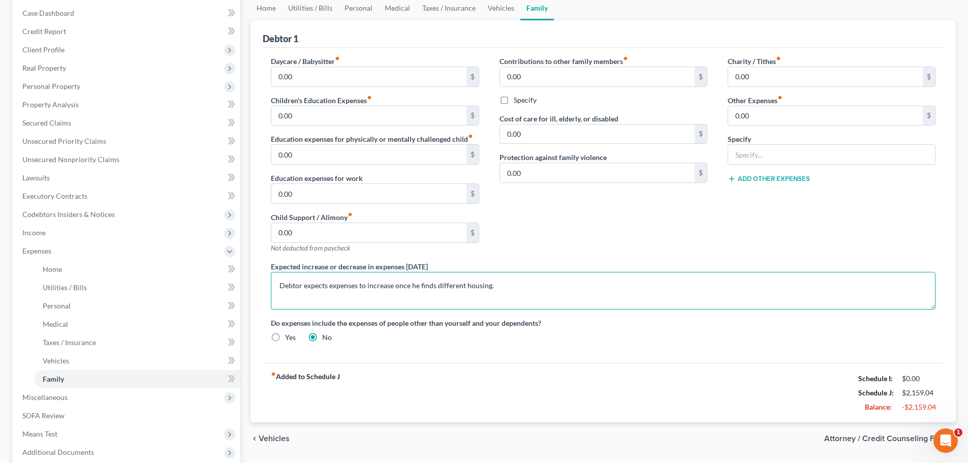
drag, startPoint x: 436, startPoint y: 286, endPoint x: 463, endPoint y: 289, distance: 26.6
click at [463, 289] on textarea "Debtor expects expenses to increase once he finds different housing." at bounding box center [603, 291] width 664 height 38
click at [511, 287] on textarea "Debtor expects expenses to increase once he finds permanentd housing." at bounding box center [603, 291] width 664 height 38
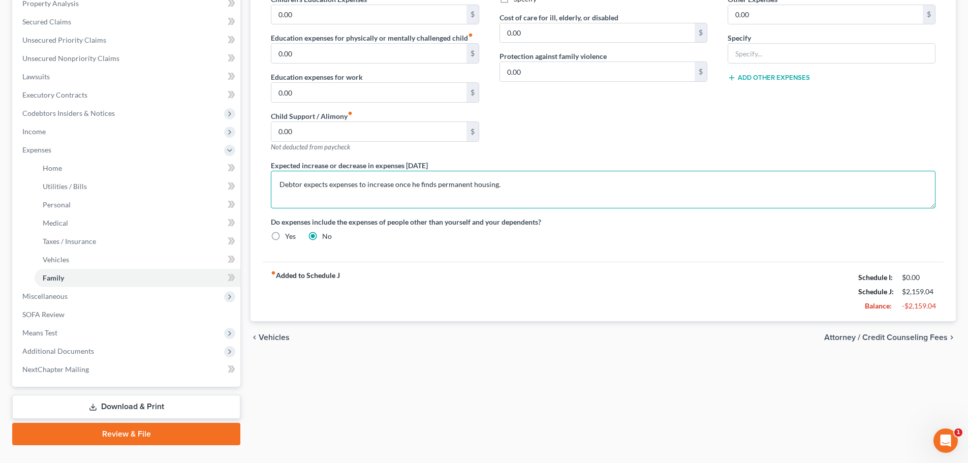
scroll to position [203, 0]
type textarea "Debtor expects expenses to increase once he finds permanent housing."
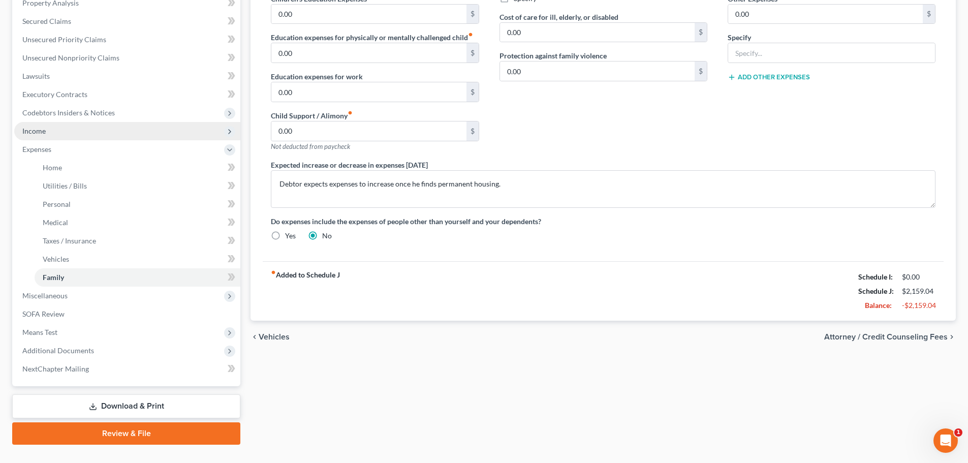
click at [45, 128] on span "Income" at bounding box center [33, 130] width 23 height 9
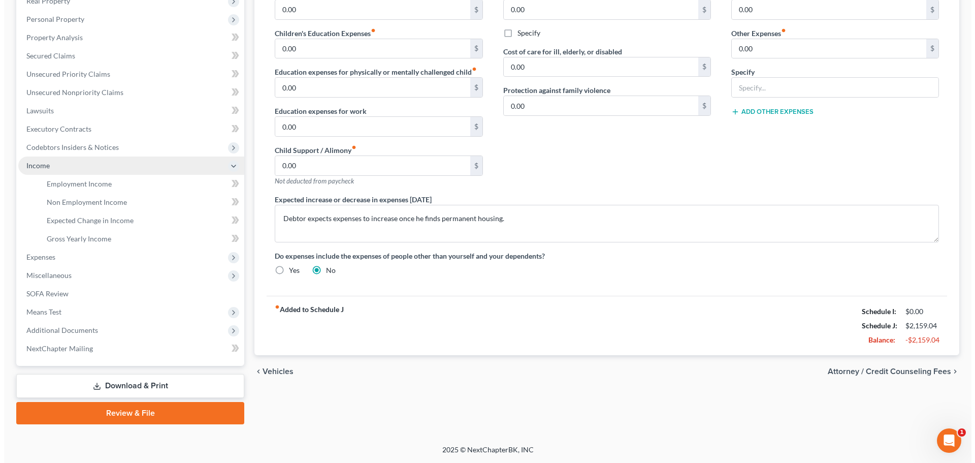
scroll to position [169, 0]
click at [87, 185] on span "Employment Income" at bounding box center [75, 183] width 65 height 9
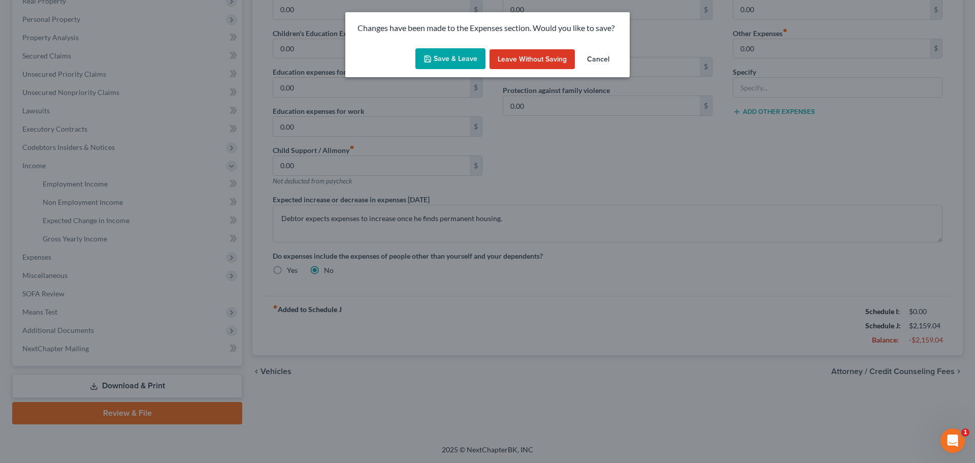
click at [447, 55] on button "Save & Leave" at bounding box center [451, 58] width 70 height 21
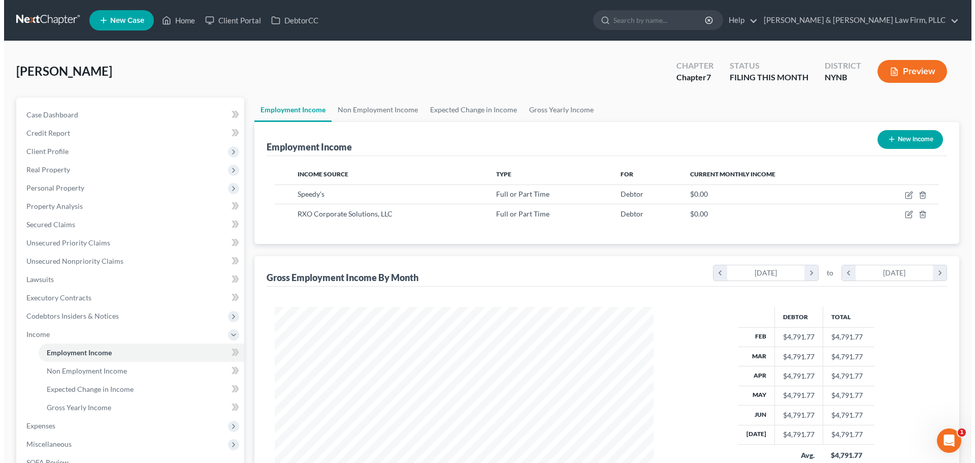
scroll to position [189, 399]
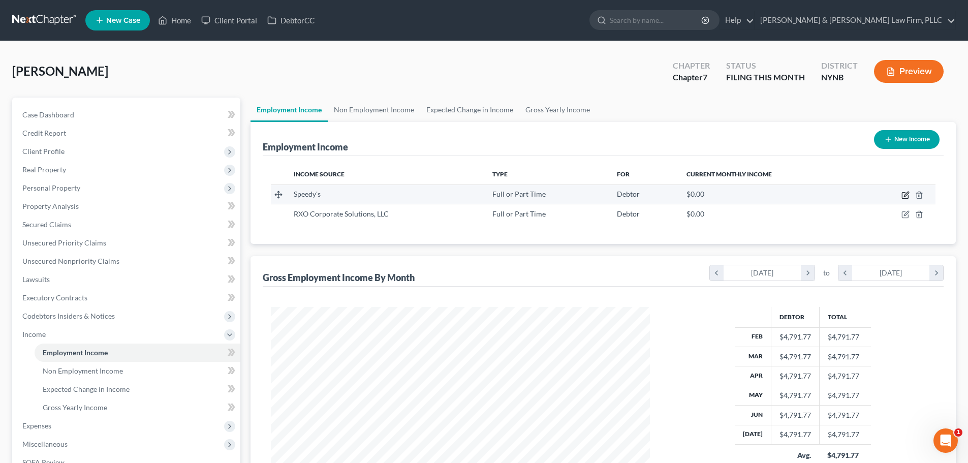
click at [907, 194] on icon "button" at bounding box center [906, 194] width 5 height 5
select select "0"
select select "35"
select select "3"
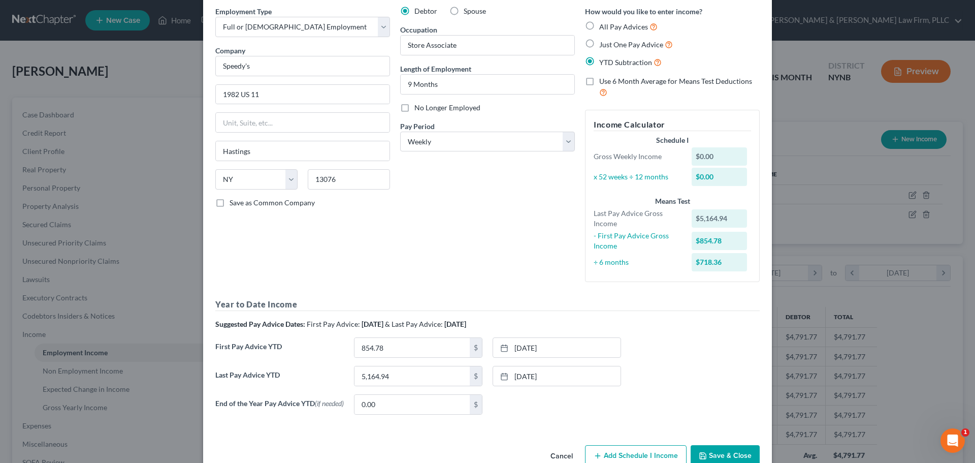
scroll to position [67, 0]
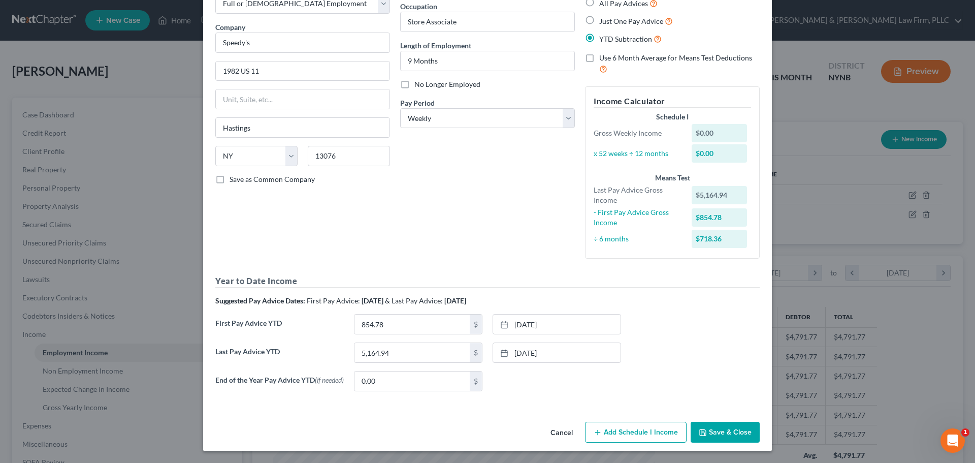
click at [636, 432] on button "Add Schedule I Income" at bounding box center [636, 432] width 102 height 21
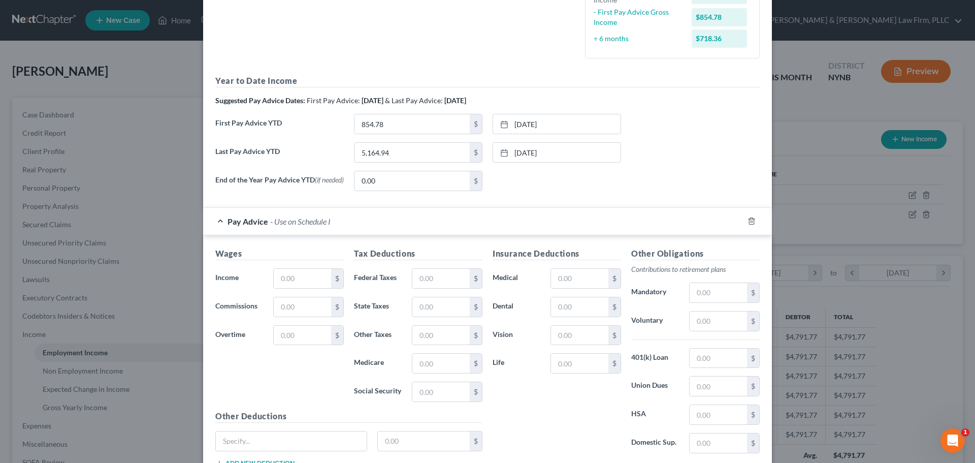
scroll to position [343, 0]
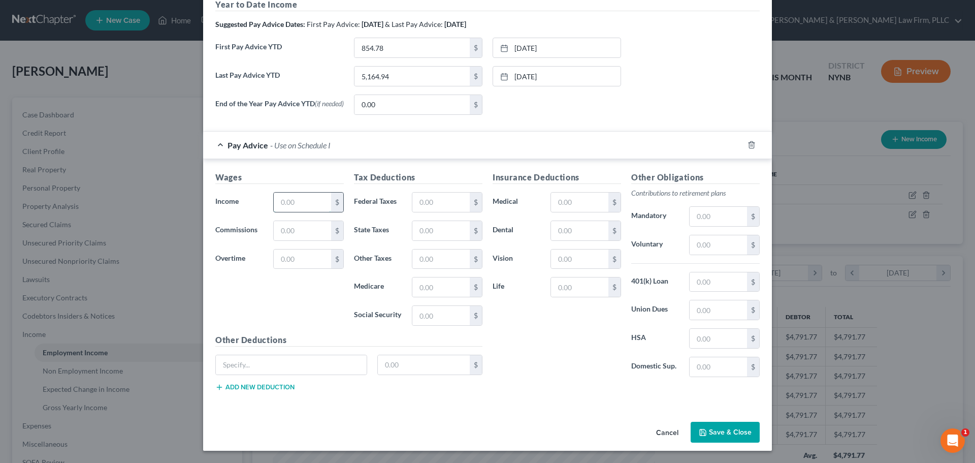
click at [311, 208] on input "text" at bounding box center [302, 202] width 57 height 19
type input "191.12"
click at [430, 321] on input "text" at bounding box center [440, 315] width 57 height 19
type input "11.85"
click at [441, 290] on input "text" at bounding box center [440, 286] width 57 height 19
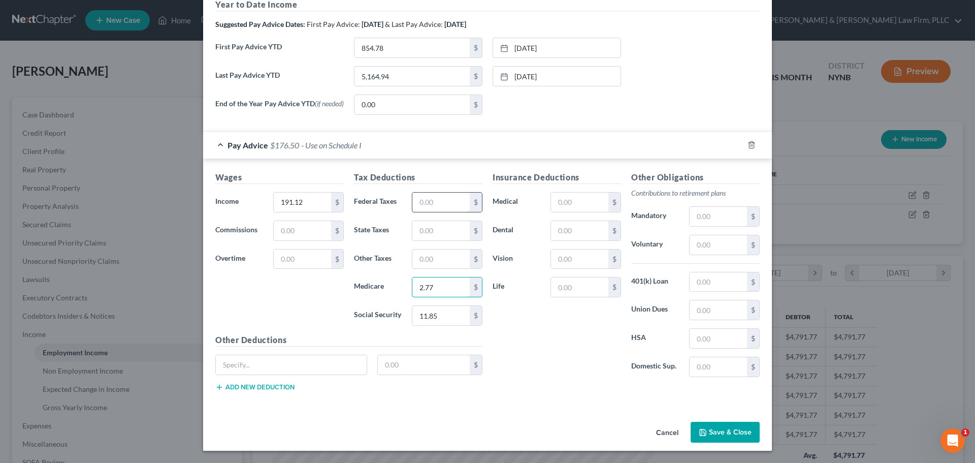
type input "2.77"
click at [438, 201] on input "text" at bounding box center [440, 202] width 57 height 19
type input "14.69"
click at [422, 231] on input "text" at bounding box center [440, 230] width 57 height 19
type input "11.95"
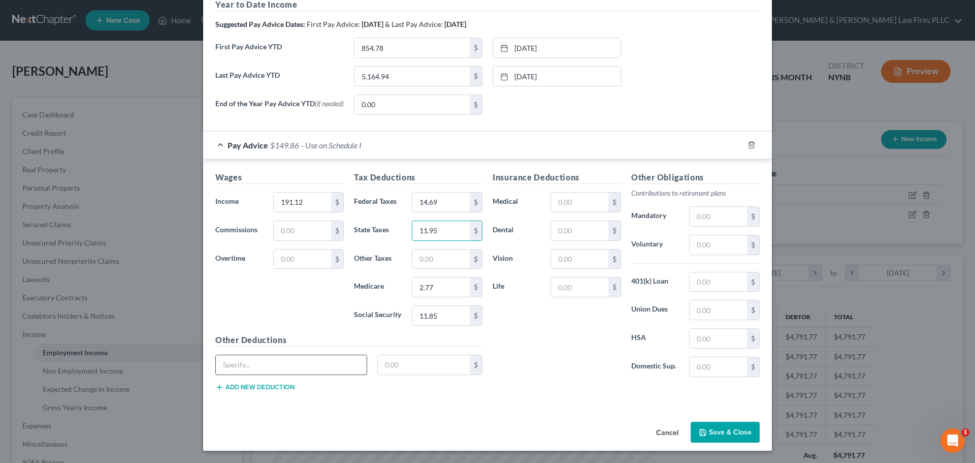
click at [342, 367] on input "text" at bounding box center [291, 364] width 151 height 19
type input "NY Paid Family Leave"
click at [425, 369] on input "text" at bounding box center [424, 364] width 92 height 19
type input "0.74"
click at [272, 387] on button "Add new deduction" at bounding box center [254, 387] width 79 height 8
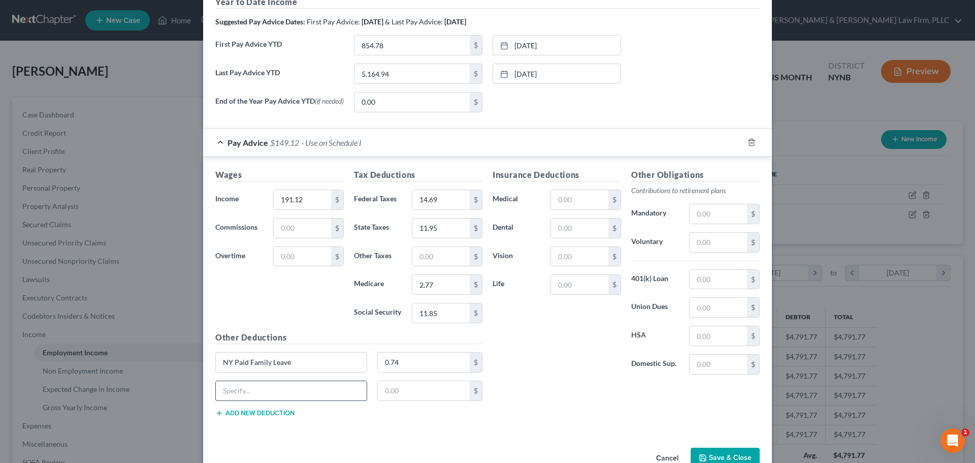
click at [279, 392] on input "text" at bounding box center [291, 390] width 151 height 19
type input "[US_STATE] Disability"
click at [408, 398] on input "text" at bounding box center [424, 390] width 92 height 19
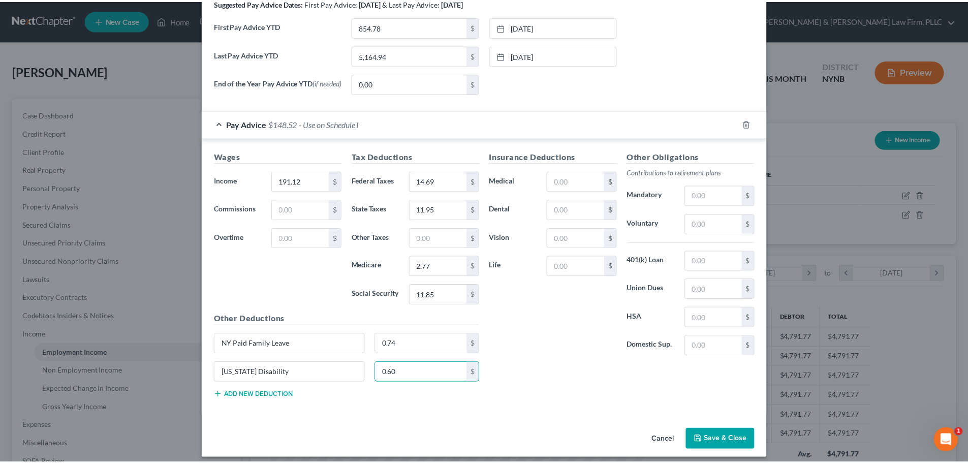
scroll to position [371, 0]
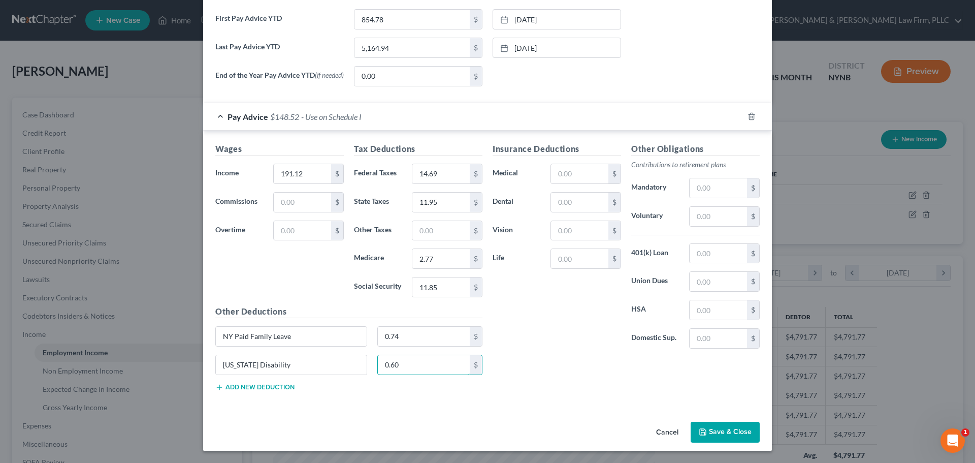
type input "0.60"
click at [722, 431] on button "Save & Close" at bounding box center [725, 432] width 69 height 21
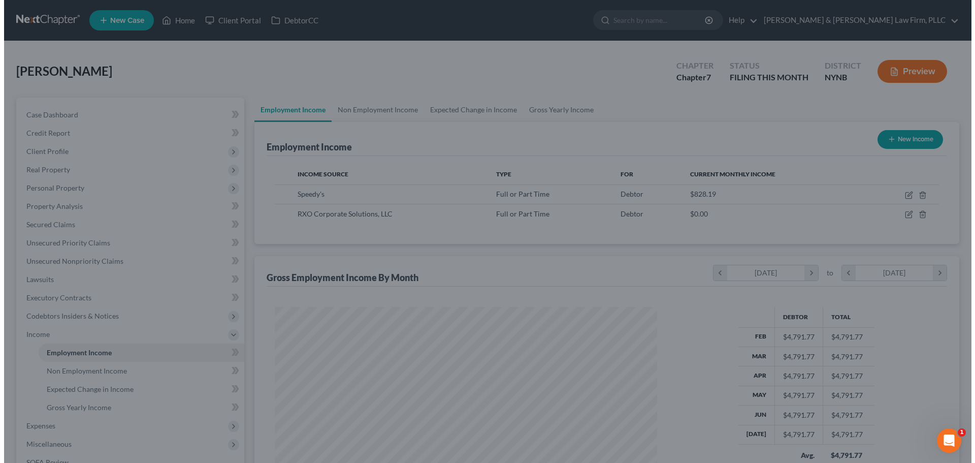
scroll to position [507797, 507587]
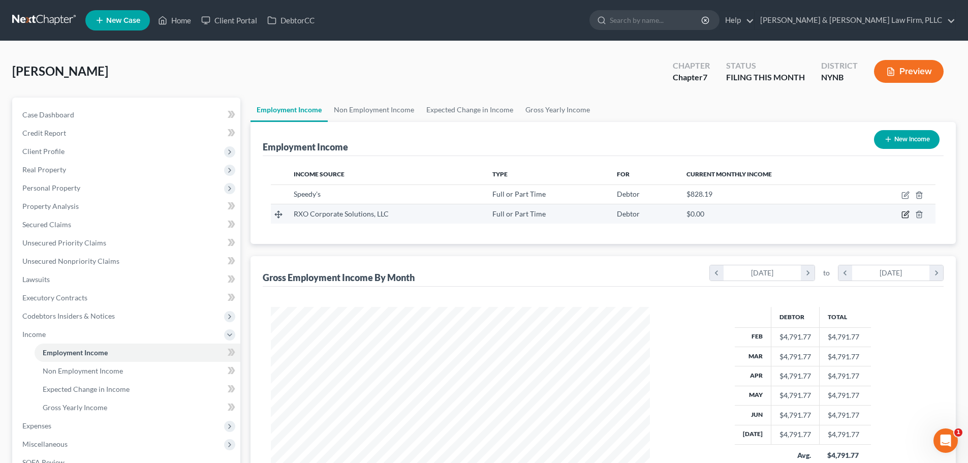
click at [905, 215] on icon "button" at bounding box center [905, 214] width 8 height 8
select select "0"
select select "35"
select select "2"
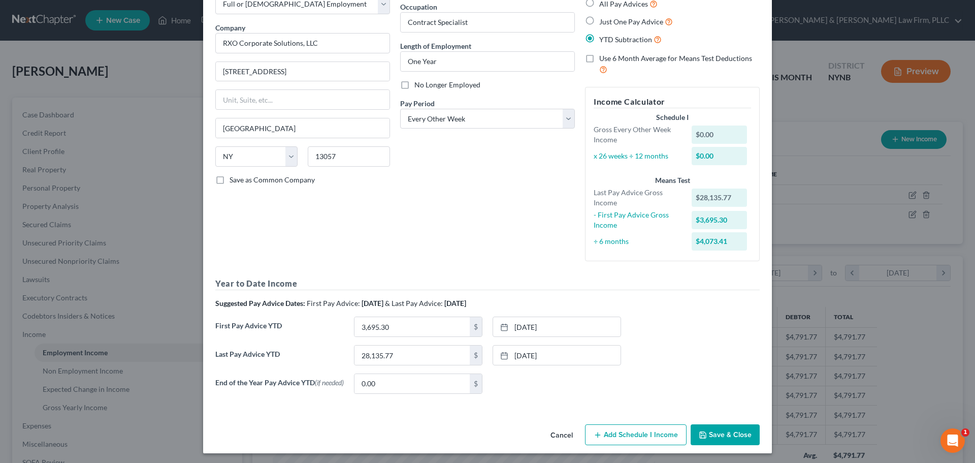
scroll to position [69, 0]
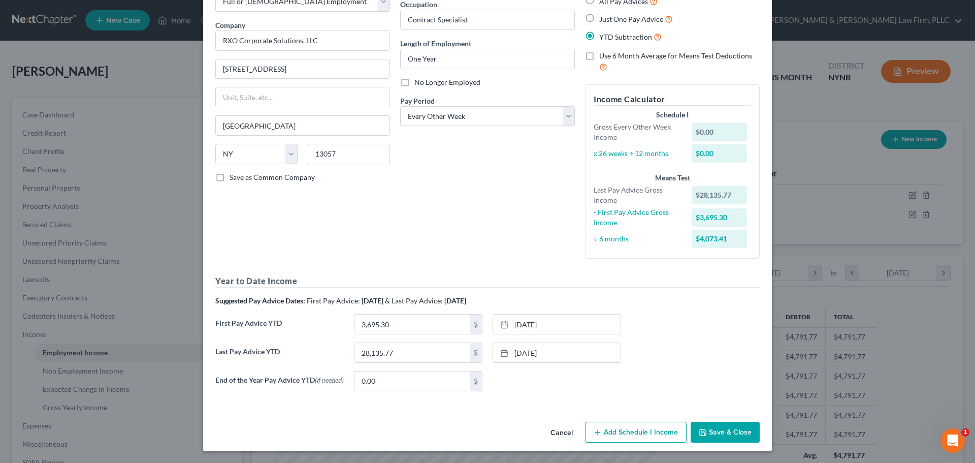
click at [614, 430] on button "Add Schedule I Income" at bounding box center [636, 432] width 102 height 21
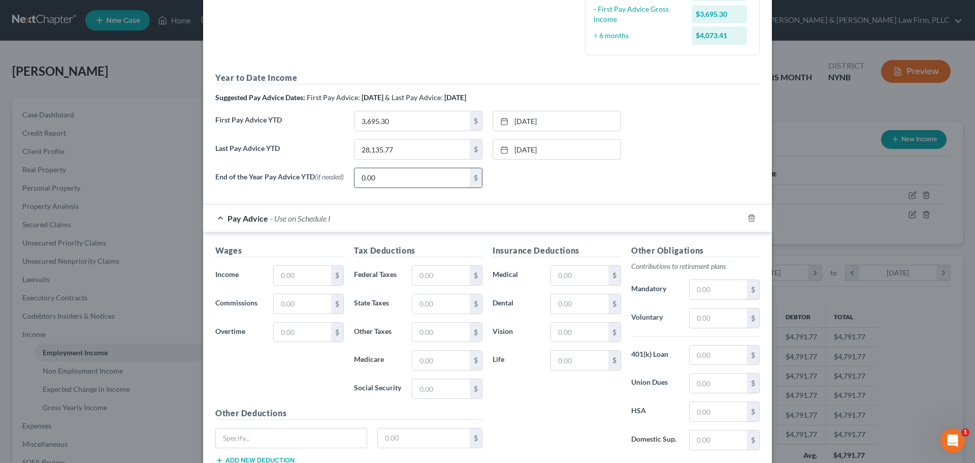
scroll to position [272, 0]
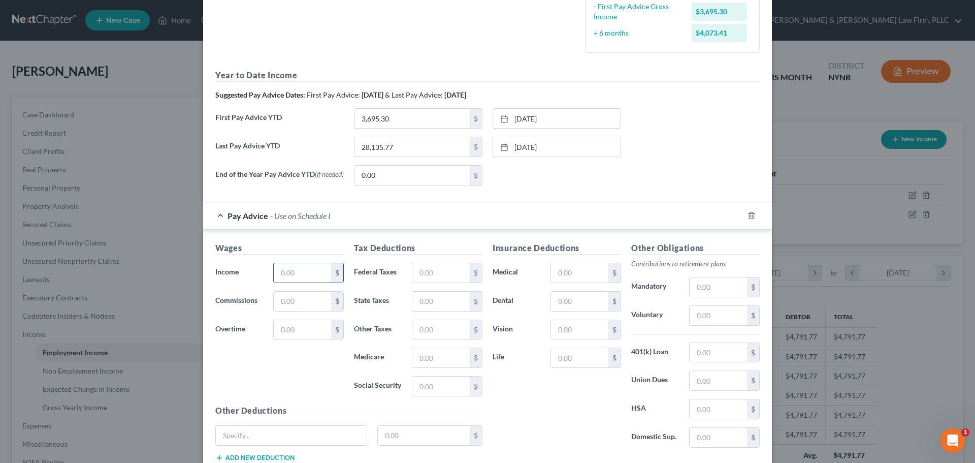
click at [305, 276] on input "text" at bounding box center [302, 272] width 57 height 19
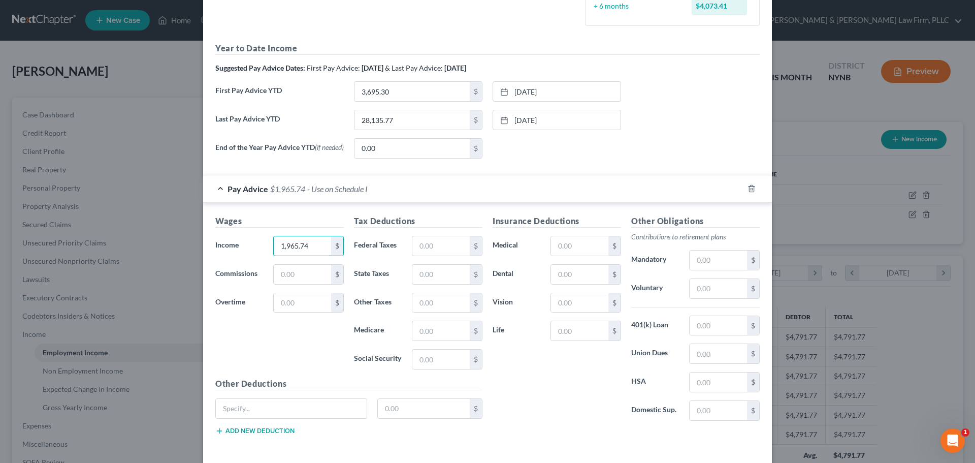
scroll to position [323, 0]
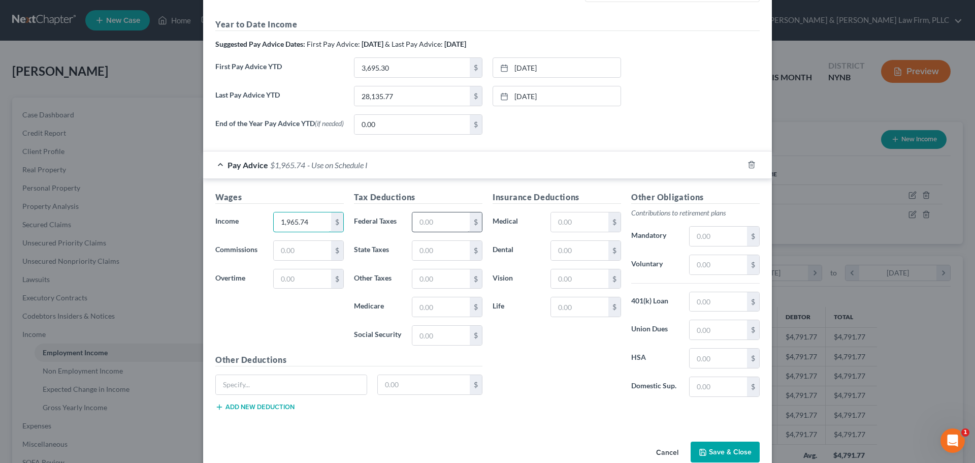
type input "1,965.74"
click at [449, 229] on input "text" at bounding box center [440, 221] width 57 height 19
type input "136.16"
click at [433, 336] on input "text" at bounding box center [440, 335] width 57 height 19
type input "117.87"
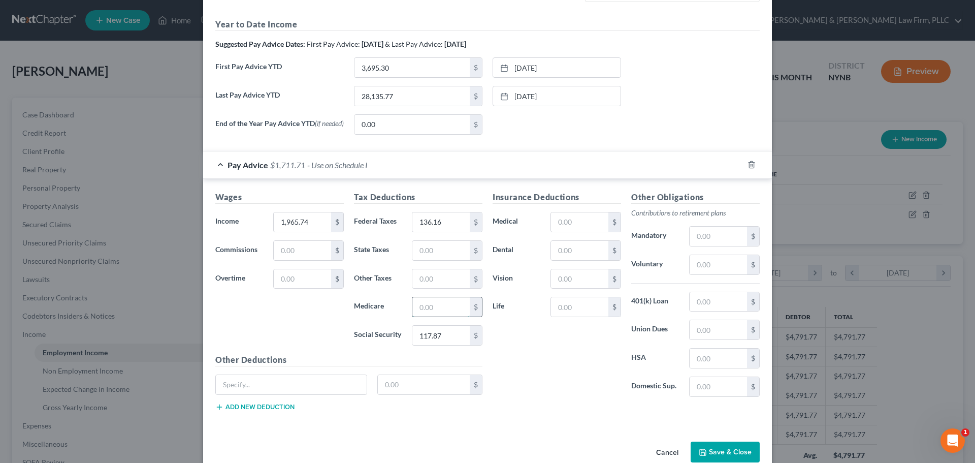
click at [445, 310] on input "text" at bounding box center [440, 306] width 57 height 19
type input "27.56"
click at [443, 252] on input "text" at bounding box center [440, 250] width 57 height 19
type input "71.78"
click at [328, 391] on input "text" at bounding box center [291, 384] width 151 height 19
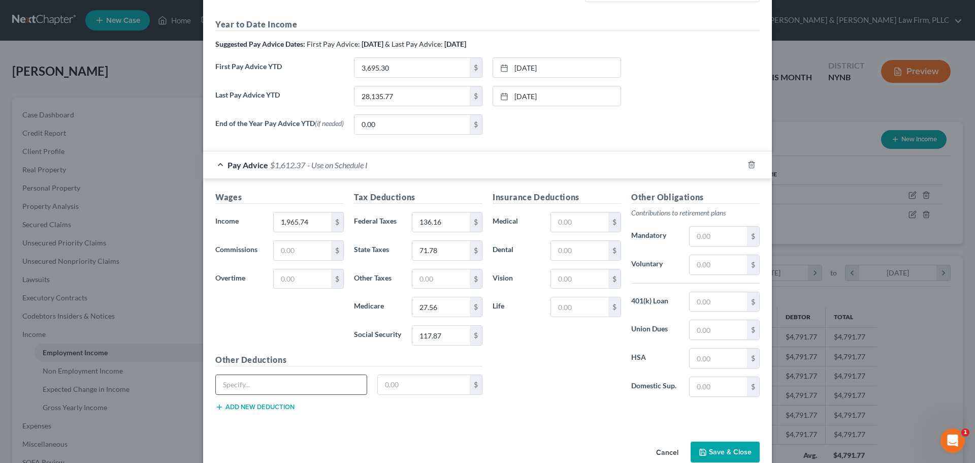
type input "NY Paid Family Leave"
click at [410, 392] on input "text" at bounding box center [424, 384] width 92 height 19
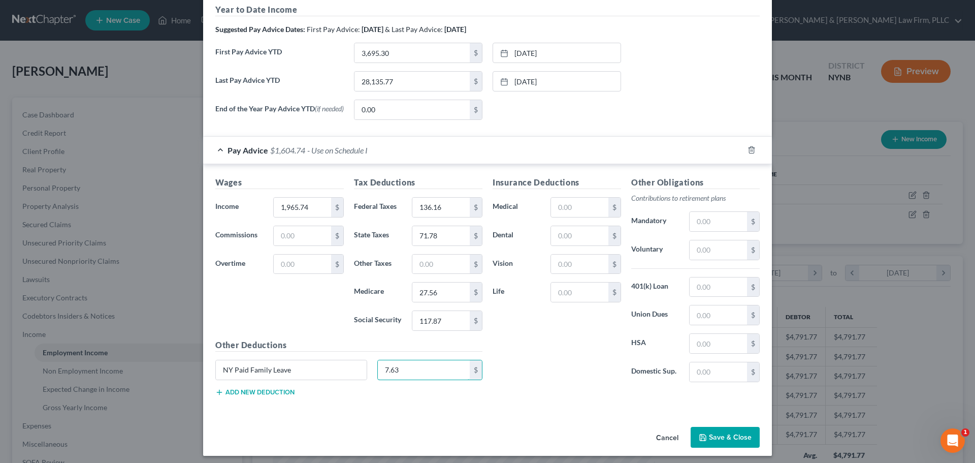
scroll to position [345, 0]
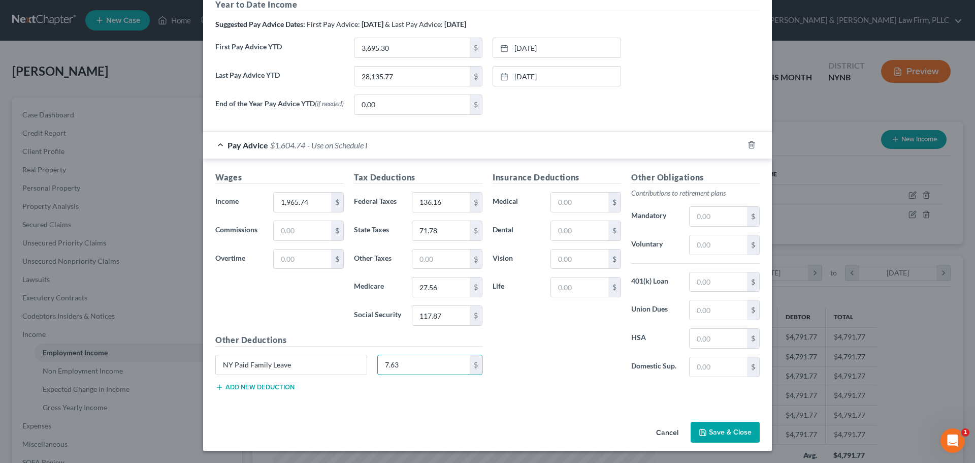
type input "7.63"
click at [271, 386] on button "Add new deduction" at bounding box center [254, 387] width 79 height 8
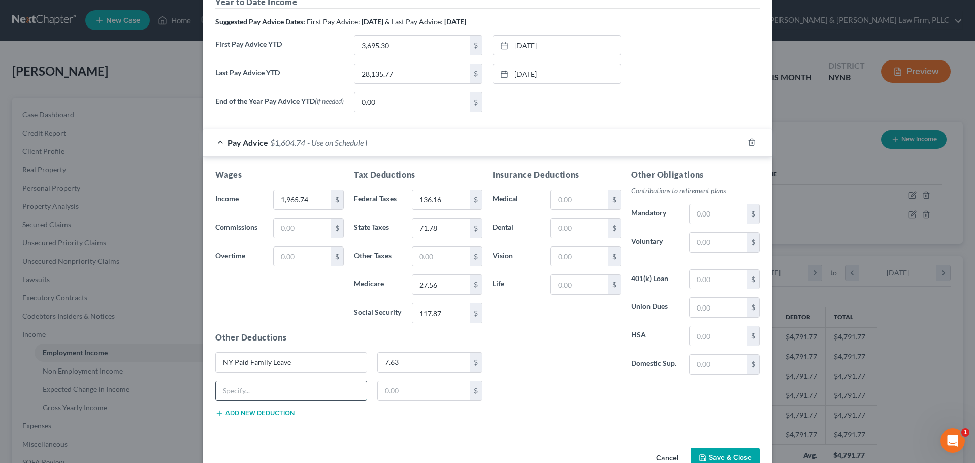
click at [268, 395] on input "text" at bounding box center [291, 390] width 151 height 19
type input "[US_STATE] Disability"
click at [403, 395] on input "text" at bounding box center [424, 390] width 92 height 19
type input "1.20"
click at [582, 204] on input "text" at bounding box center [579, 199] width 57 height 19
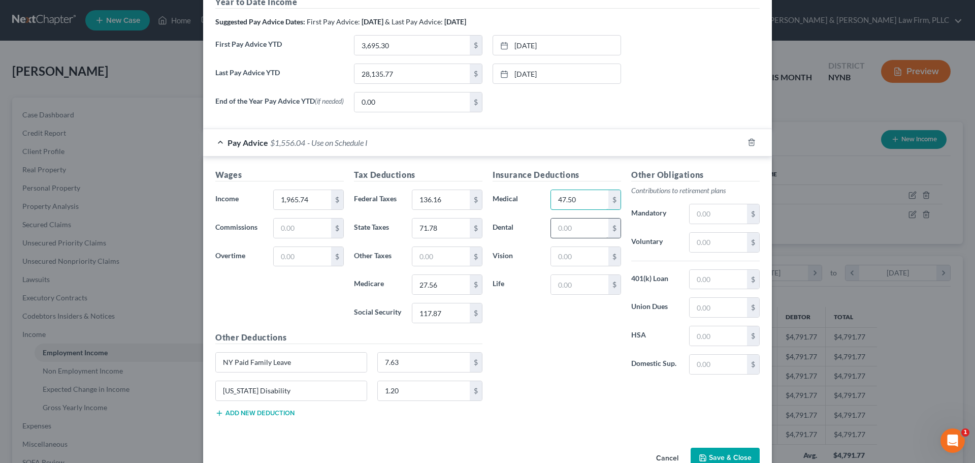
type input "47.50"
click at [577, 234] on input "text" at bounding box center [579, 227] width 57 height 19
type input "13.00"
click at [570, 264] on input "text" at bounding box center [579, 256] width 57 height 19
type input "4.01"
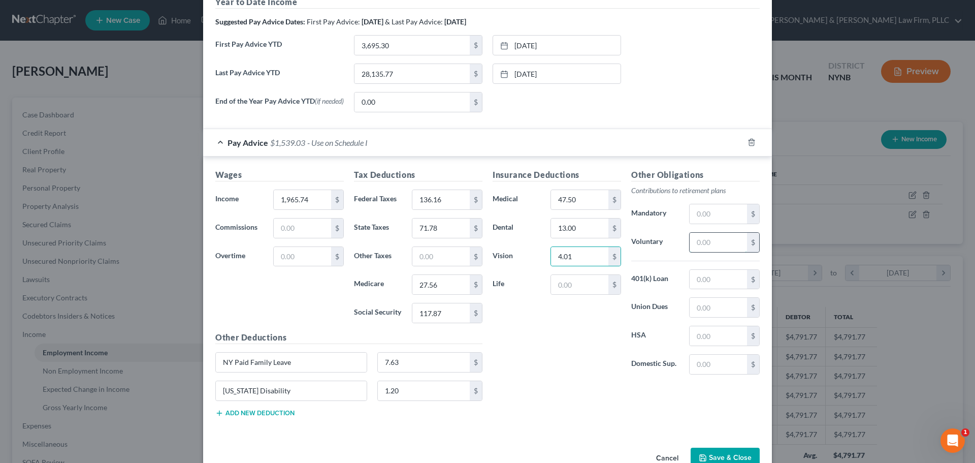
click at [723, 246] on input "text" at bounding box center [718, 242] width 57 height 19
type input "196.57"
click at [598, 287] on input "text" at bounding box center [579, 284] width 57 height 19
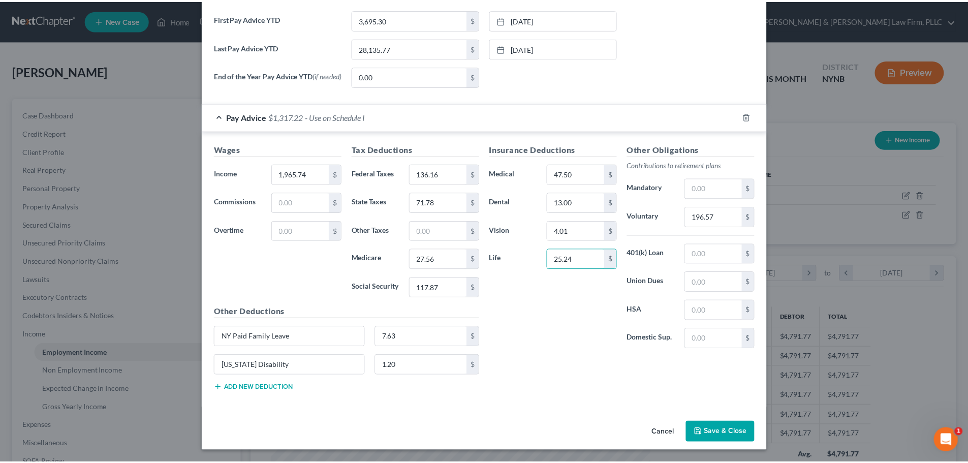
scroll to position [373, 0]
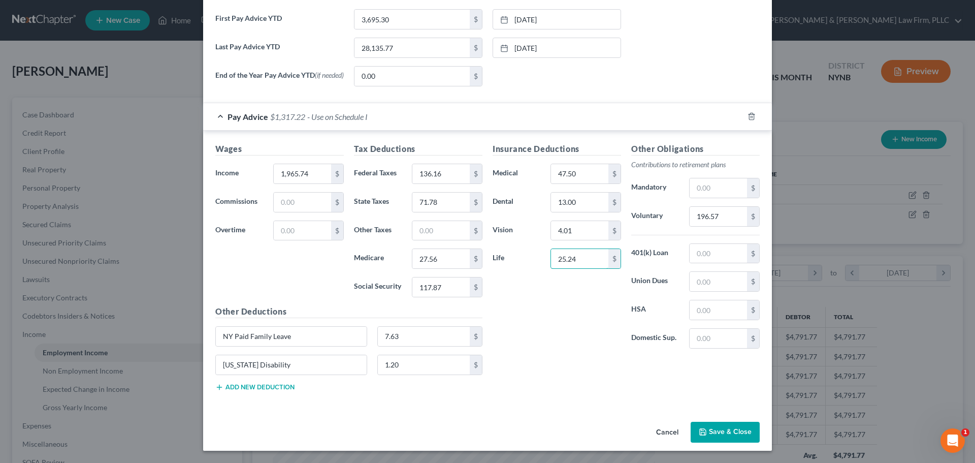
type input "25.24"
click at [708, 429] on button "Save & Close" at bounding box center [725, 432] width 69 height 21
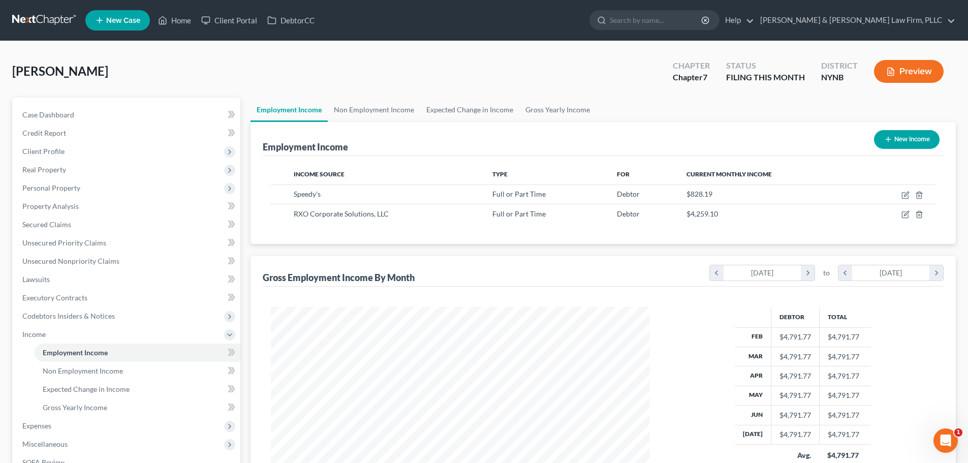
scroll to position [152, 0]
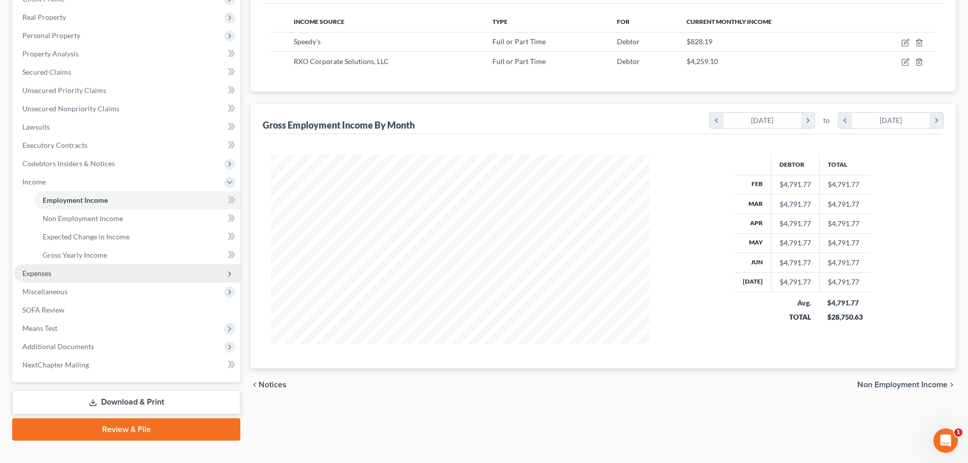
click at [52, 270] on span "Expenses" at bounding box center [127, 273] width 226 height 18
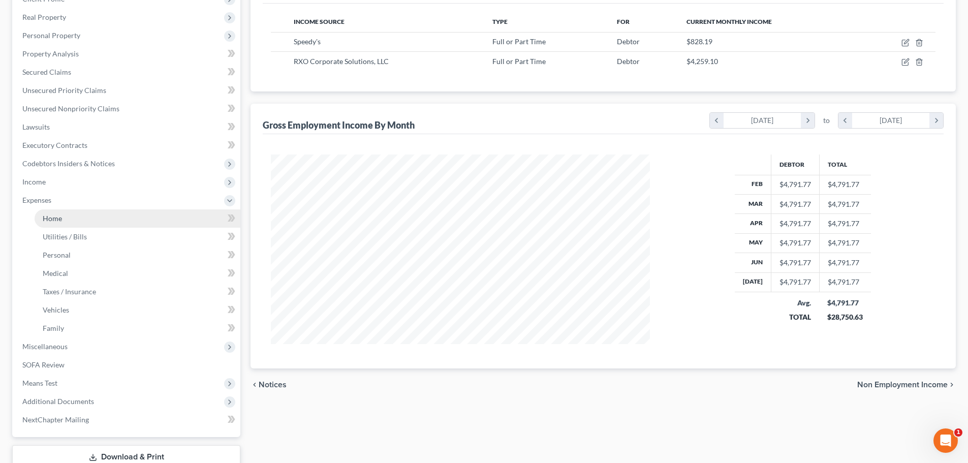
click at [67, 221] on link "Home" at bounding box center [138, 218] width 206 height 18
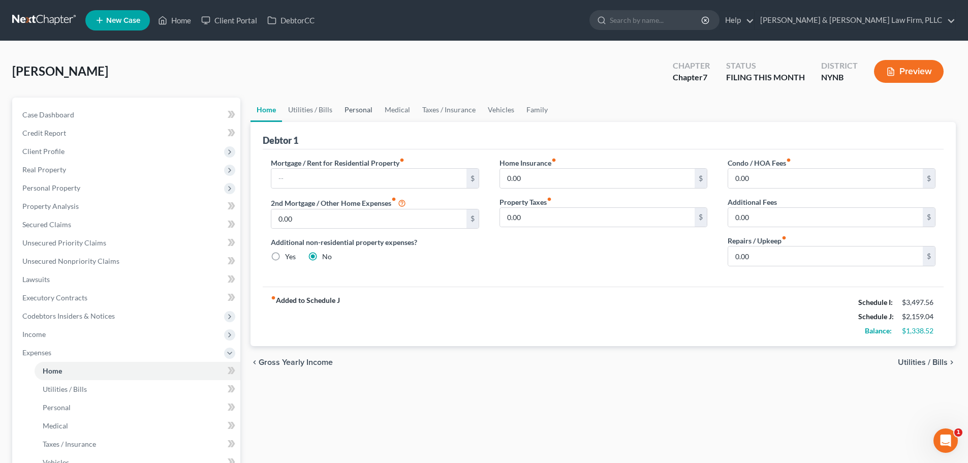
click at [357, 109] on link "Personal" at bounding box center [358, 110] width 40 height 24
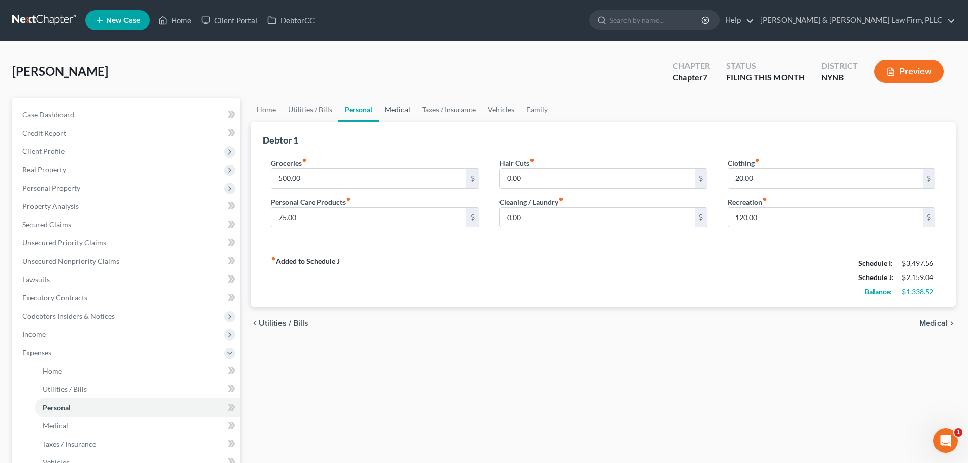
click at [389, 110] on link "Medical" at bounding box center [397, 110] width 38 height 24
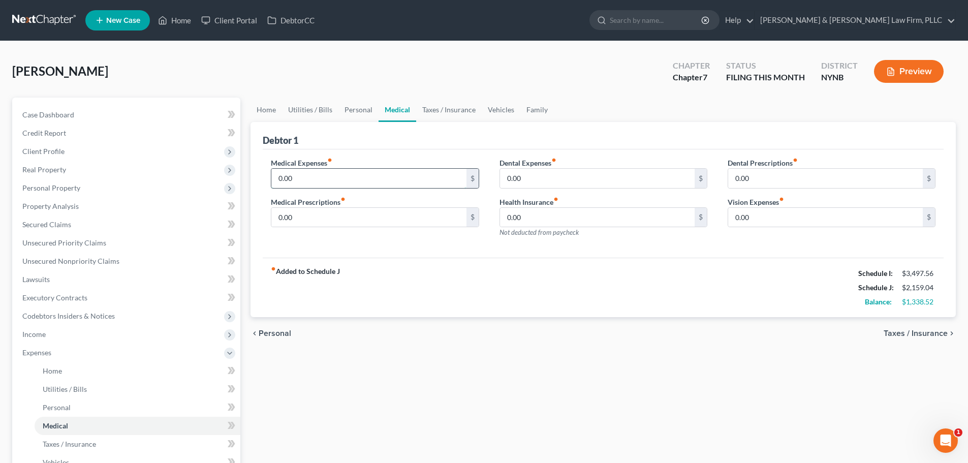
click at [369, 178] on input "0.00" at bounding box center [368, 178] width 195 height 19
type input "100.00"
click at [534, 178] on input "0.00" at bounding box center [597, 178] width 195 height 19
type input "50.00"
click at [459, 113] on link "Taxes / Insurance" at bounding box center [449, 110] width 66 height 24
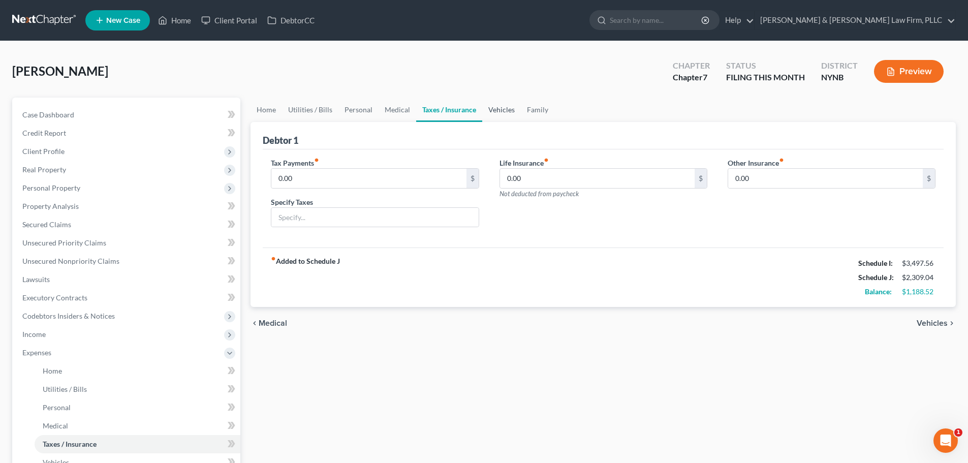
click at [492, 107] on link "Vehicles" at bounding box center [501, 110] width 39 height 24
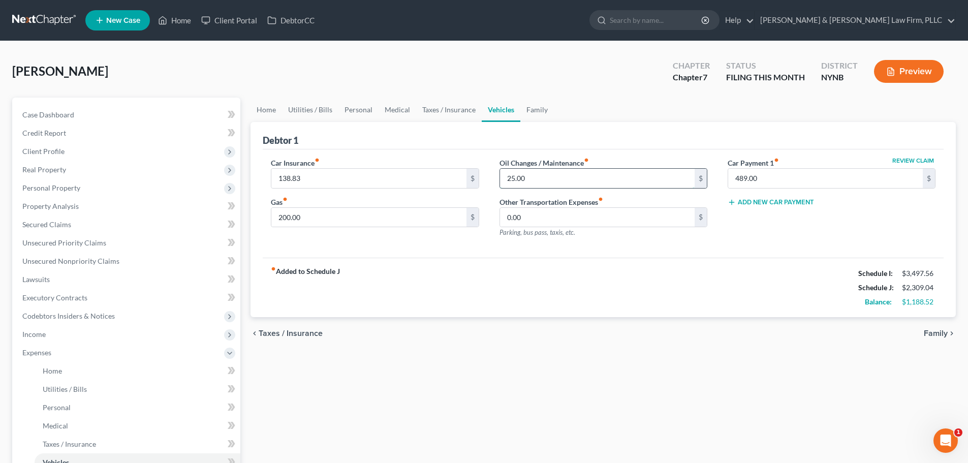
click at [548, 181] on input "25.00" at bounding box center [597, 178] width 195 height 19
type input "45.00"
click at [530, 112] on link "Family" at bounding box center [537, 110] width 34 height 24
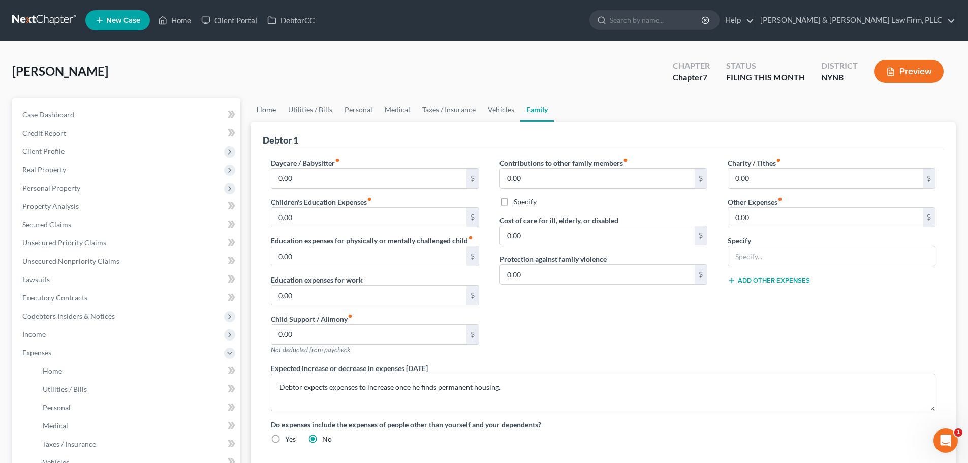
click at [264, 110] on link "Home" at bounding box center [265, 110] width 31 height 24
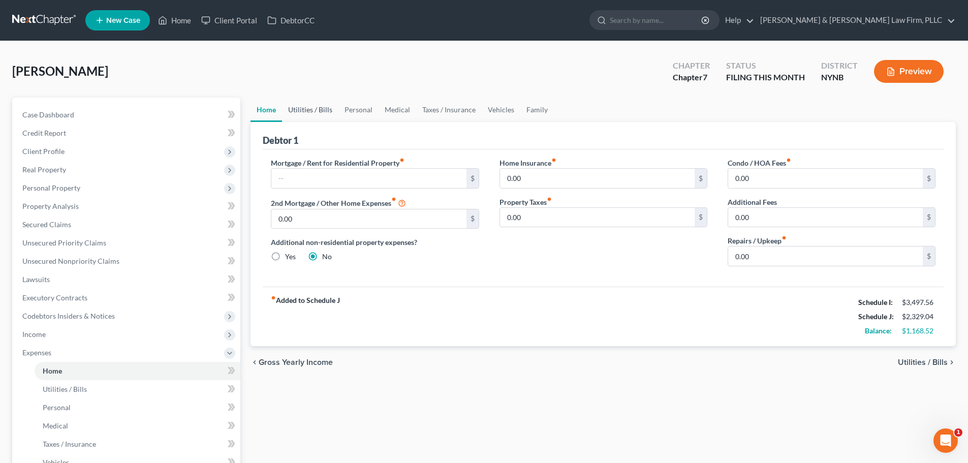
click at [301, 112] on link "Utilities / Bills" at bounding box center [310, 110] width 56 height 24
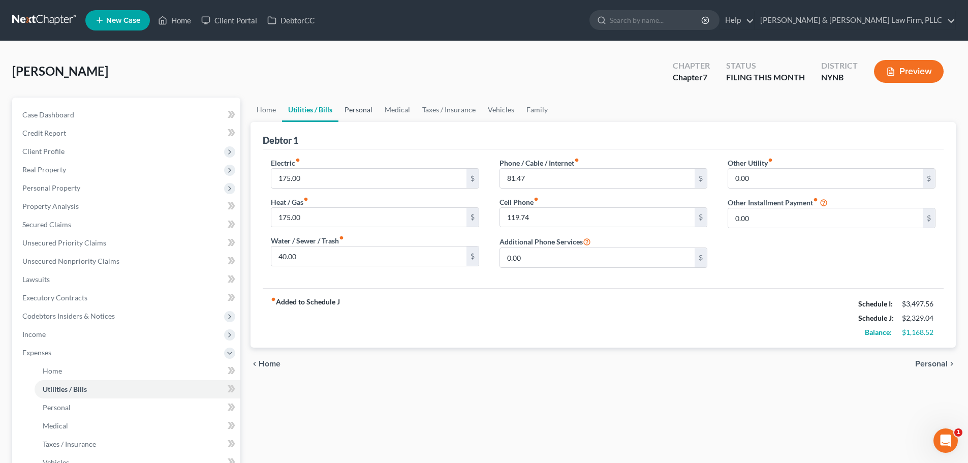
click at [358, 110] on link "Personal" at bounding box center [358, 110] width 40 height 24
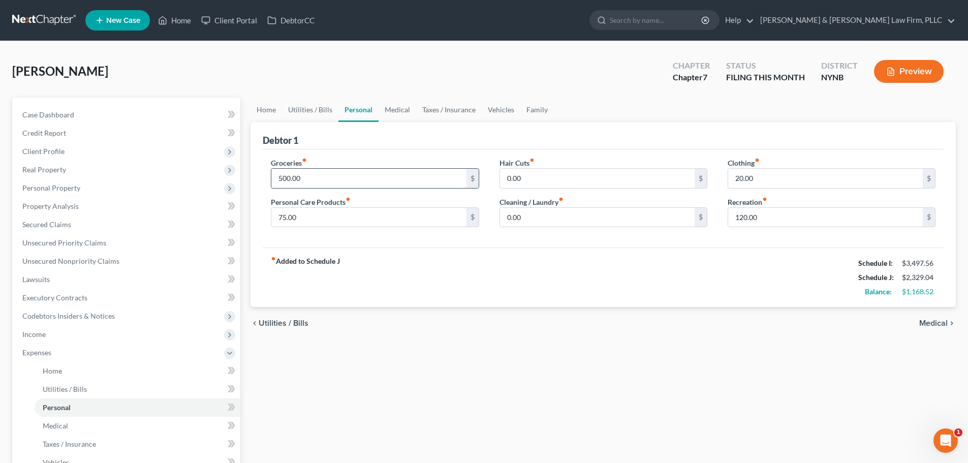
click at [334, 185] on input "500.00" at bounding box center [368, 178] width 195 height 19
type input "650.00"
click at [321, 218] on input "75.00" at bounding box center [368, 217] width 195 height 19
type input "125.00"
click at [539, 180] on input "0.00" at bounding box center [597, 178] width 195 height 19
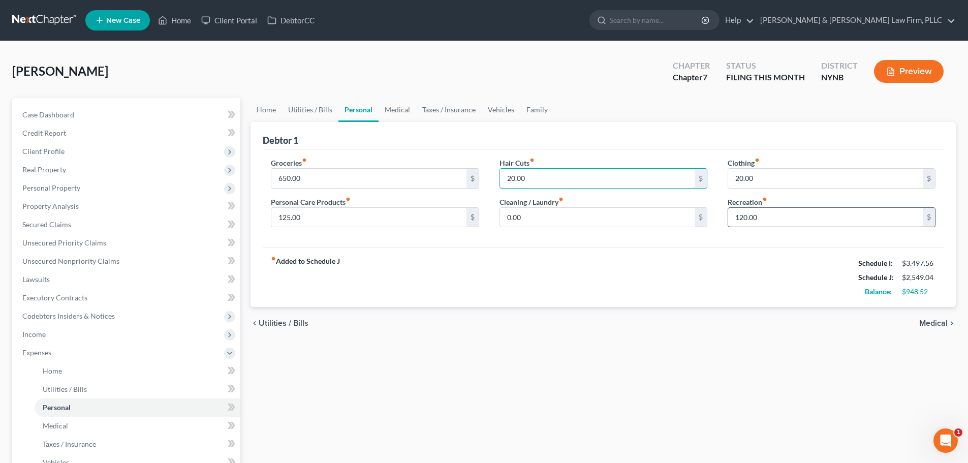
type input "20.00"
click at [769, 220] on input "120.00" at bounding box center [825, 217] width 195 height 19
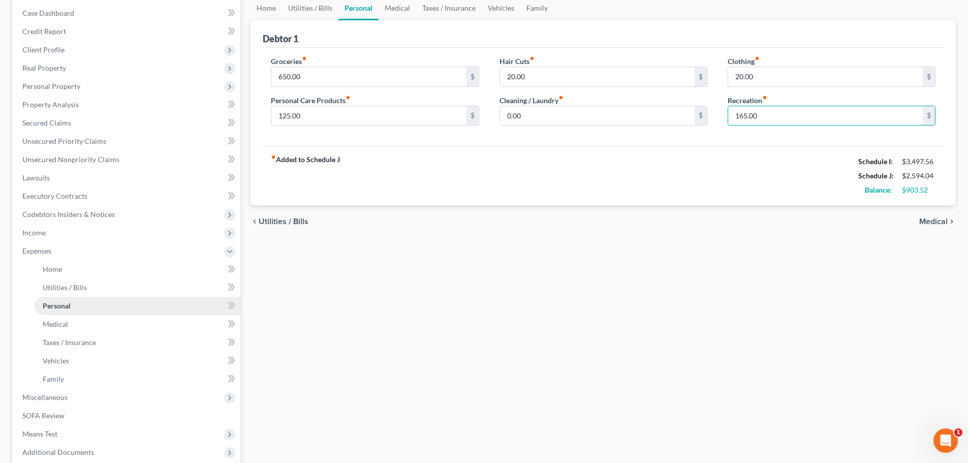
scroll to position [203, 0]
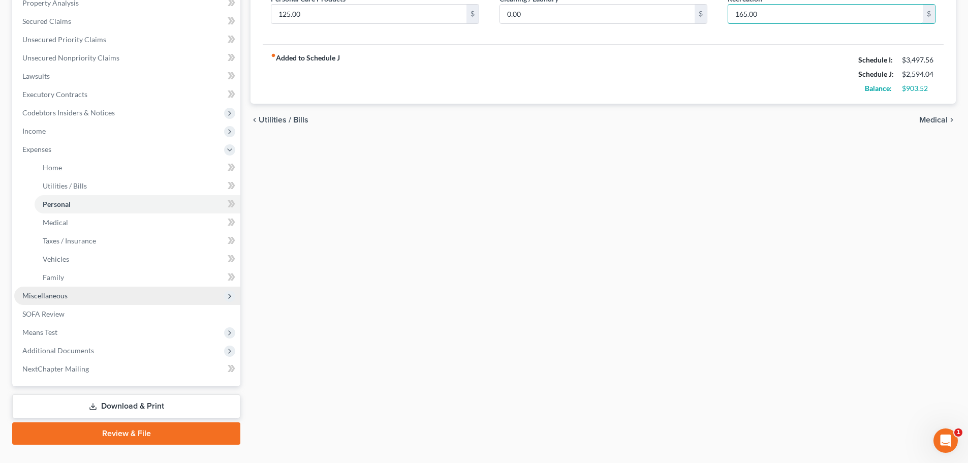
type input "165.00"
click at [130, 297] on span "Miscellaneous" at bounding box center [127, 296] width 226 height 18
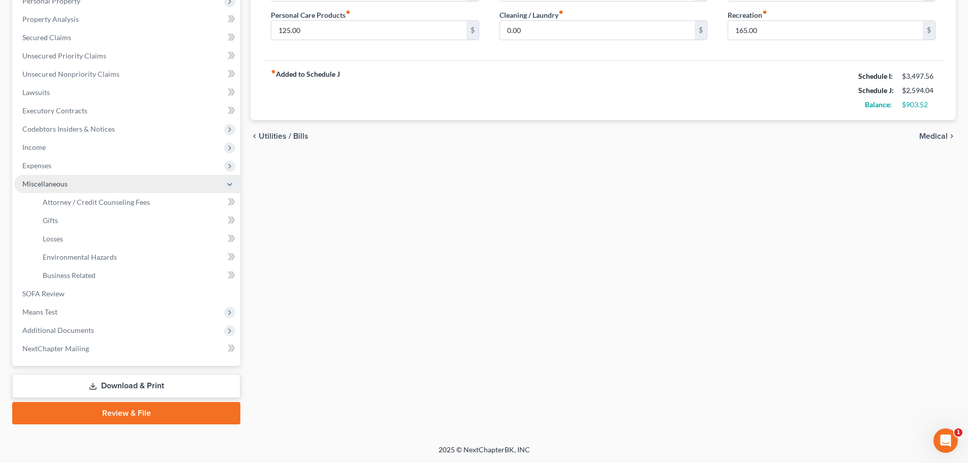
scroll to position [187, 0]
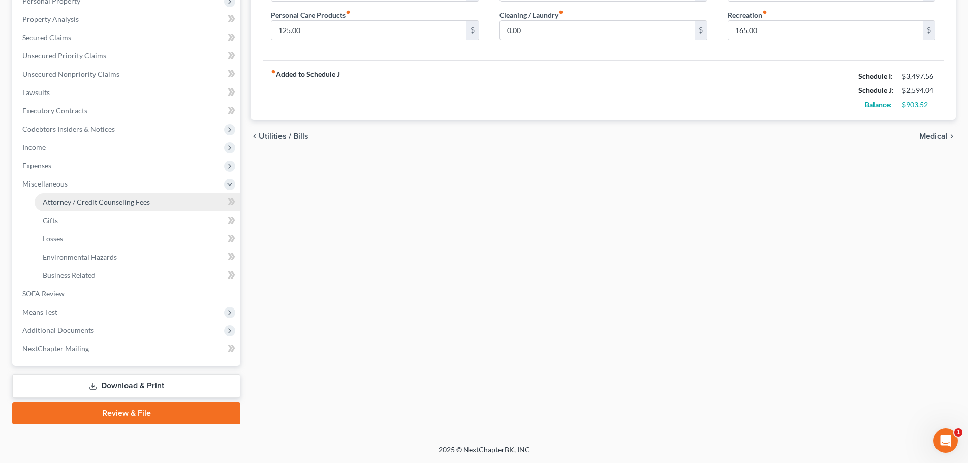
click at [131, 204] on span "Attorney / Credit Counseling Fees" at bounding box center [96, 202] width 107 height 9
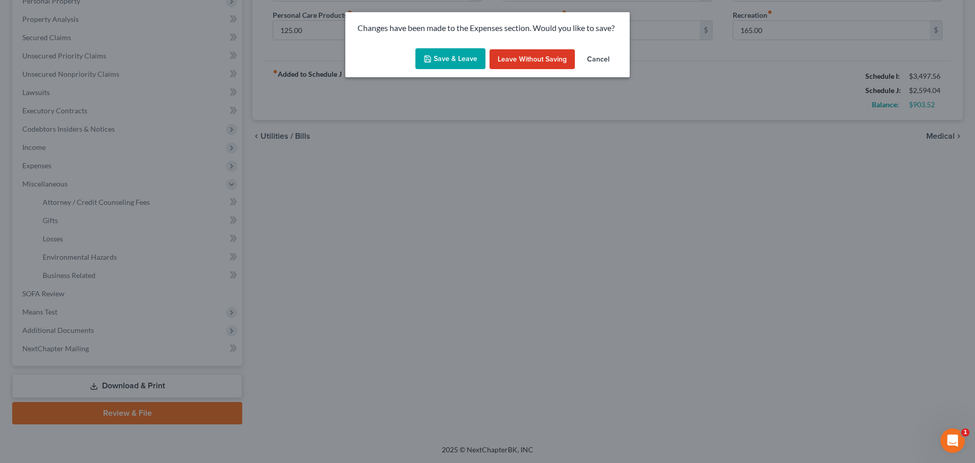
click at [452, 55] on button "Save & Leave" at bounding box center [451, 58] width 70 height 21
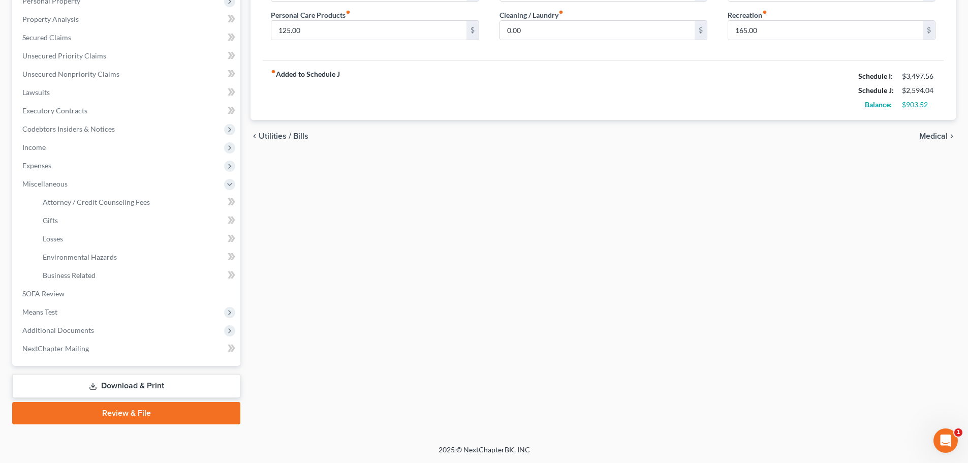
select select "0"
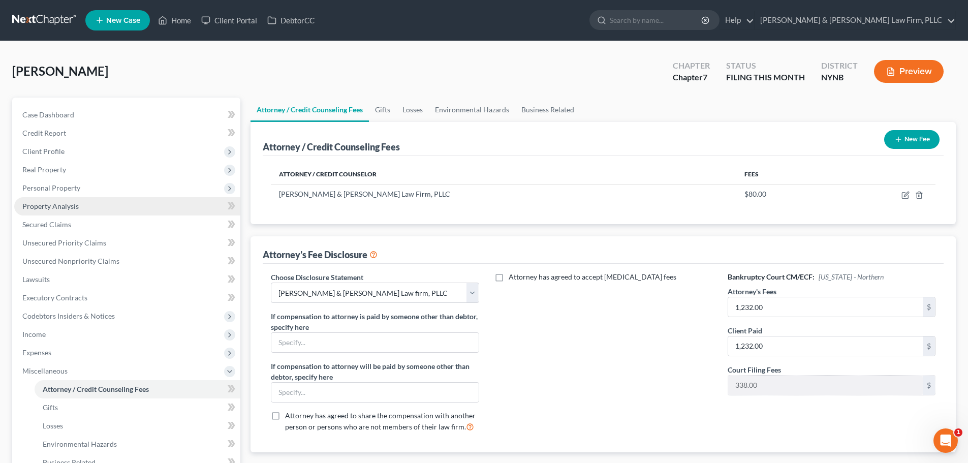
click at [56, 210] on span "Property Analysis" at bounding box center [50, 206] width 56 height 9
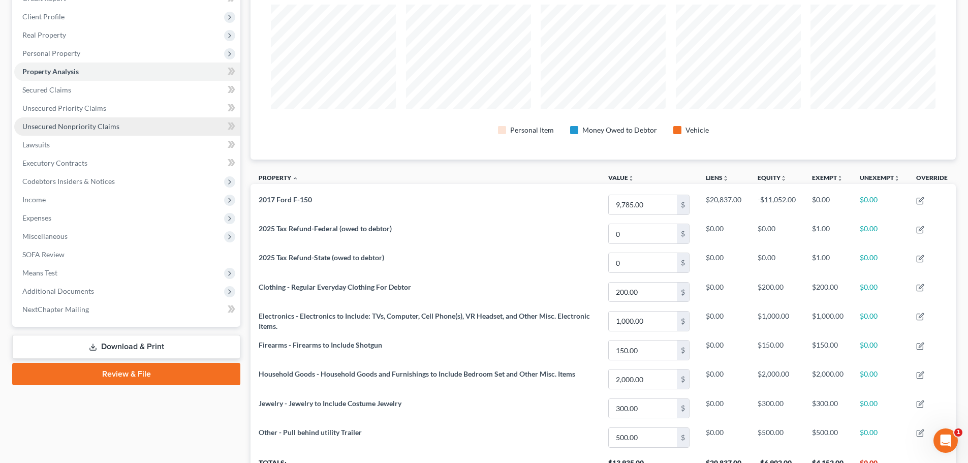
scroll to position [51, 0]
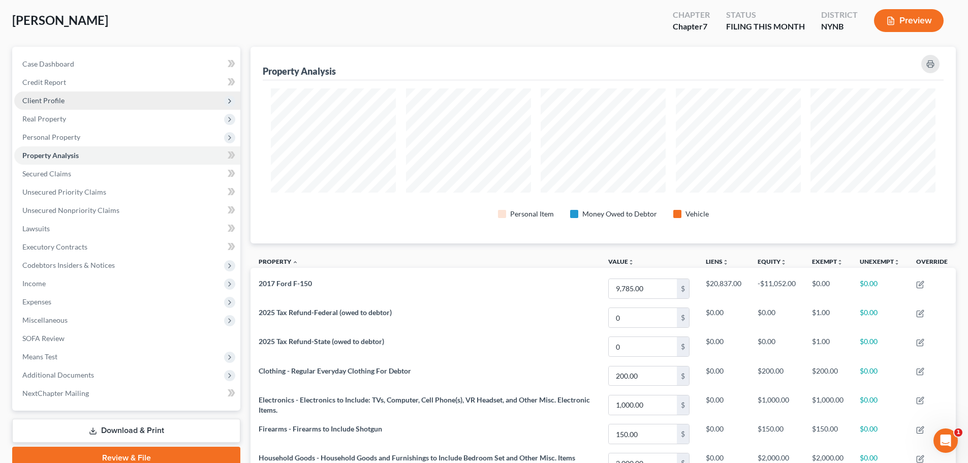
click at [45, 100] on span "Client Profile" at bounding box center [43, 100] width 42 height 9
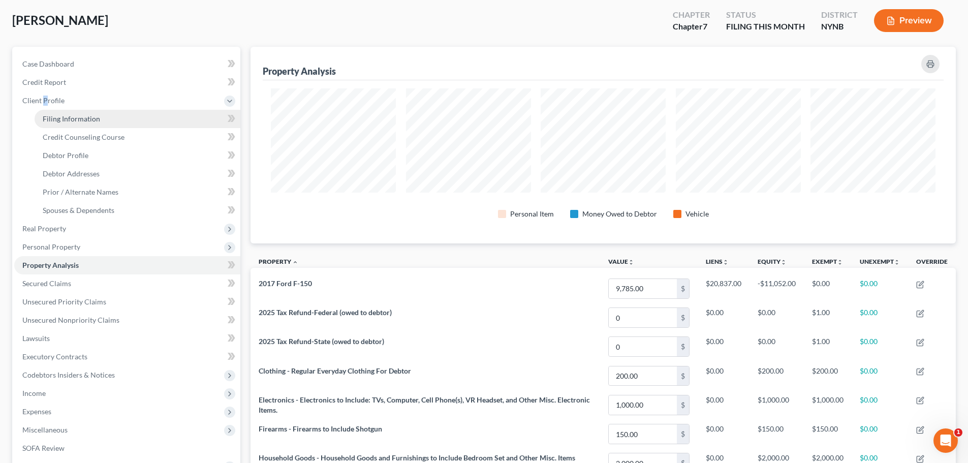
click at [53, 123] on link "Filing Information" at bounding box center [138, 119] width 206 height 18
select select "1"
select select "0"
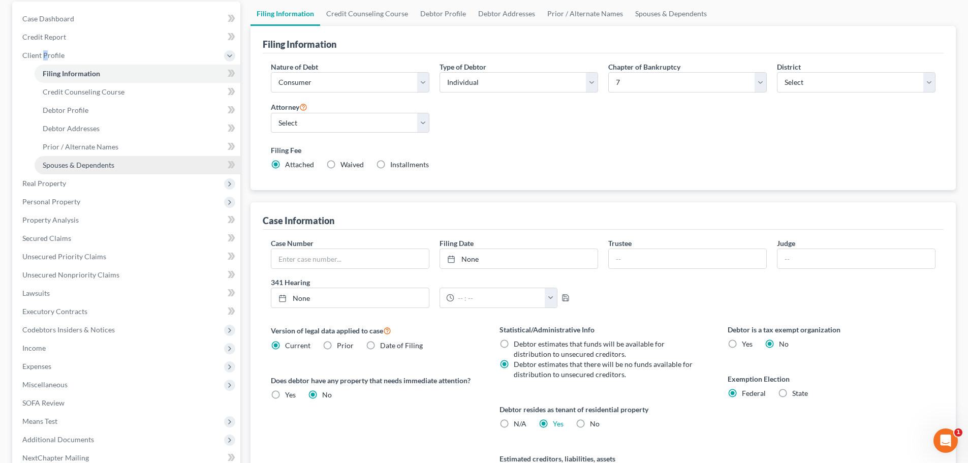
scroll to position [4, 0]
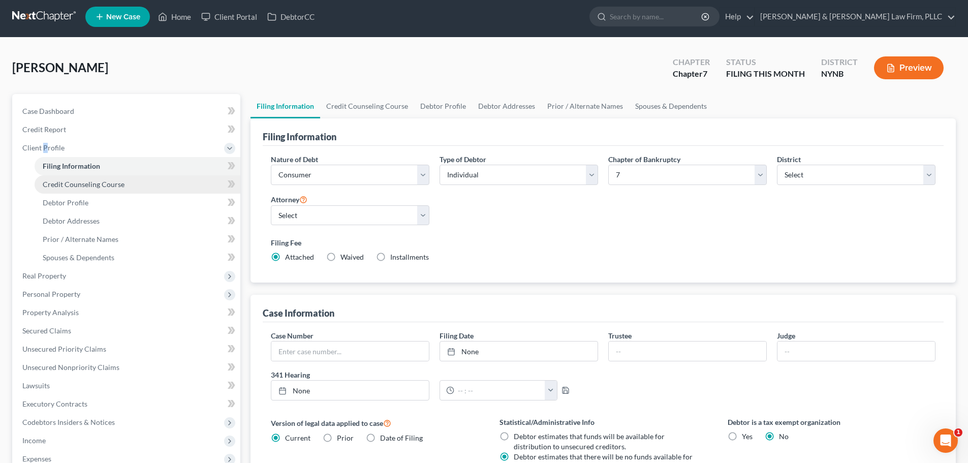
click at [97, 184] on span "Credit Counseling Course" at bounding box center [84, 184] width 82 height 9
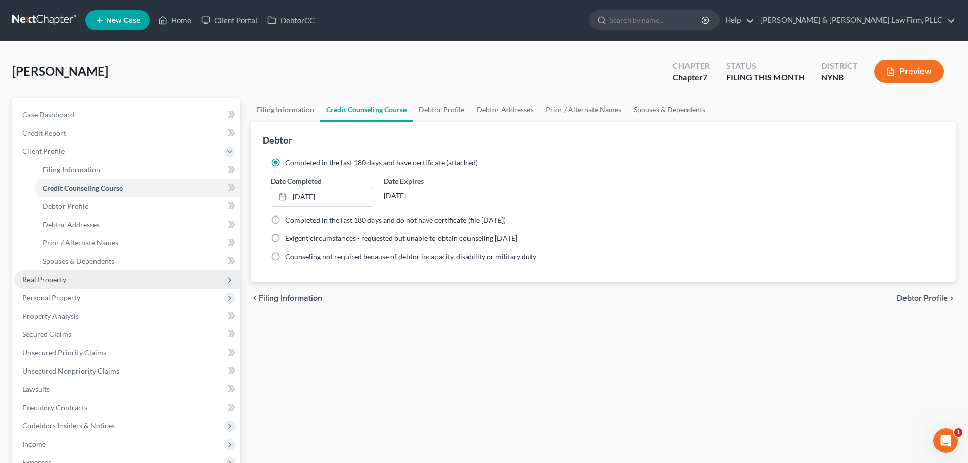
click at [39, 281] on span "Real Property" at bounding box center [44, 279] width 44 height 9
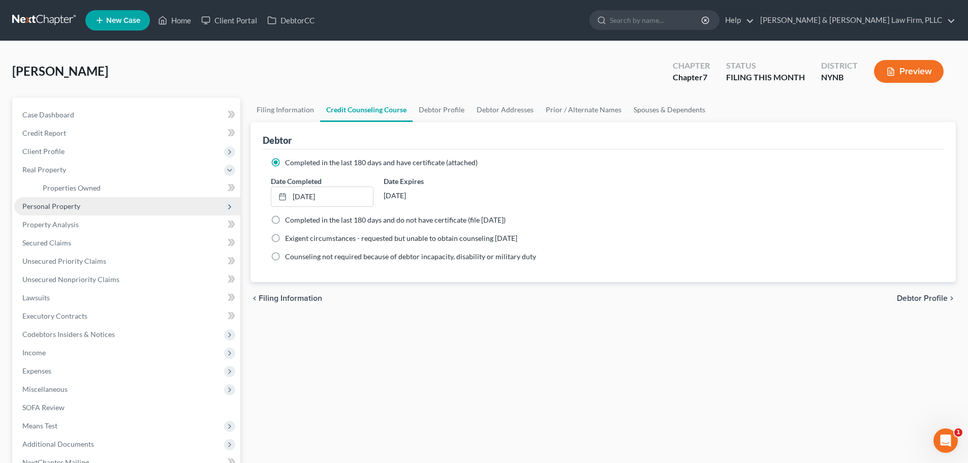
click at [64, 206] on span "Personal Property" at bounding box center [51, 206] width 58 height 9
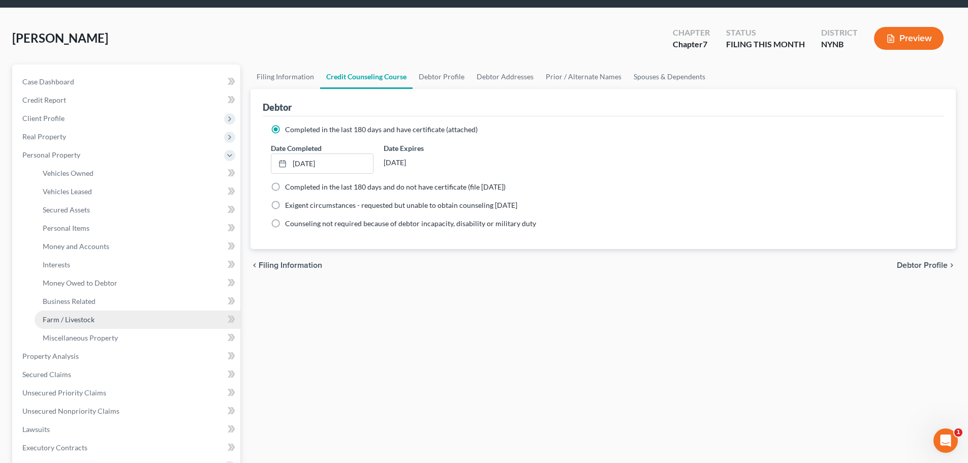
scroll to position [51, 0]
